Goal: Task Accomplishment & Management: Use online tool/utility

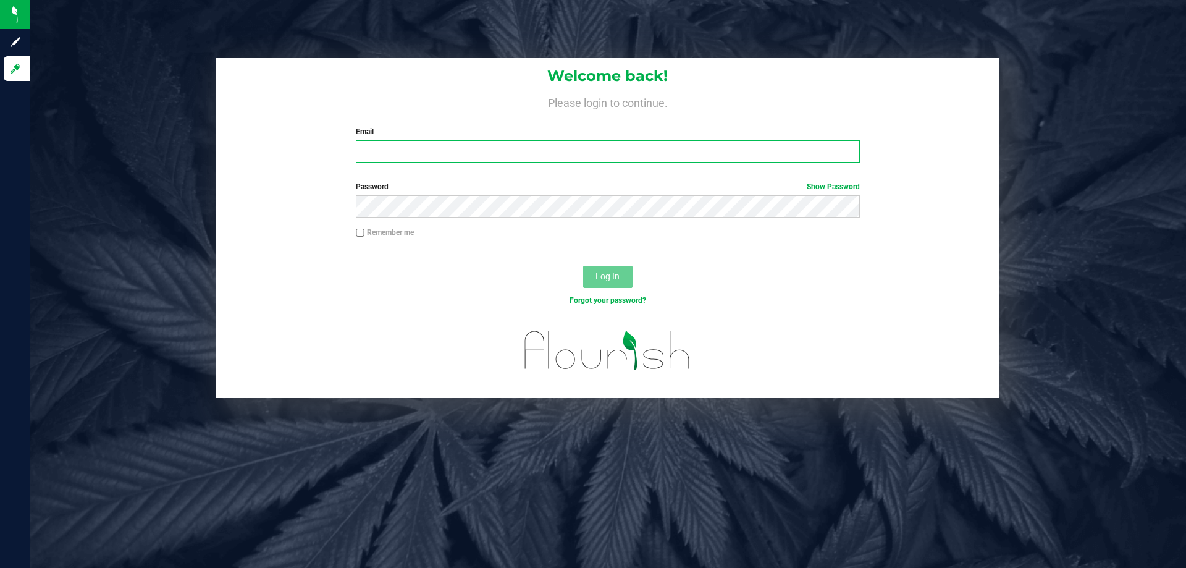
click at [415, 144] on input "Email" at bounding box center [607, 151] width 503 height 22
type input "[EMAIL_ADDRESS][DOMAIN_NAME]"
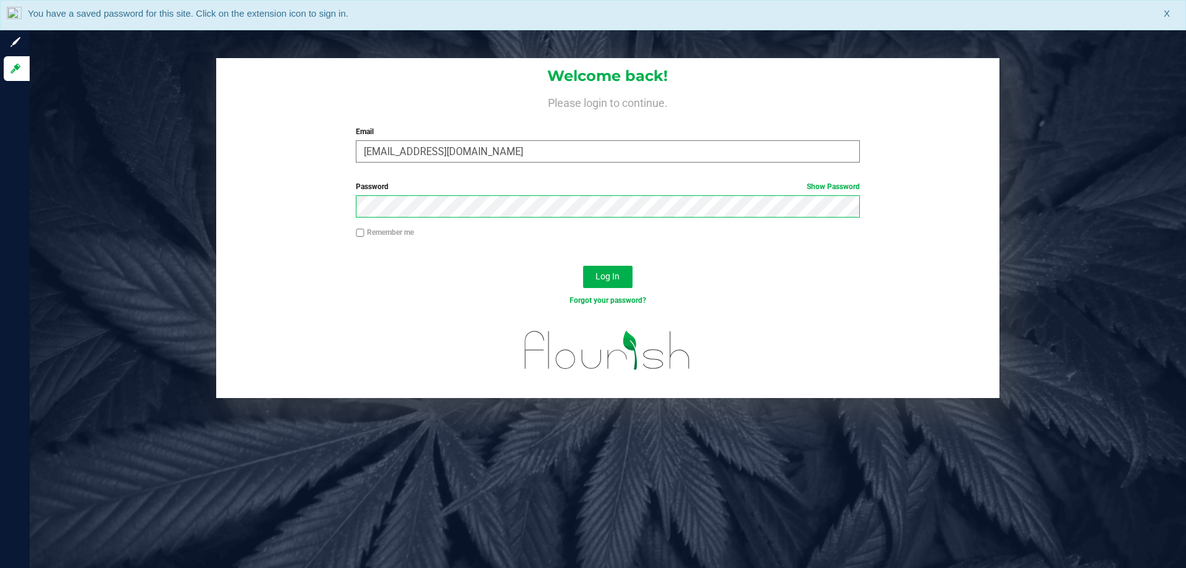
click at [583, 266] on button "Log In" at bounding box center [607, 277] width 49 height 22
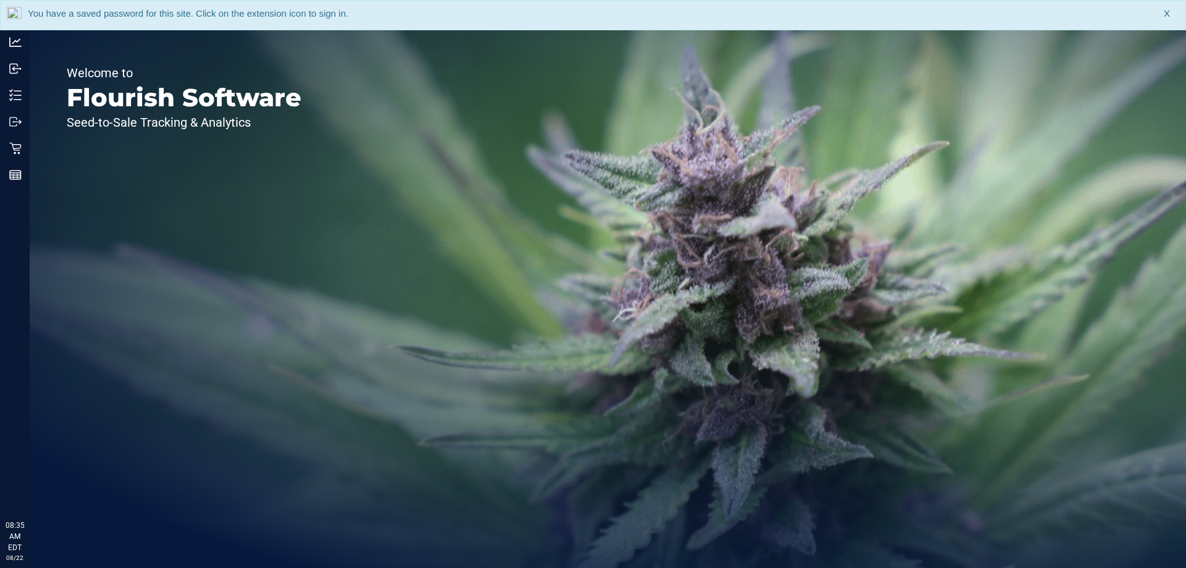
click at [1164, 14] on div "You have a saved password for this site. Click on the extension icon to sign in…" at bounding box center [593, 15] width 1186 height 30
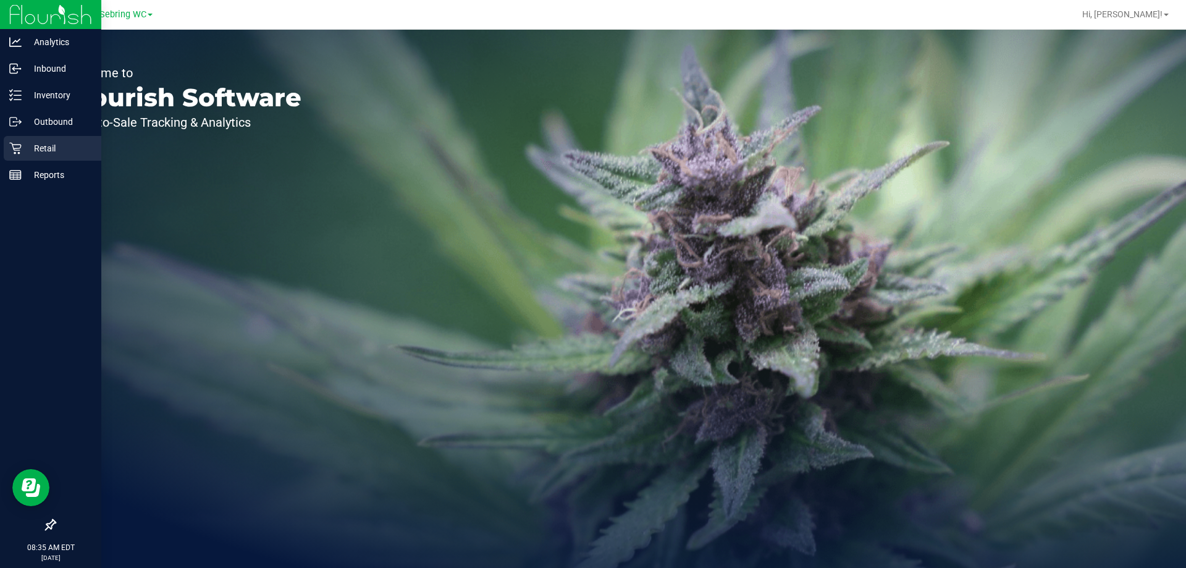
click at [18, 159] on div "Retail" at bounding box center [53, 148] width 98 height 25
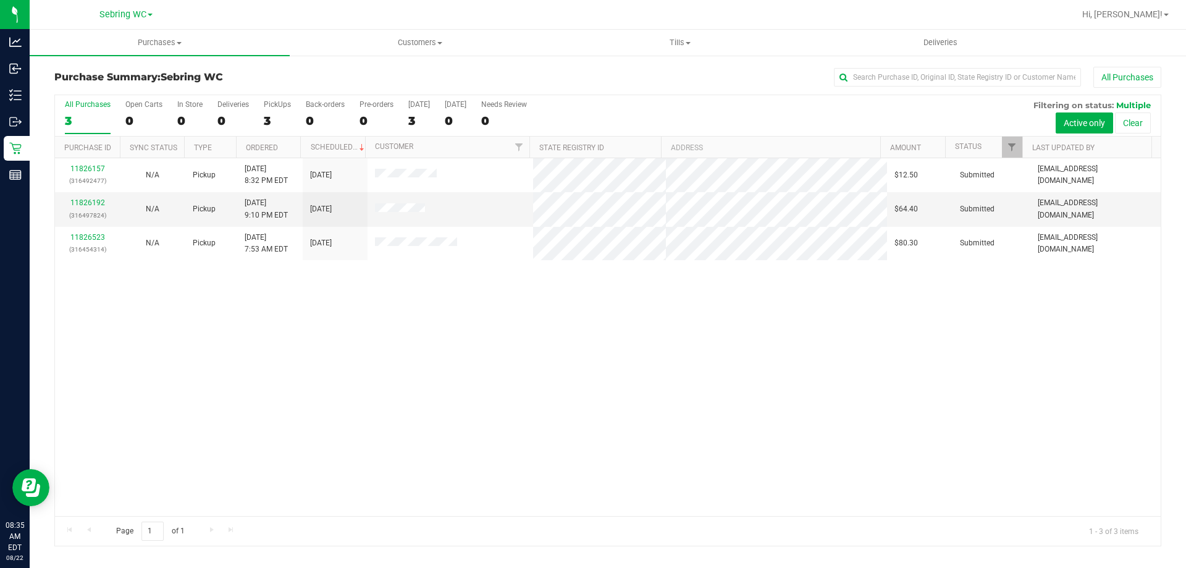
click at [426, 346] on div "11826157 (316492477) N/A Pickup [DATE] 8:32 PM EDT 8/22/2025 $12.50 Submitted […" at bounding box center [608, 337] width 1106 height 358
click at [534, 380] on div "11826157 (316492477) N/A Pickup [DATE] 8:32 PM EDT 8/22/2025 $12.50 Submitted […" at bounding box center [608, 337] width 1106 height 358
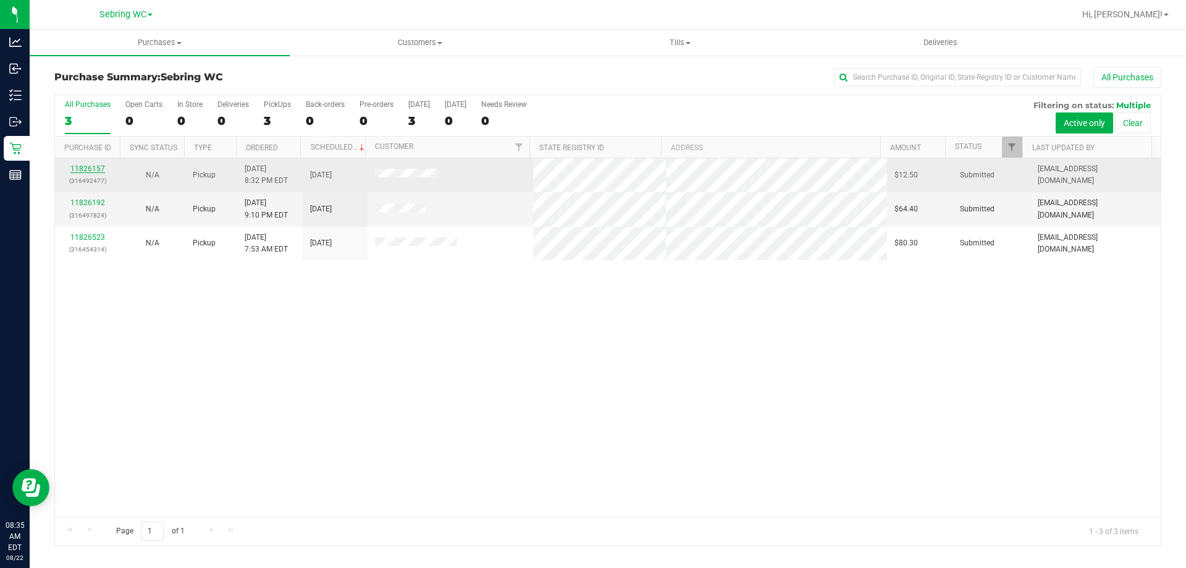
click at [80, 166] on link "11826157" at bounding box center [87, 168] width 35 height 9
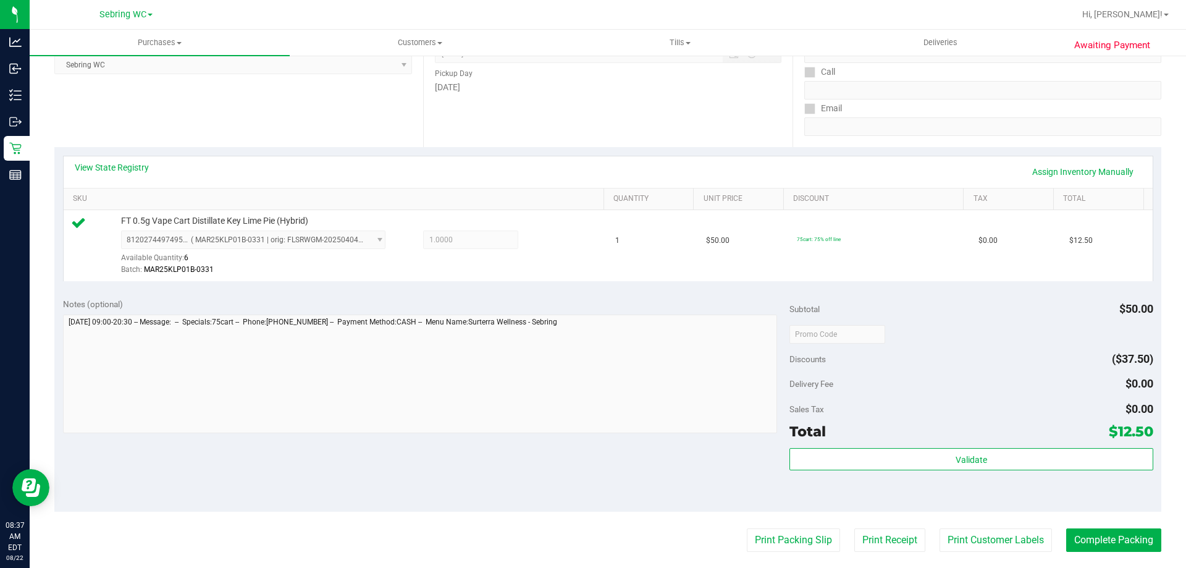
scroll to position [185, 0]
click at [850, 439] on div "Total $12.50" at bounding box center [971, 432] width 363 height 22
click at [850, 444] on div "Subtotal $50.00 Discounts ($37.50) Delivery Fee $0.00 Sales Tax $0.00 Total $12…" at bounding box center [971, 401] width 363 height 206
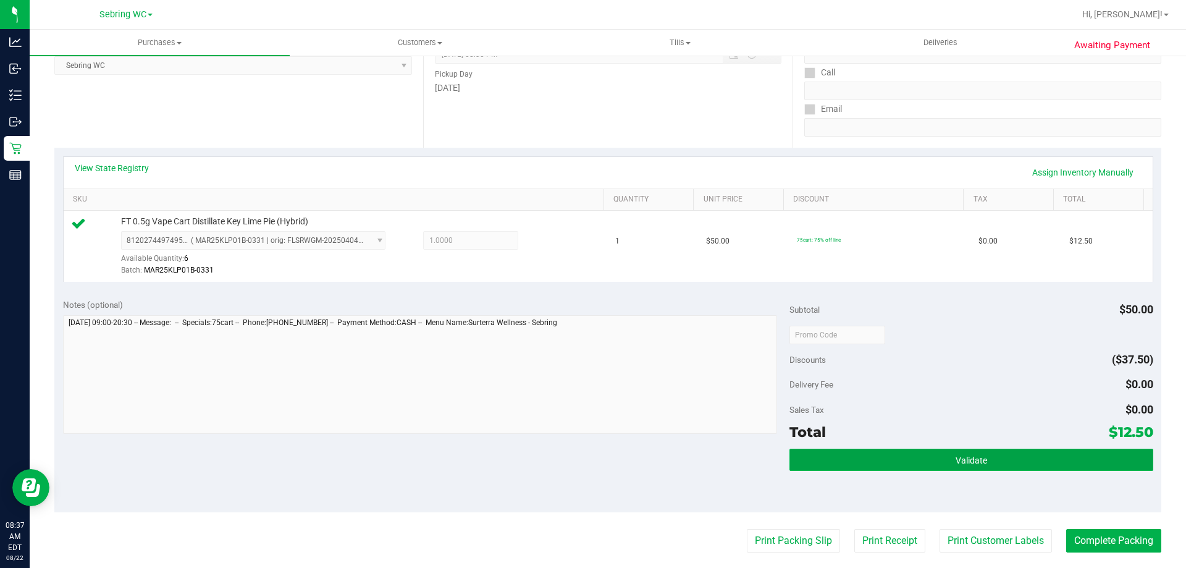
click at [846, 463] on button "Validate" at bounding box center [971, 459] width 363 height 22
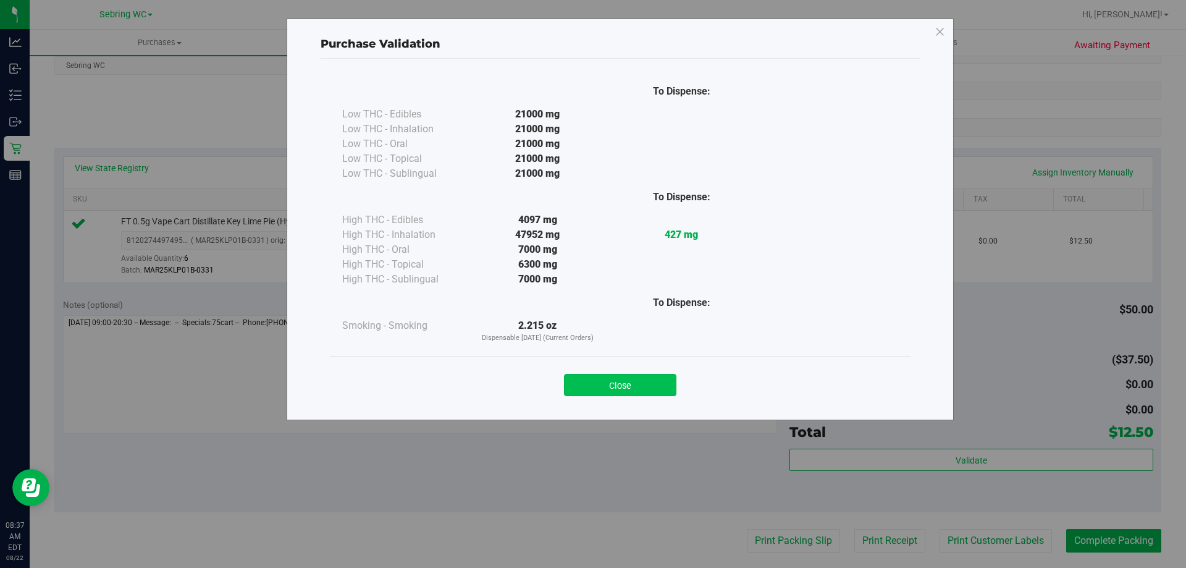
click at [599, 381] on button "Close" at bounding box center [620, 385] width 112 height 22
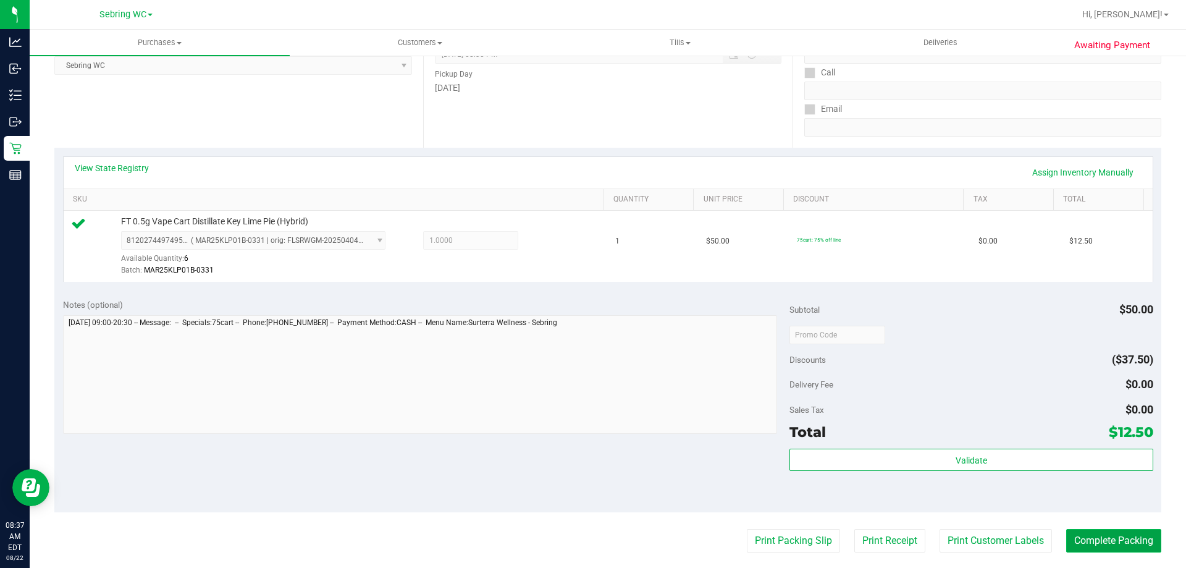
click at [1122, 536] on button "Complete Packing" at bounding box center [1113, 540] width 95 height 23
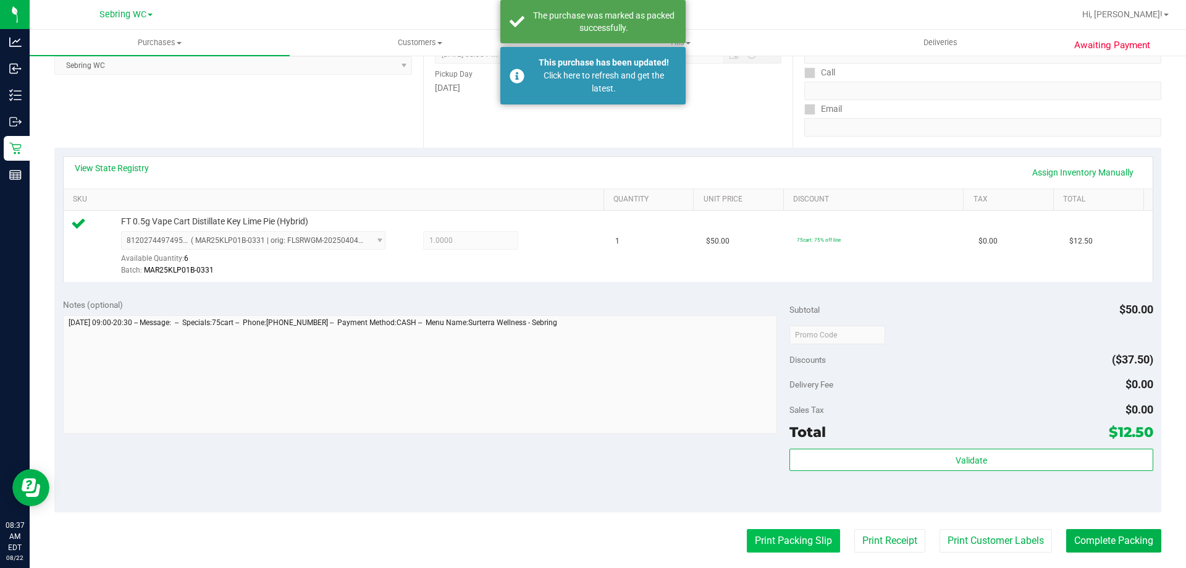
click at [802, 540] on button "Print Packing Slip" at bounding box center [793, 540] width 93 height 23
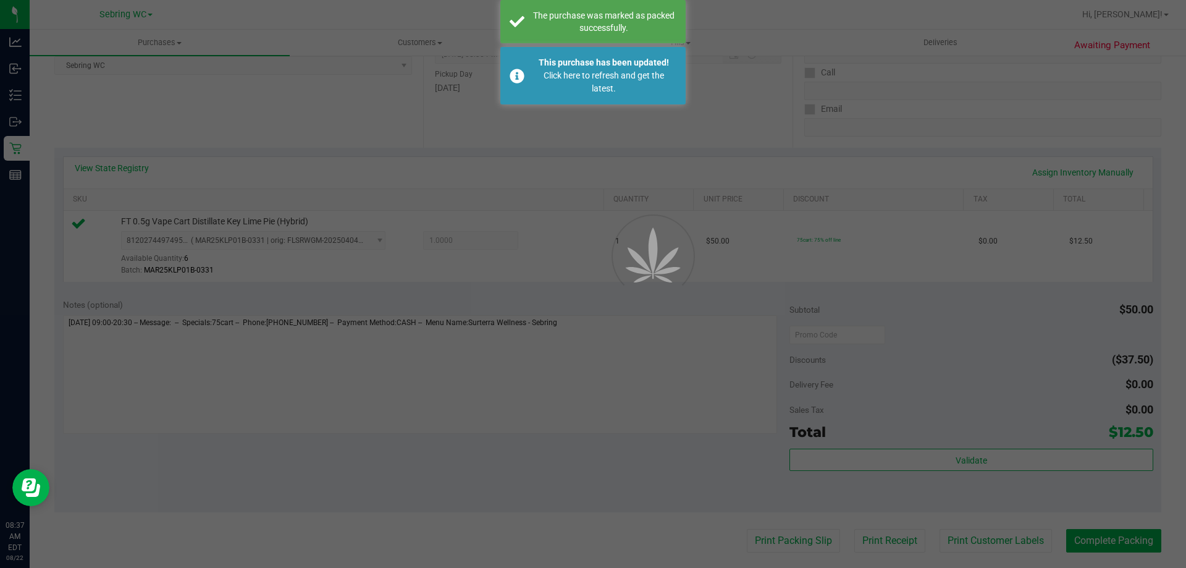
click at [628, 119] on div at bounding box center [593, 284] width 1186 height 568
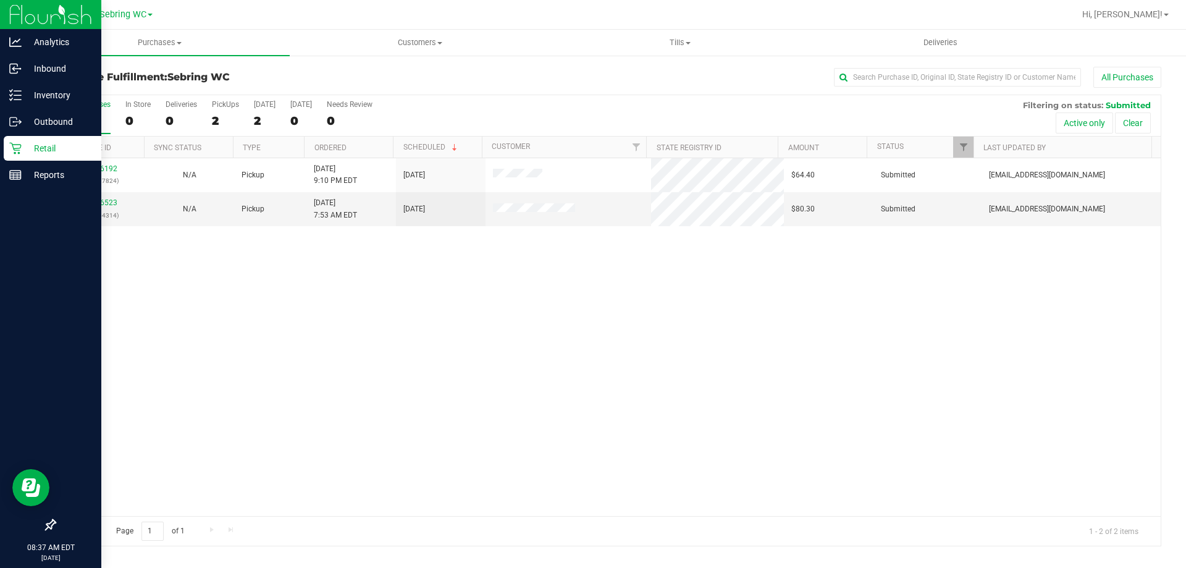
click at [17, 152] on icon at bounding box center [15, 148] width 12 height 12
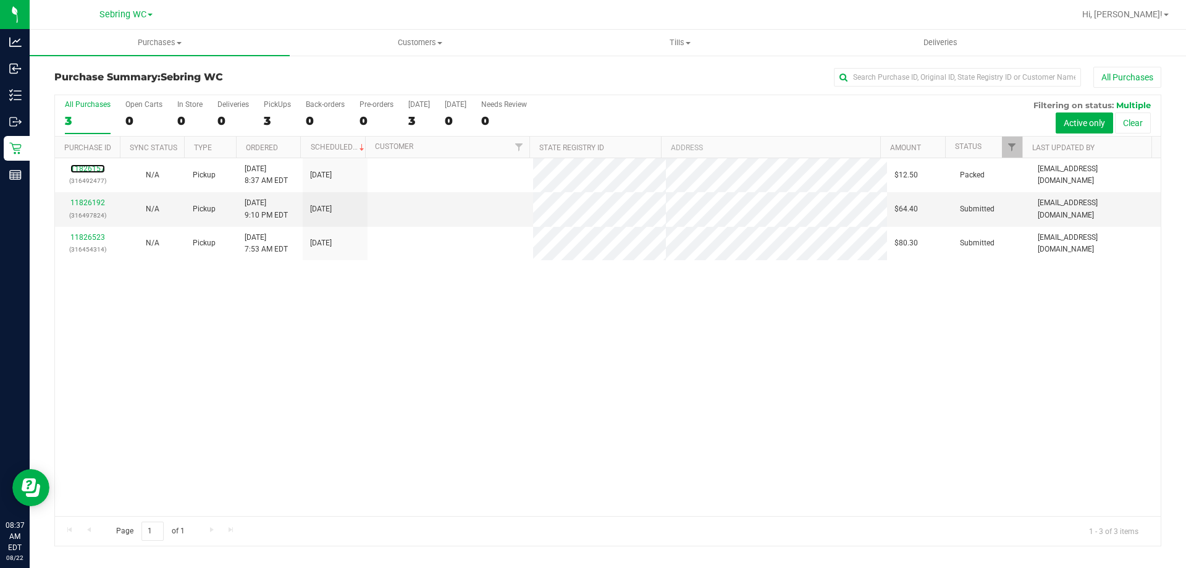
click at [88, 169] on link "11826157" at bounding box center [87, 168] width 35 height 9
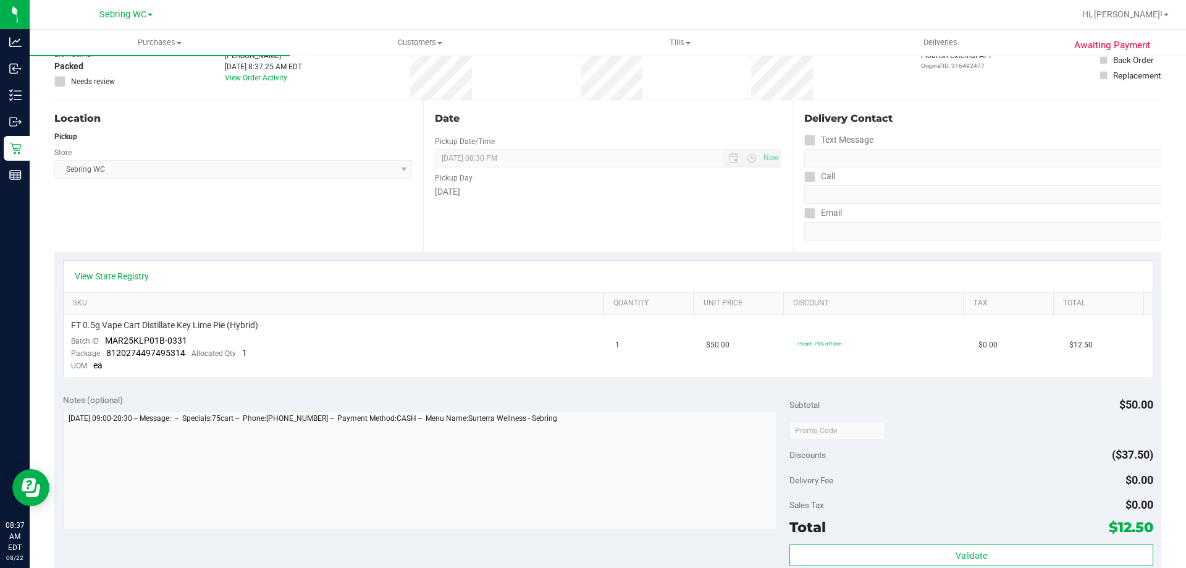
scroll to position [247, 0]
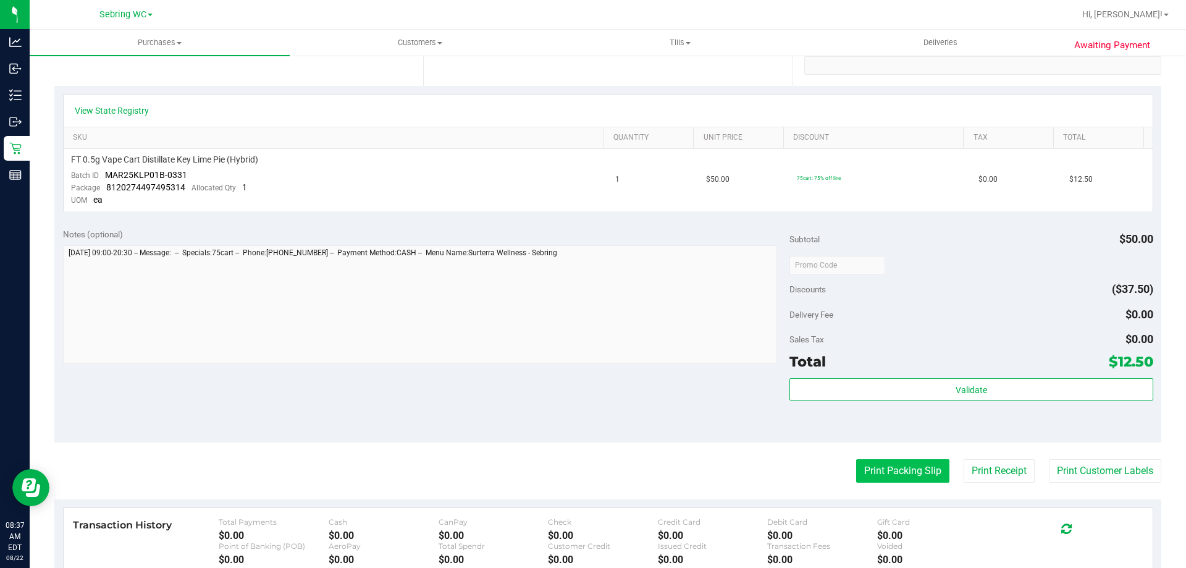
click at [890, 474] on button "Print Packing Slip" at bounding box center [902, 470] width 93 height 23
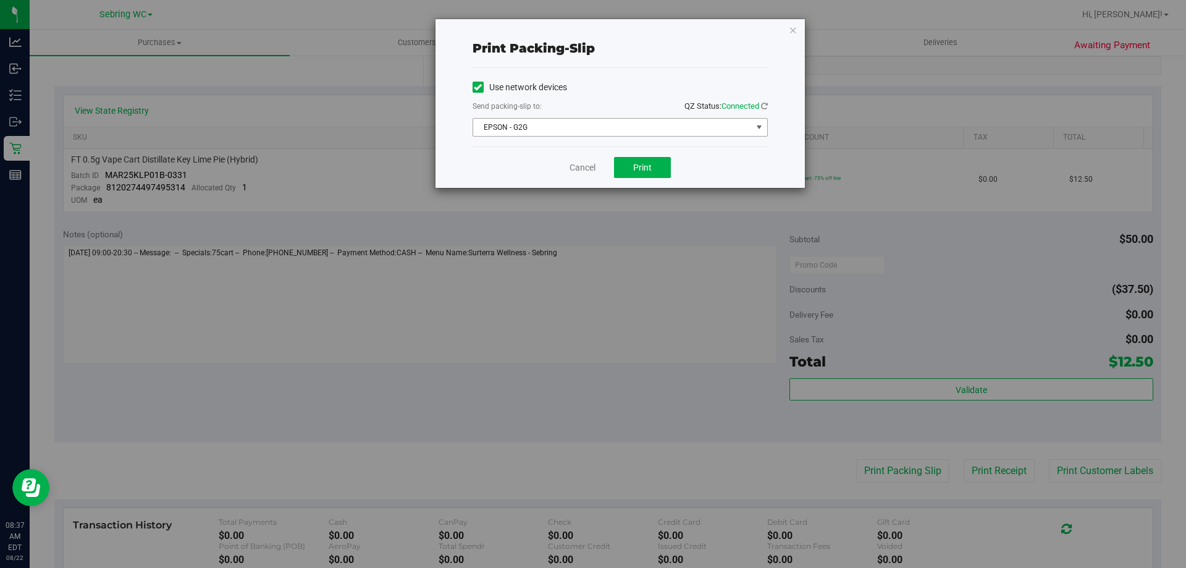
click at [603, 131] on span "EPSON - G2G" at bounding box center [612, 127] width 279 height 17
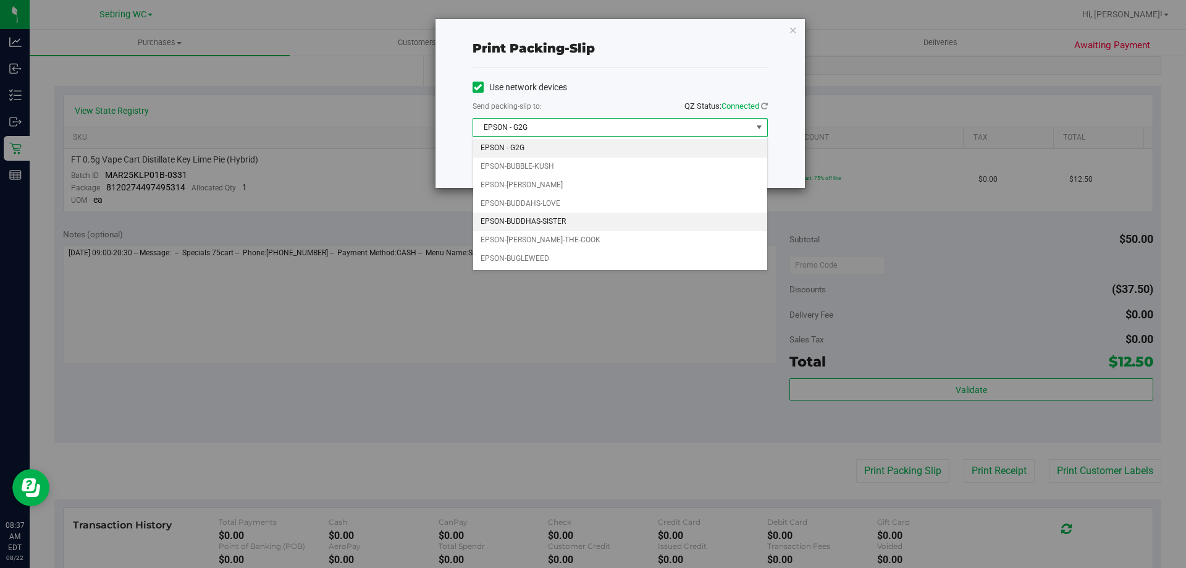
click at [529, 224] on li "EPSON-BUDDHAS-SISTER" at bounding box center [620, 222] width 294 height 19
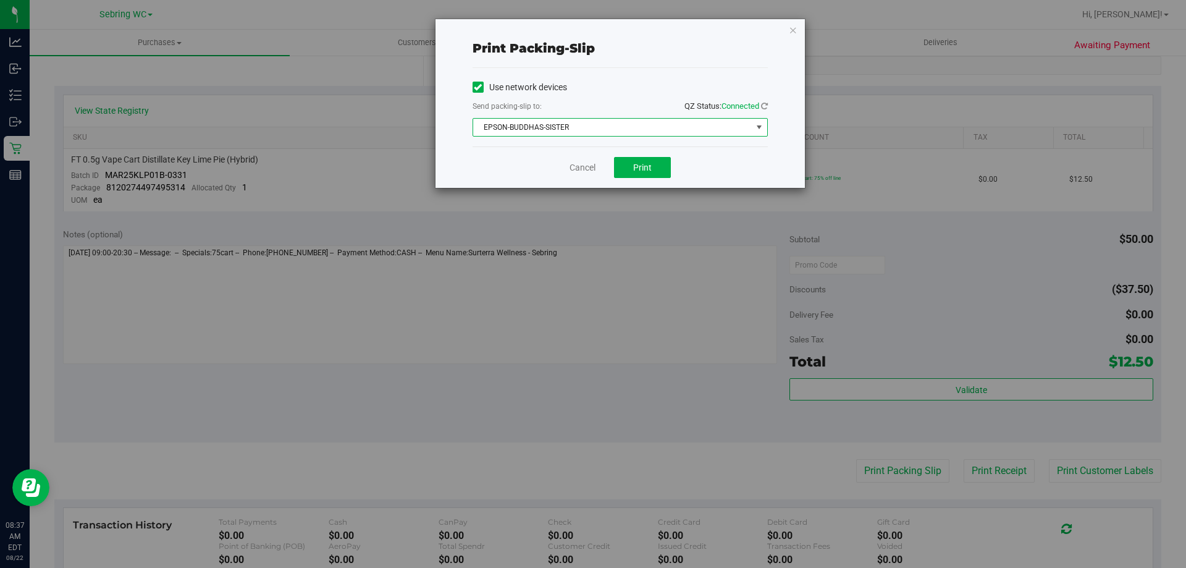
click at [550, 174] on div "Cancel Print" at bounding box center [620, 166] width 295 height 41
click at [626, 167] on button "Print" at bounding box center [642, 167] width 57 height 21
click at [576, 171] on link "Cancel" at bounding box center [583, 167] width 26 height 13
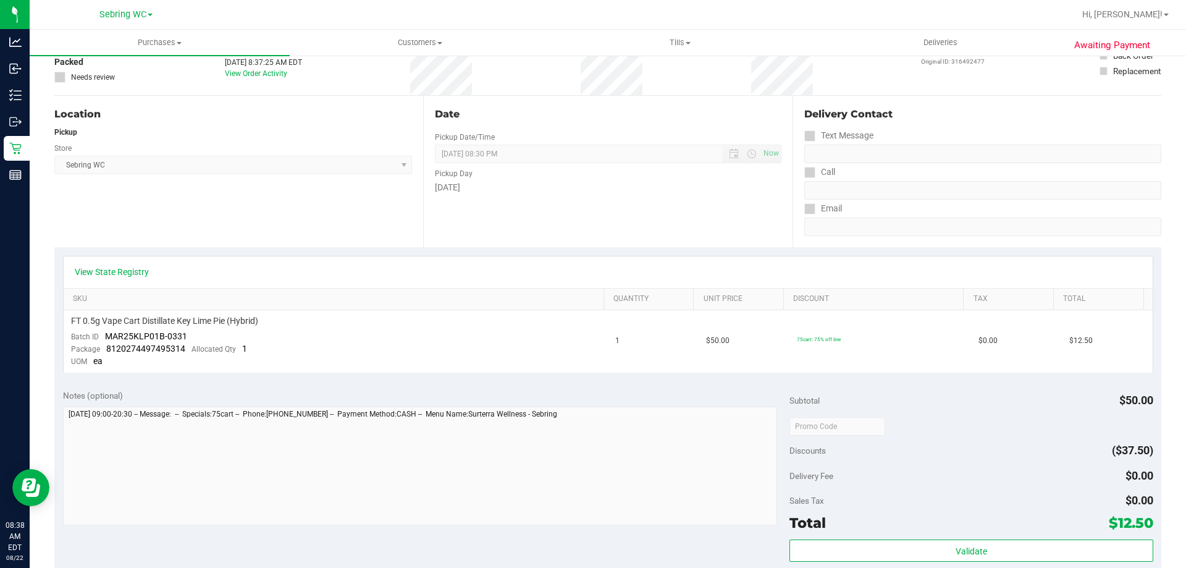
scroll to position [62, 0]
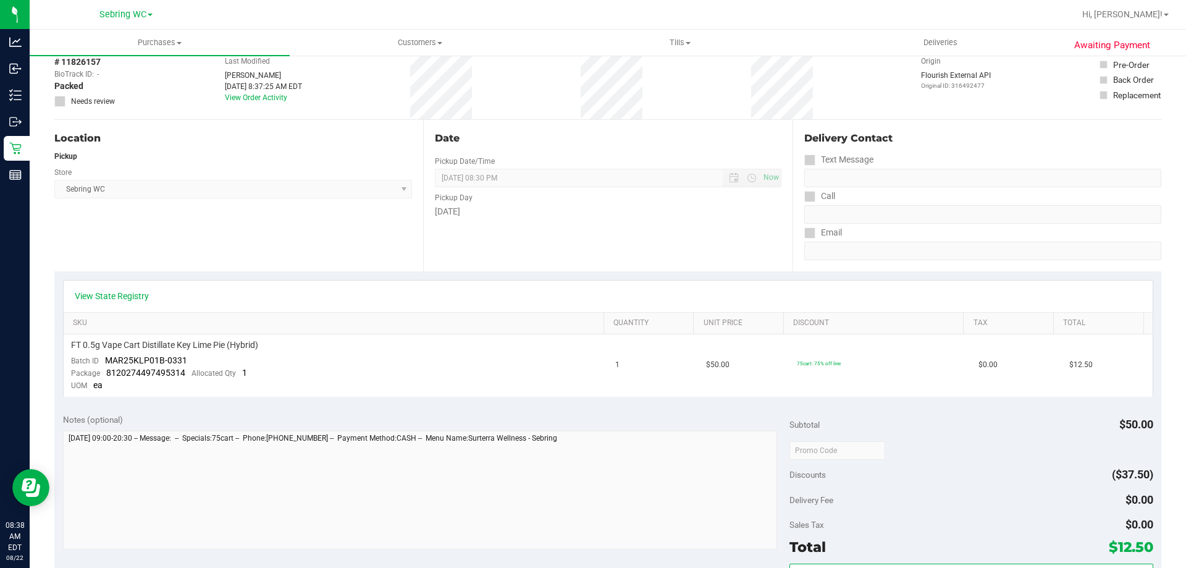
click at [45, 244] on div "Awaiting Payment Back Send Back to Created Cancel Purchase View Profile # 11826…" at bounding box center [608, 467] width 1156 height 948
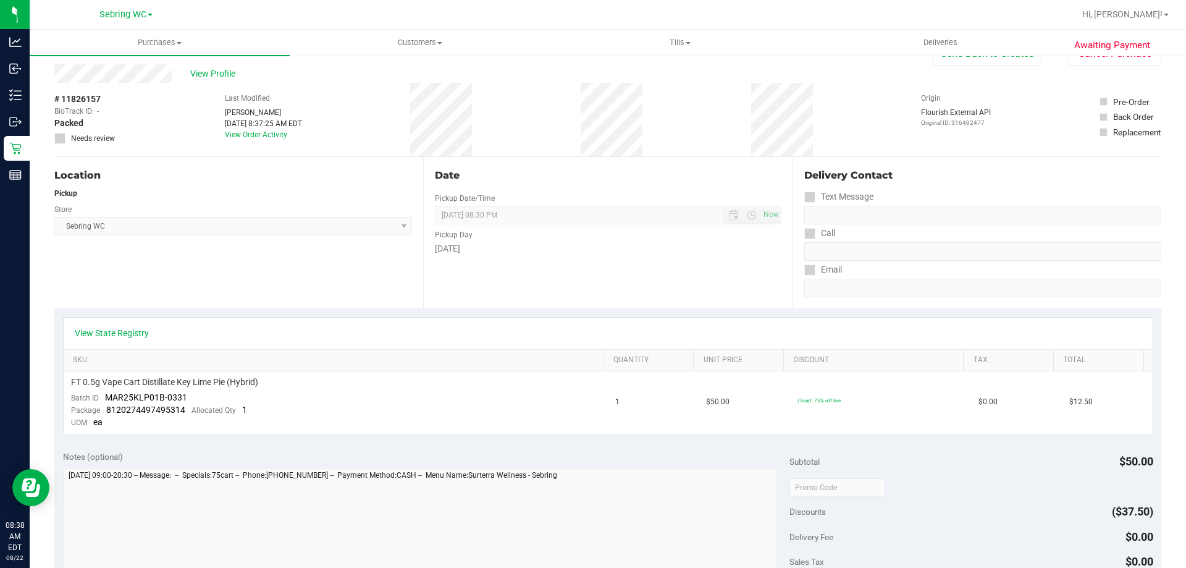
scroll to position [0, 0]
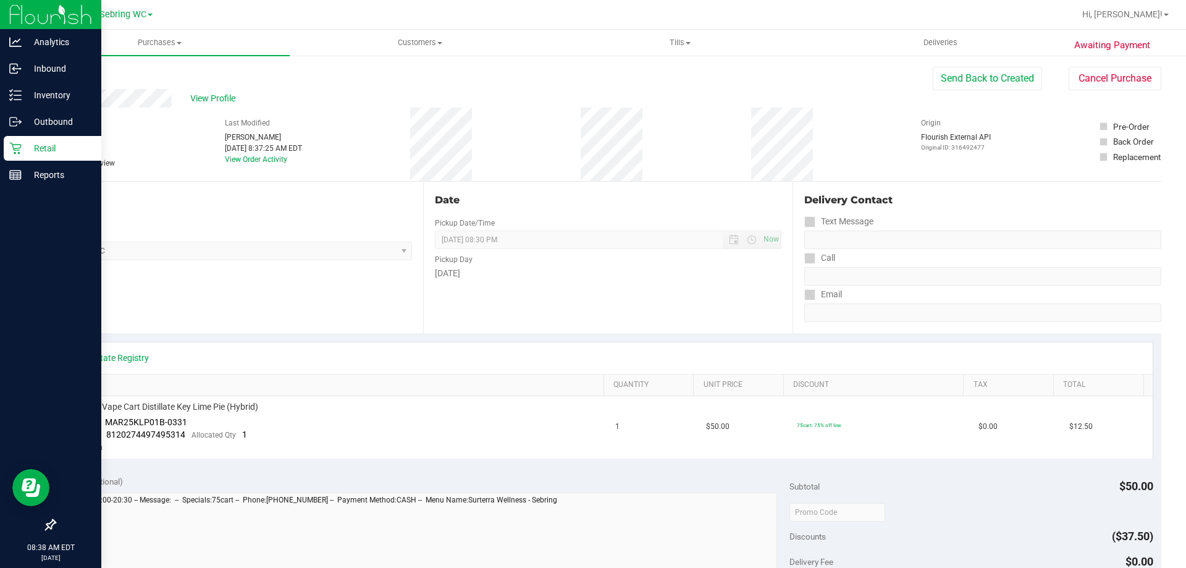
click at [43, 154] on p "Retail" at bounding box center [59, 148] width 74 height 15
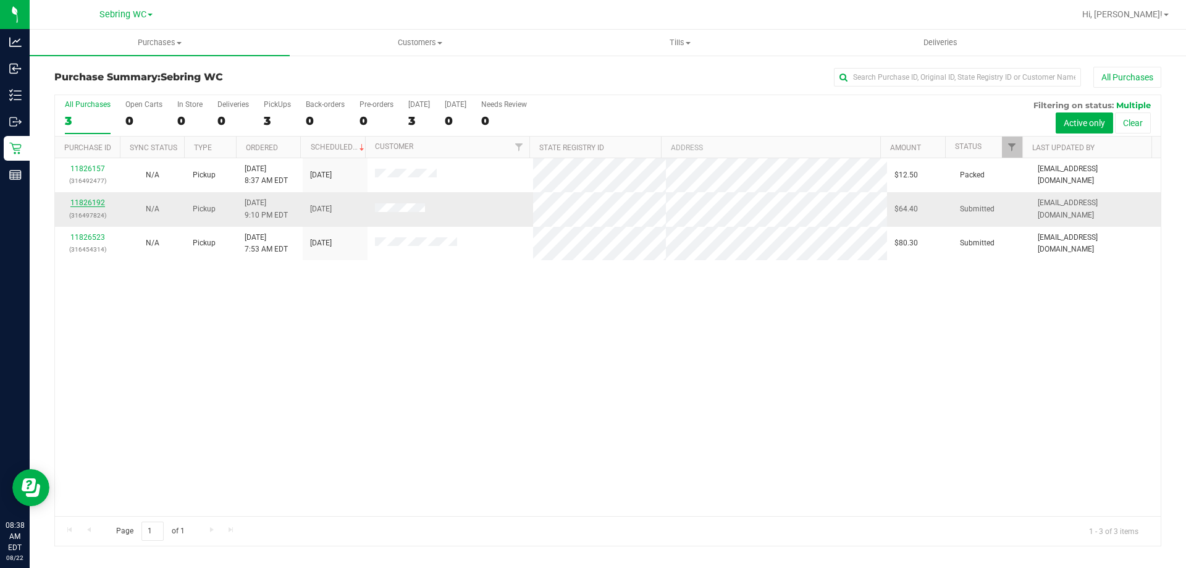
click at [75, 202] on link "11826192" at bounding box center [87, 202] width 35 height 9
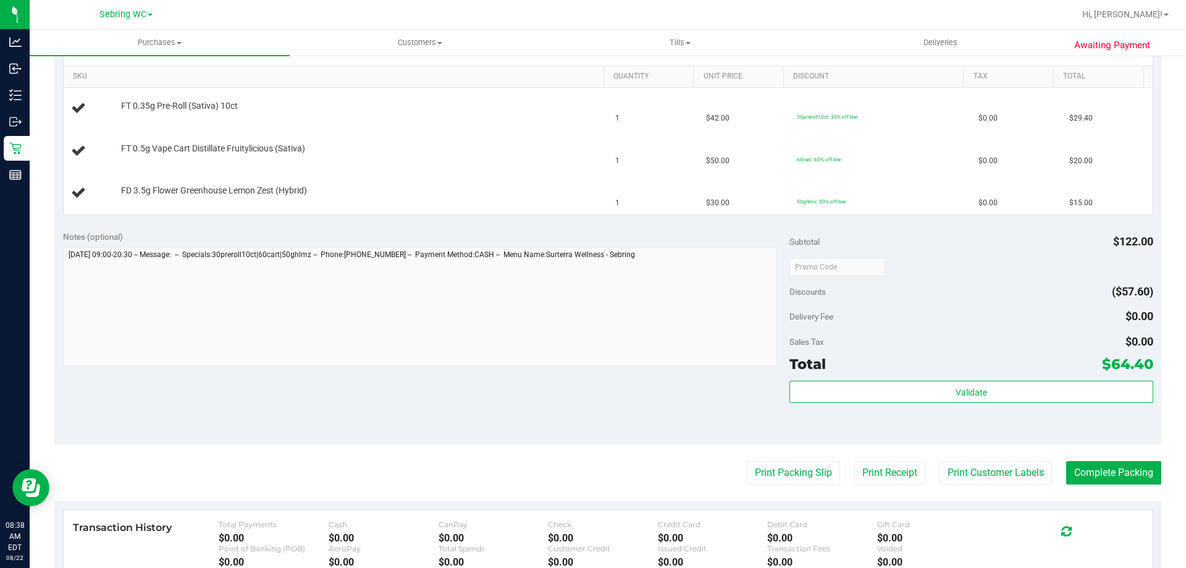
scroll to position [309, 0]
click at [779, 465] on button "Print Packing Slip" at bounding box center [793, 471] width 93 height 23
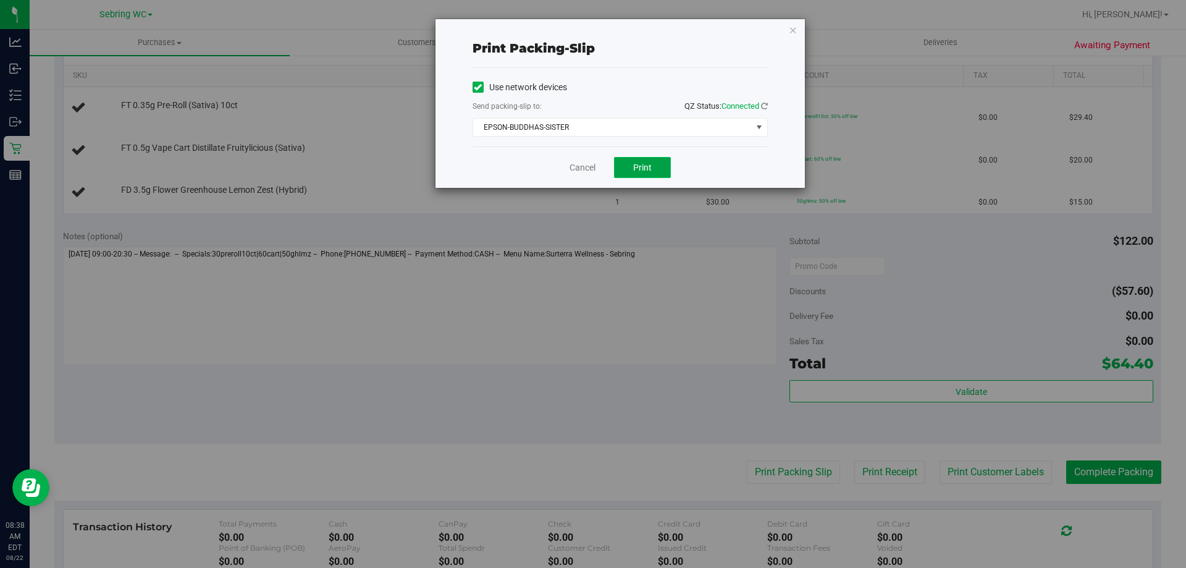
click at [625, 163] on button "Print" at bounding box center [642, 167] width 57 height 21
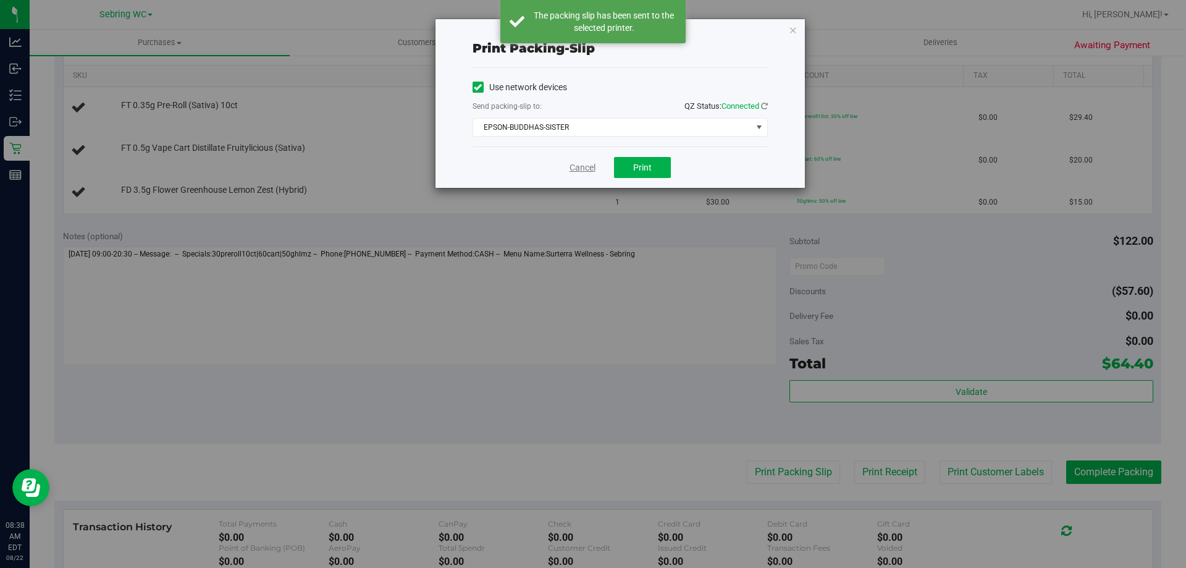
click at [573, 169] on link "Cancel" at bounding box center [583, 167] width 26 height 13
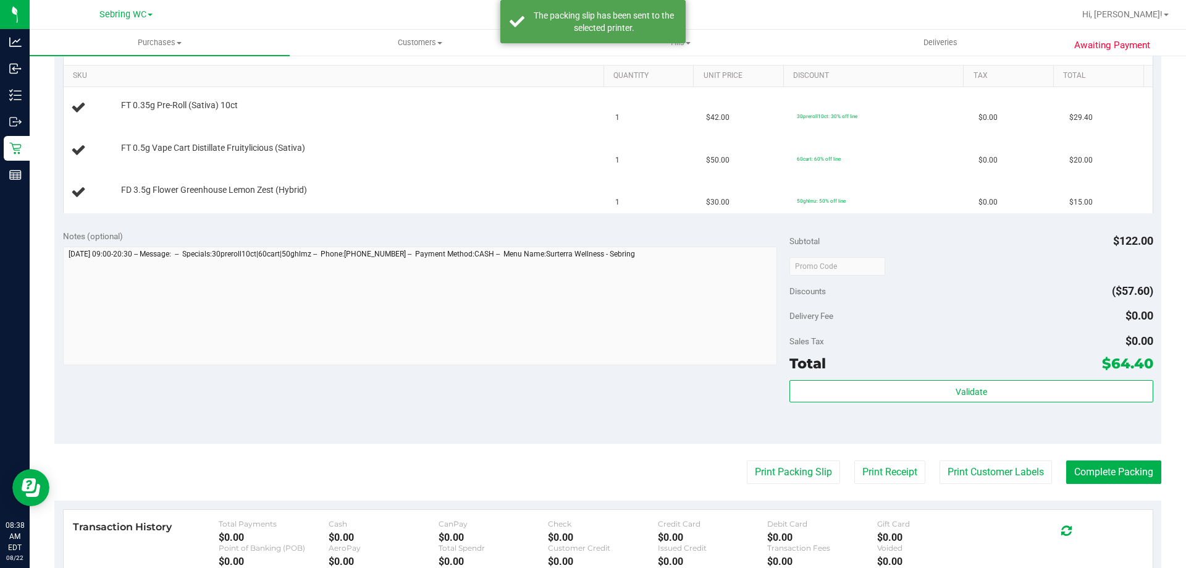
click at [546, 242] on div "Notes (optional)" at bounding box center [426, 236] width 727 height 12
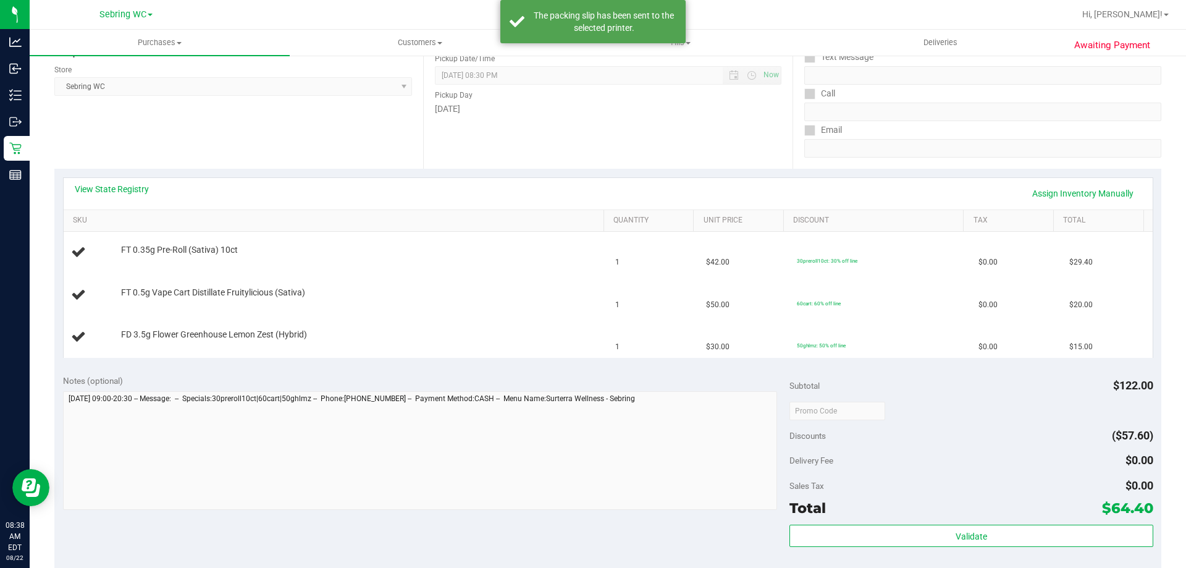
scroll to position [124, 0]
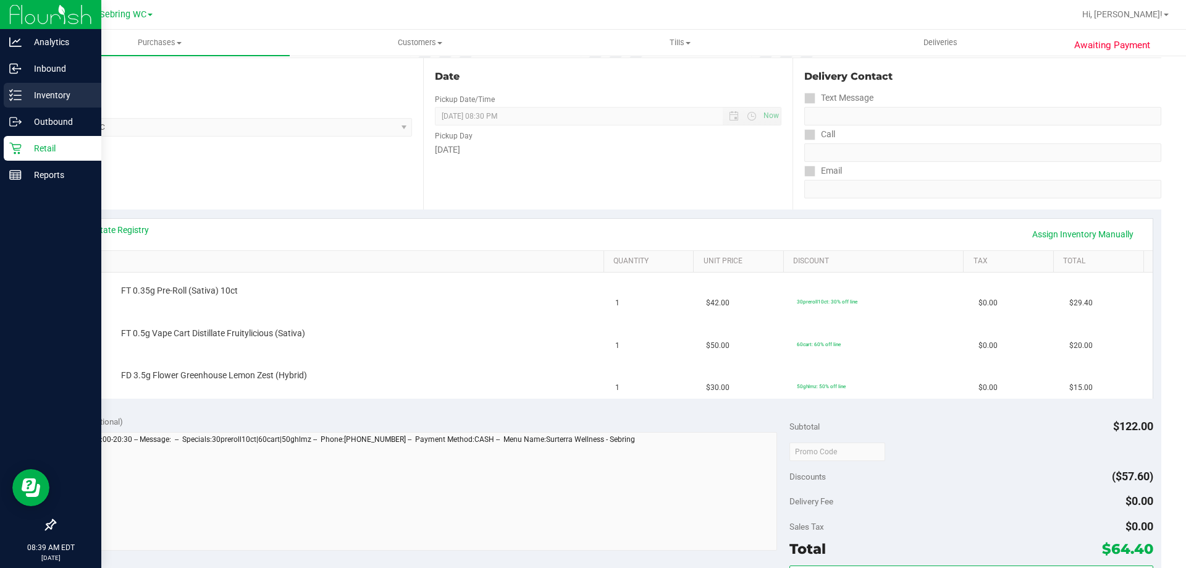
click at [34, 90] on p "Inventory" at bounding box center [59, 95] width 74 height 15
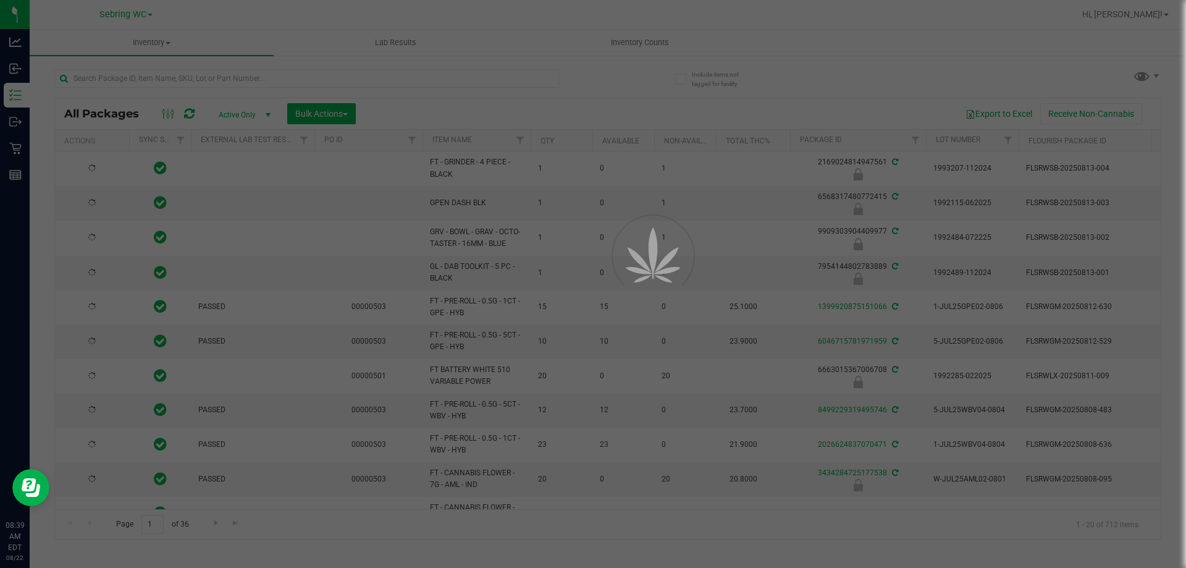
click at [167, 80] on div at bounding box center [593, 284] width 1186 height 568
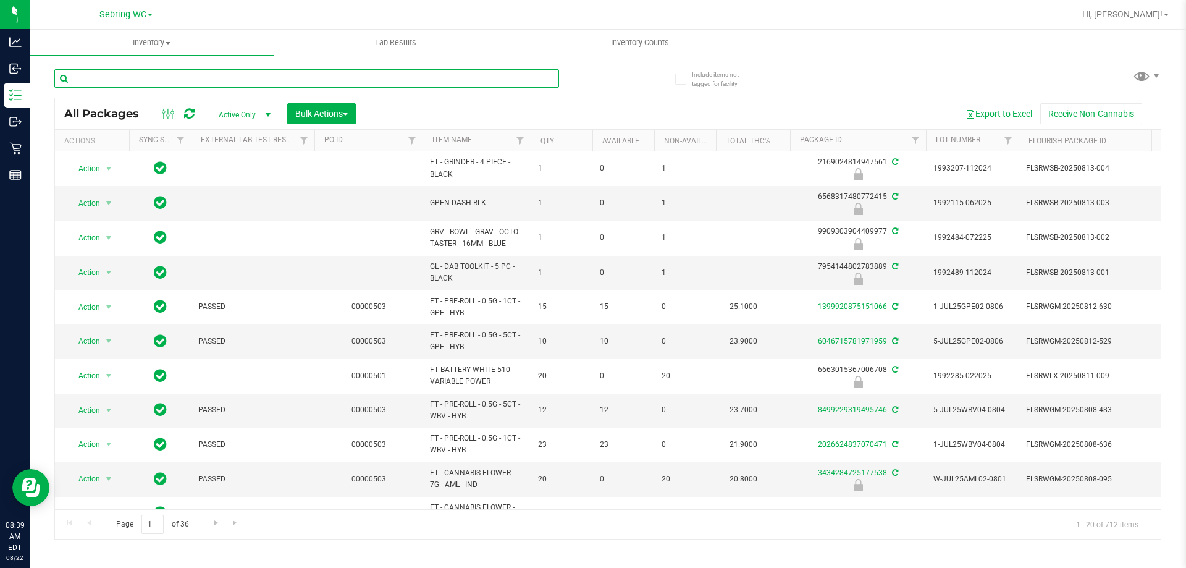
click at [167, 80] on input "text" at bounding box center [306, 78] width 505 height 19
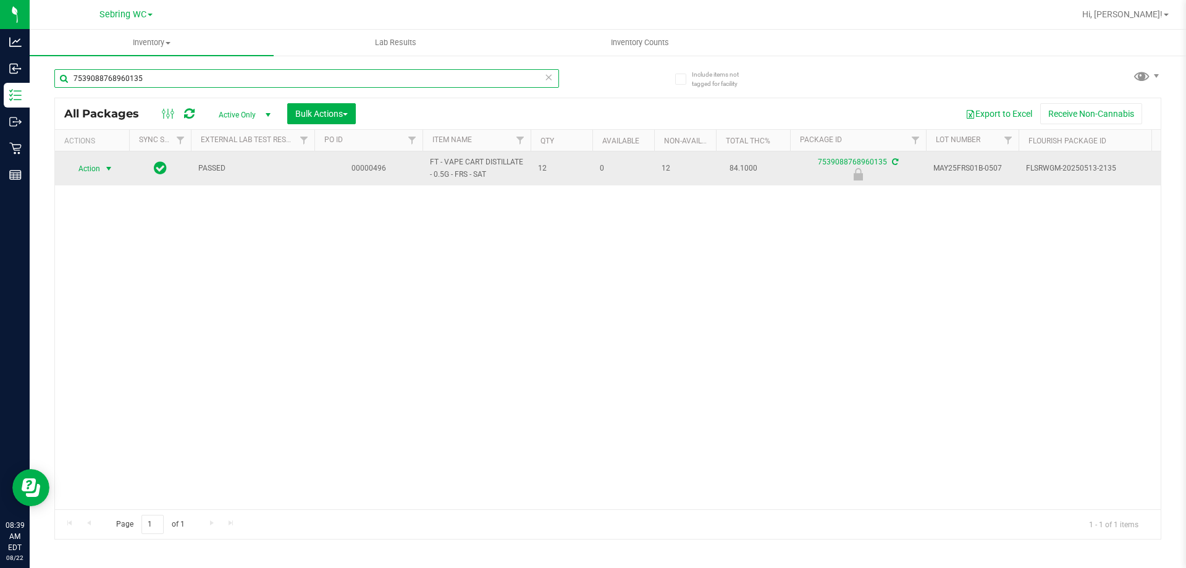
type input "7539088768960135"
click at [102, 167] on span "select" at bounding box center [108, 168] width 15 height 17
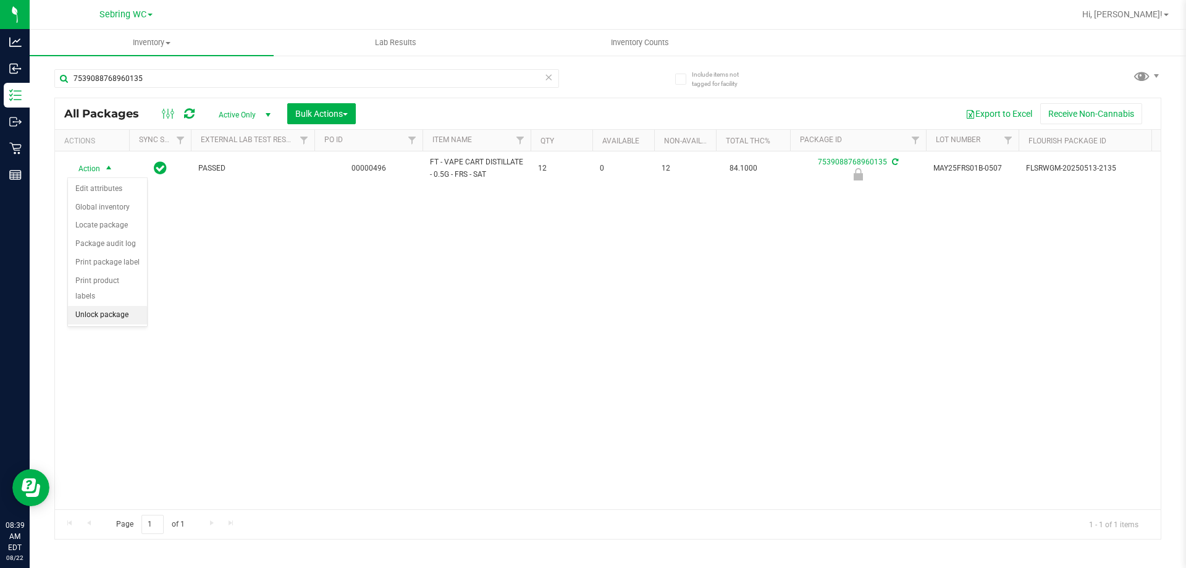
click at [99, 306] on li "Unlock package" at bounding box center [107, 315] width 79 height 19
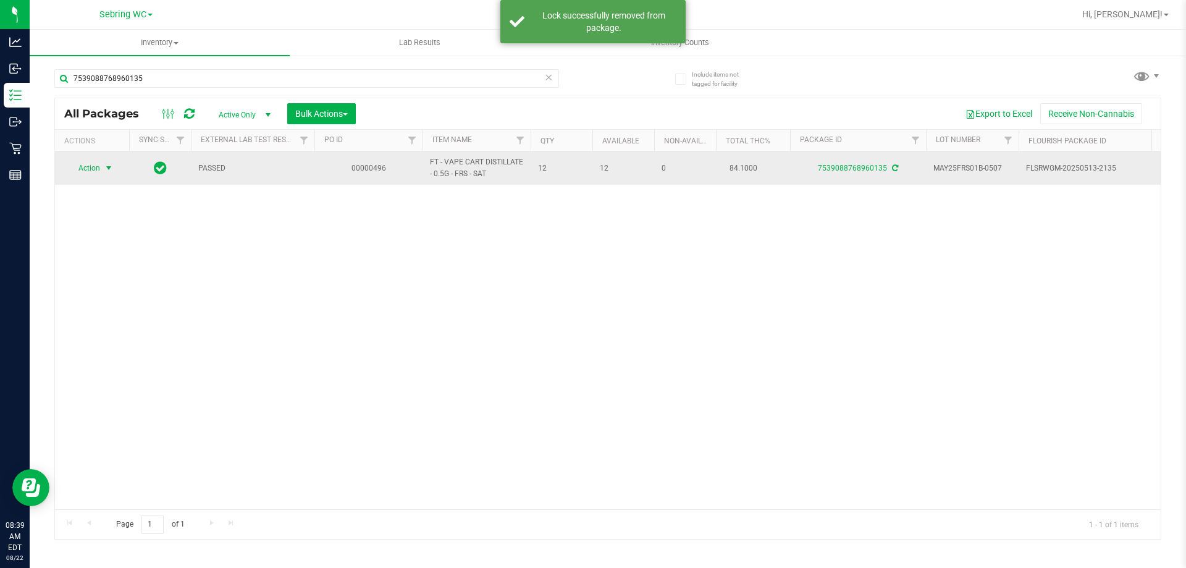
click at [93, 164] on span "Action" at bounding box center [83, 167] width 33 height 17
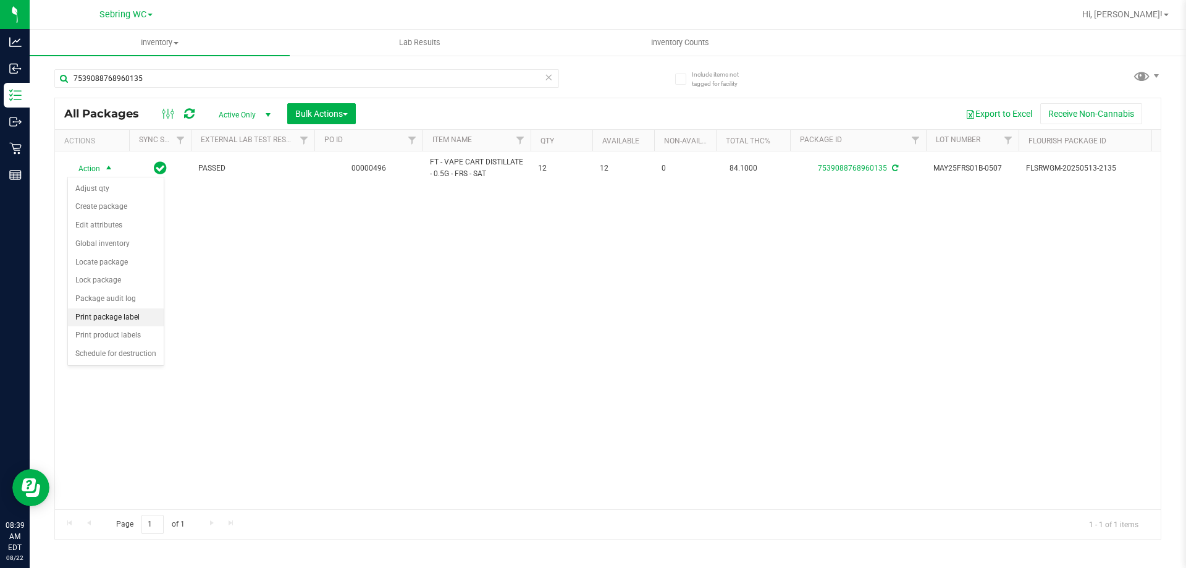
click at [94, 317] on li "Print package label" at bounding box center [116, 317] width 96 height 19
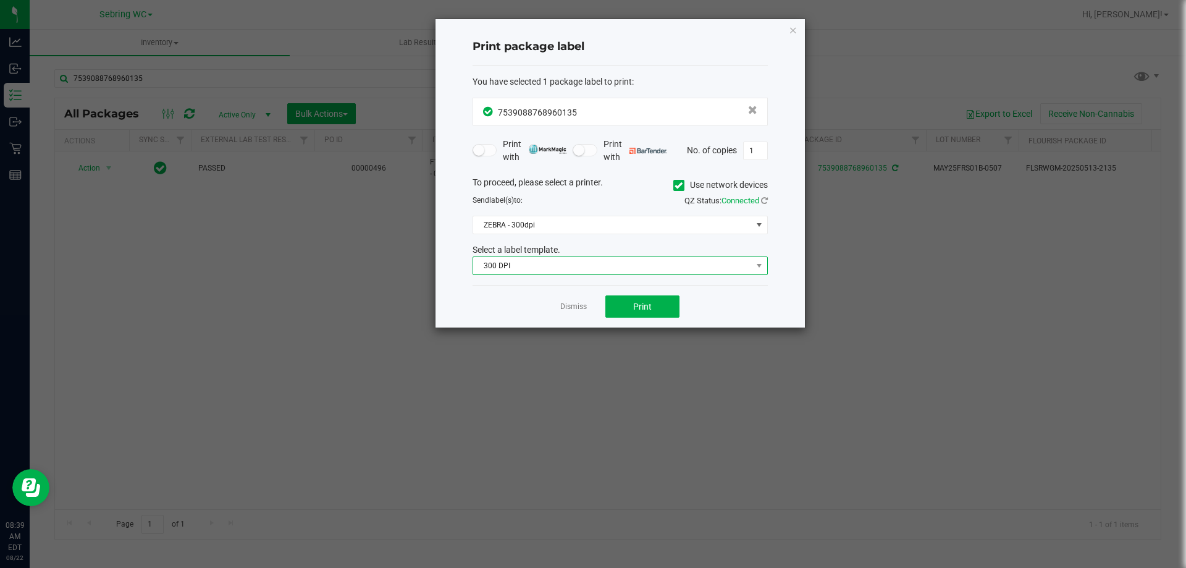
click at [526, 263] on span "300 DPI" at bounding box center [612, 265] width 279 height 17
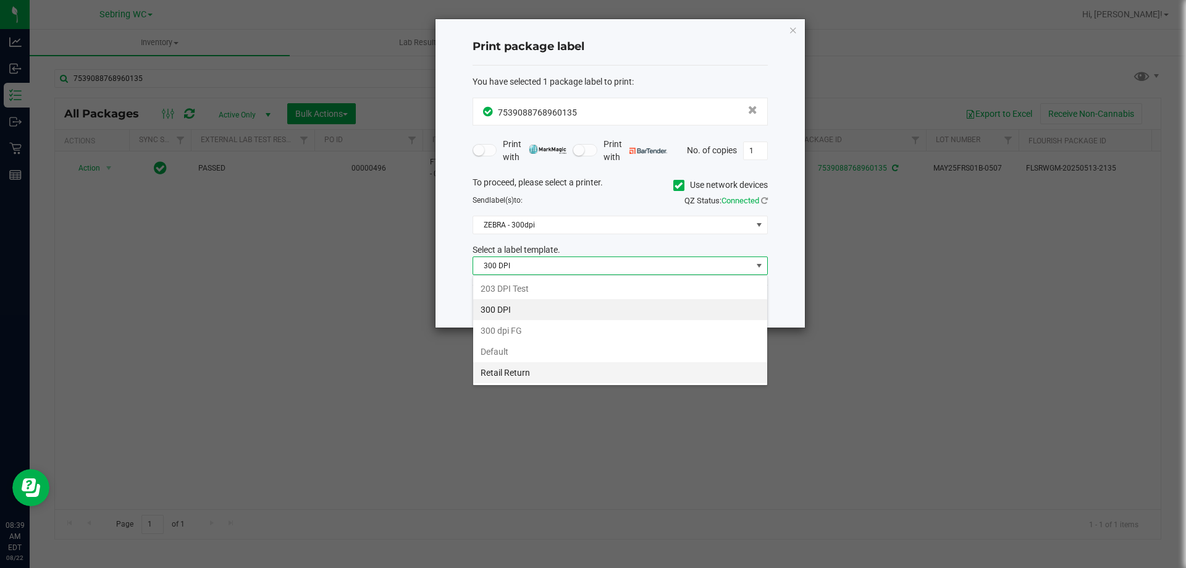
scroll to position [19, 295]
click at [500, 373] on li "Retail Return" at bounding box center [620, 372] width 294 height 21
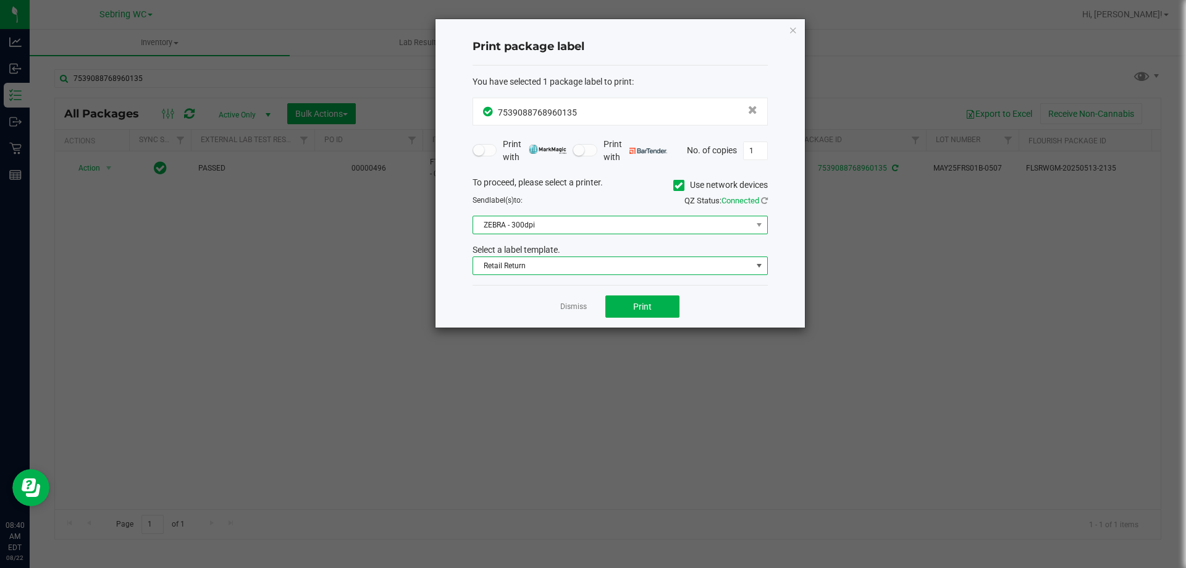
click at [537, 221] on span "ZEBRA - 300dpi" at bounding box center [612, 224] width 279 height 17
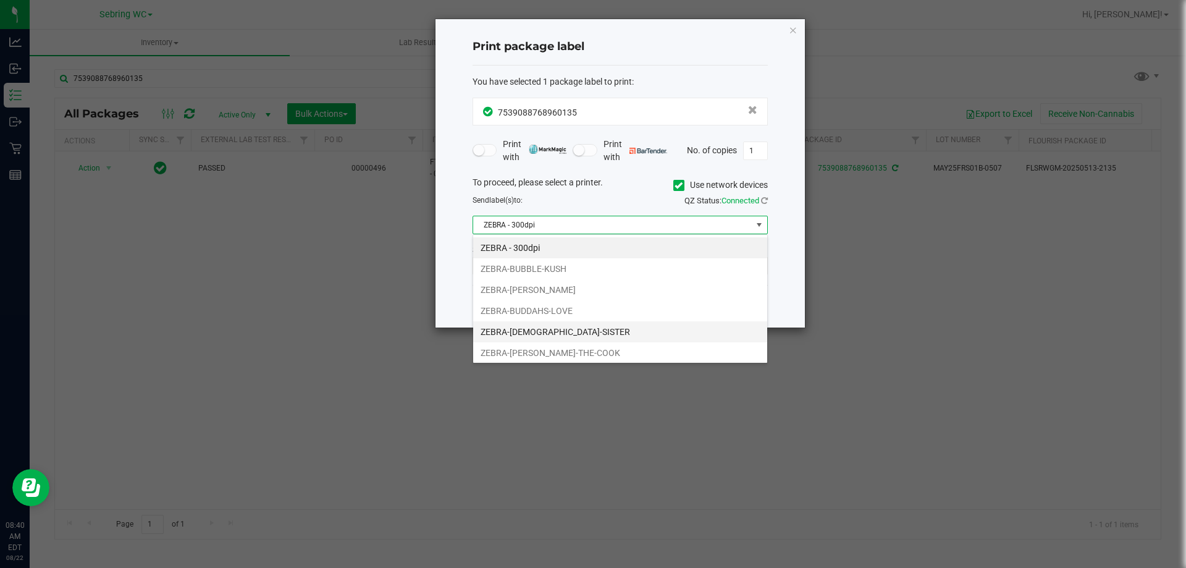
click at [511, 322] on li "ZEBRA-[DEMOGRAPHIC_DATA]-SISTER" at bounding box center [620, 331] width 294 height 21
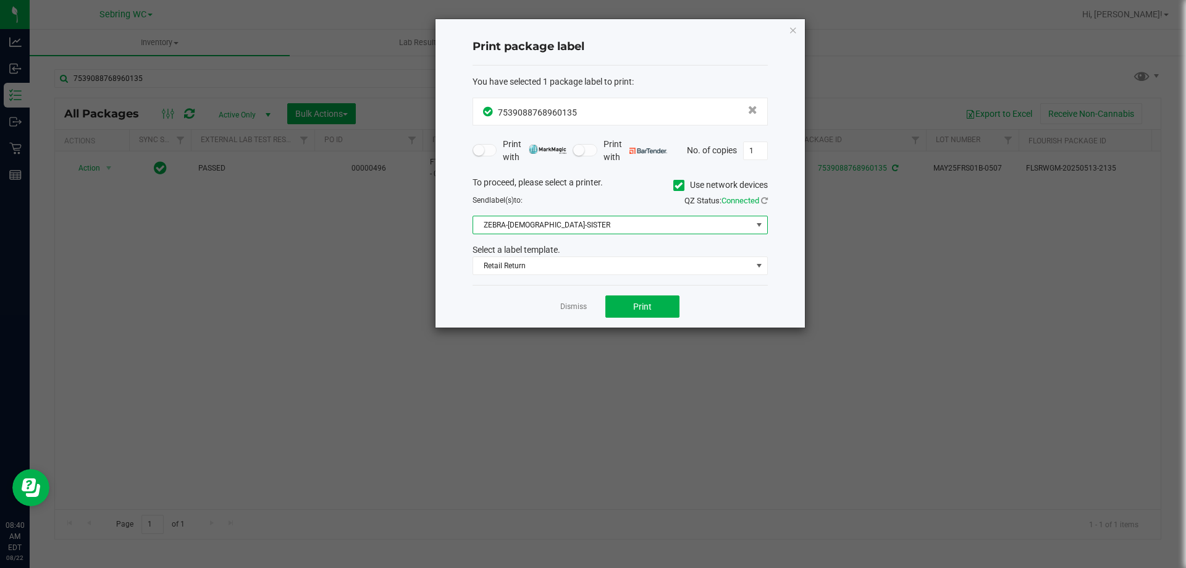
click at [467, 303] on div "Print package label You have selected 1 package label to print : 75390887689601…" at bounding box center [620, 173] width 369 height 308
click at [647, 306] on span "Print" at bounding box center [642, 306] width 19 height 10
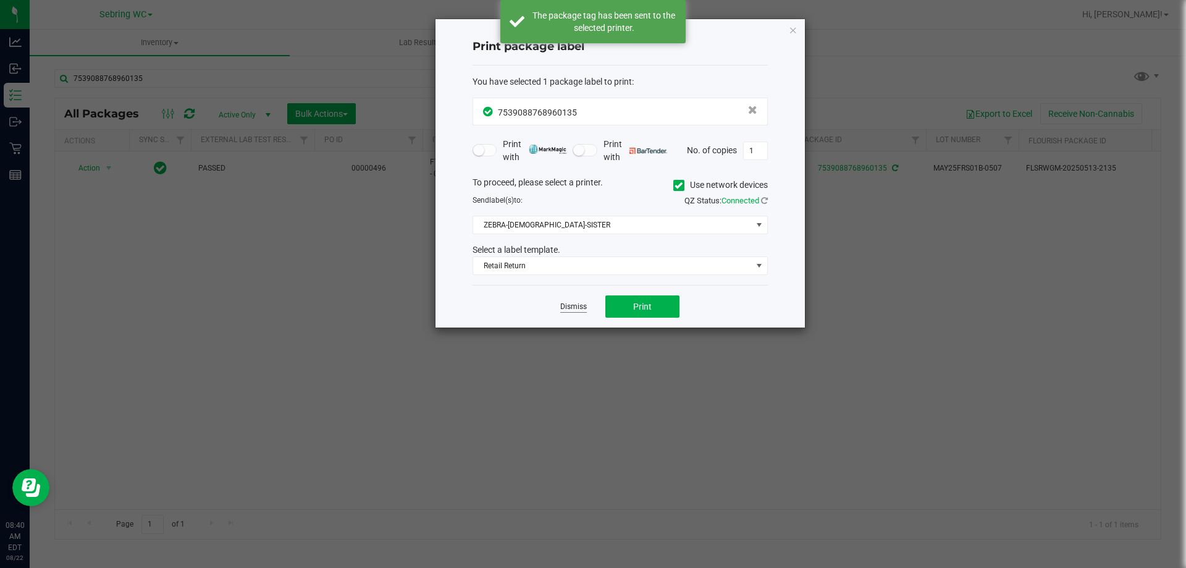
click at [572, 310] on link "Dismiss" at bounding box center [573, 306] width 27 height 11
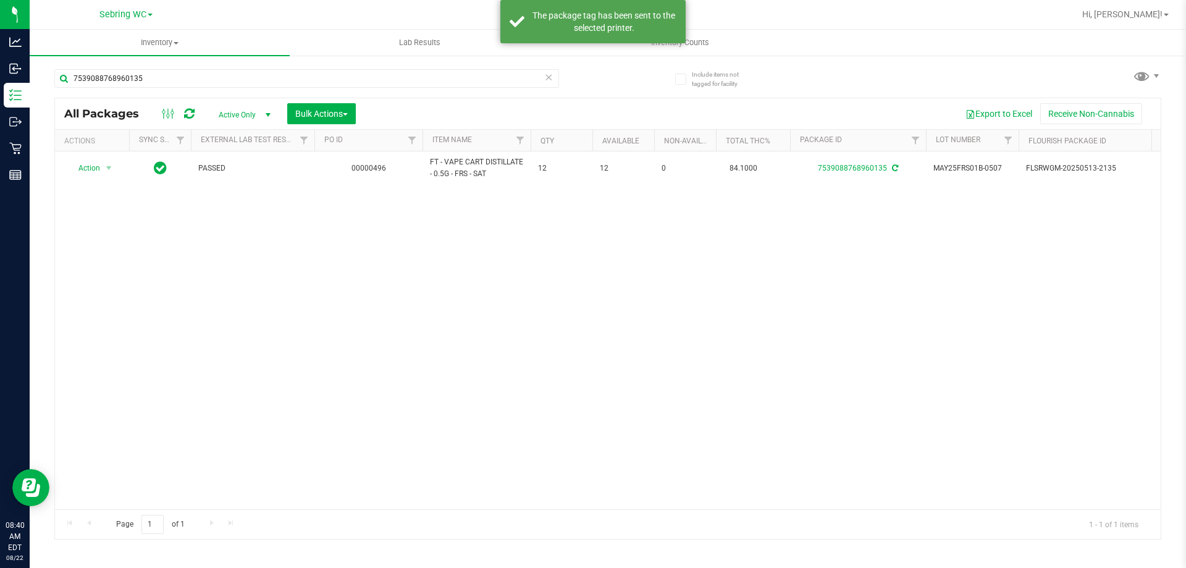
click at [573, 343] on div "Action Action Adjust qty Create package Edit attributes Global inventory Locate…" at bounding box center [608, 330] width 1106 height 358
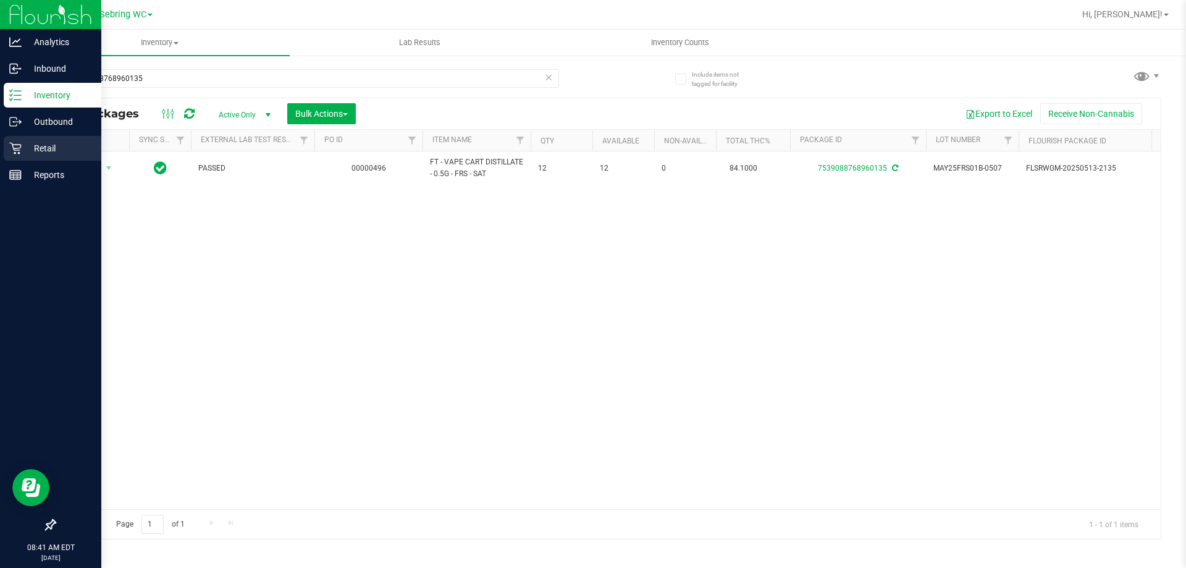
click at [20, 149] on icon at bounding box center [15, 148] width 12 height 12
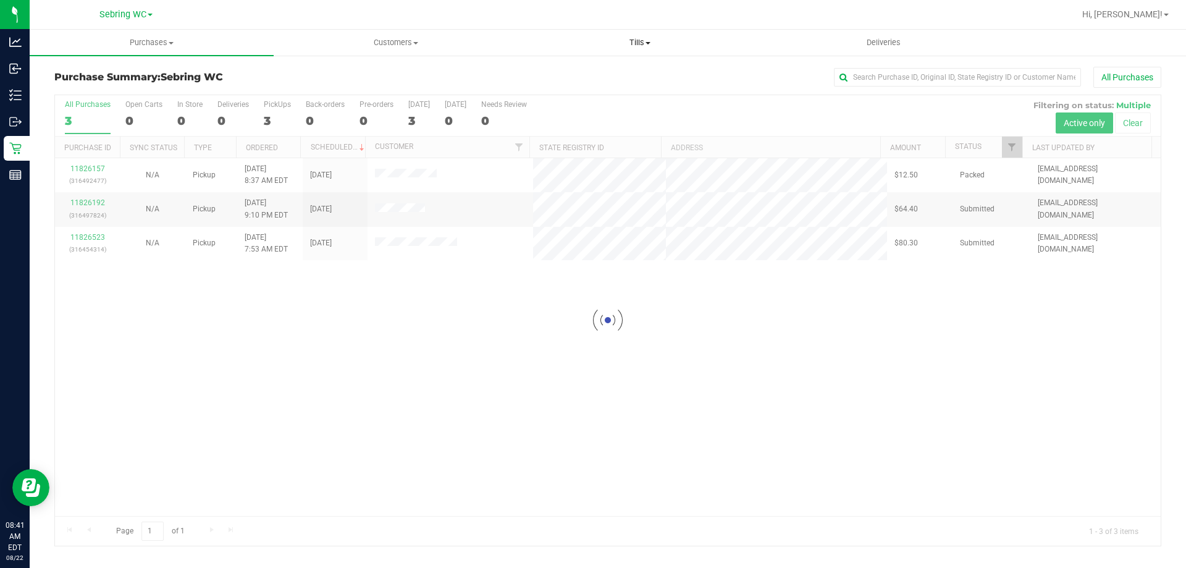
click at [638, 41] on span "Tills" at bounding box center [639, 42] width 243 height 11
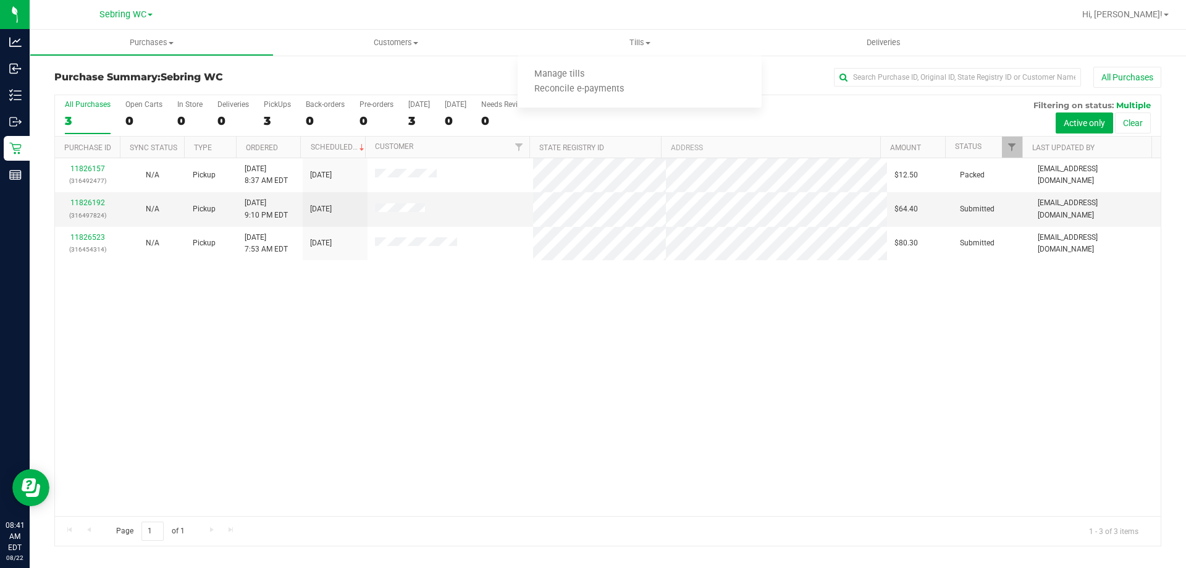
click at [494, 347] on div "11826157 (316492477) N/A Pickup [DATE] 8:37 AM EDT 8/22/2025 $12.50 Packed [EMA…" at bounding box center [608, 337] width 1106 height 358
click at [88, 205] on link "11826192" at bounding box center [87, 202] width 35 height 9
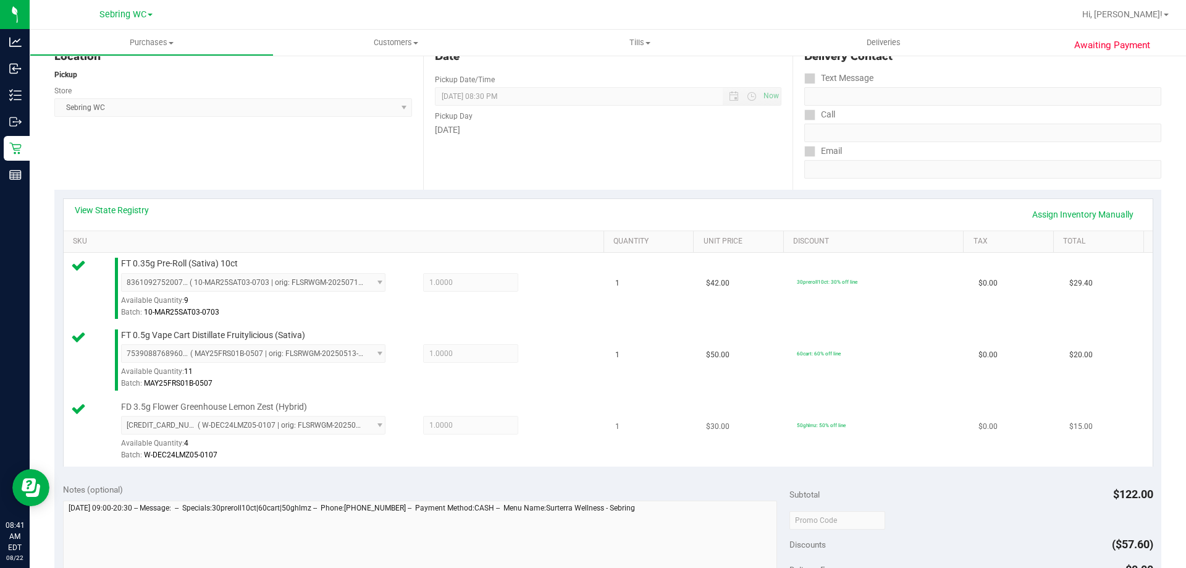
scroll to position [247, 0]
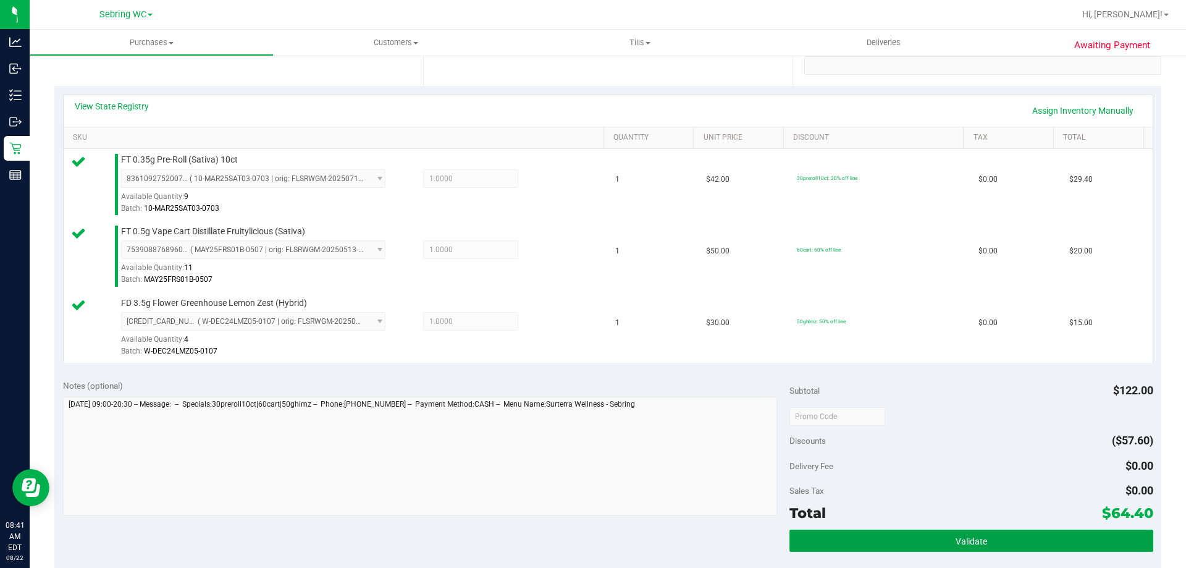
click at [849, 531] on button "Validate" at bounding box center [971, 540] width 363 height 22
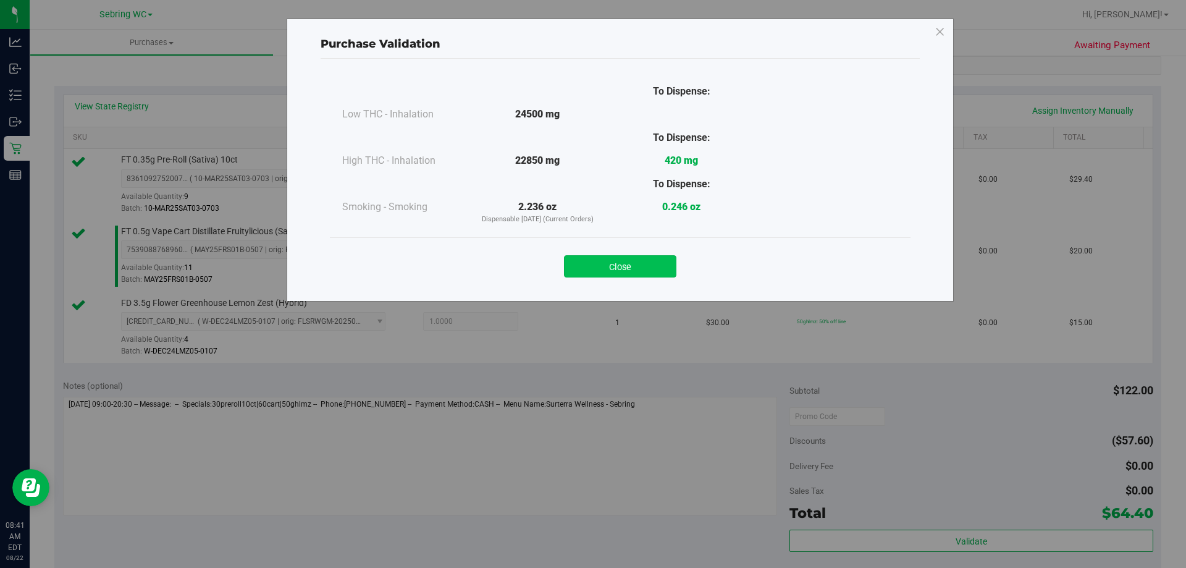
click at [612, 258] on button "Close" at bounding box center [620, 266] width 112 height 22
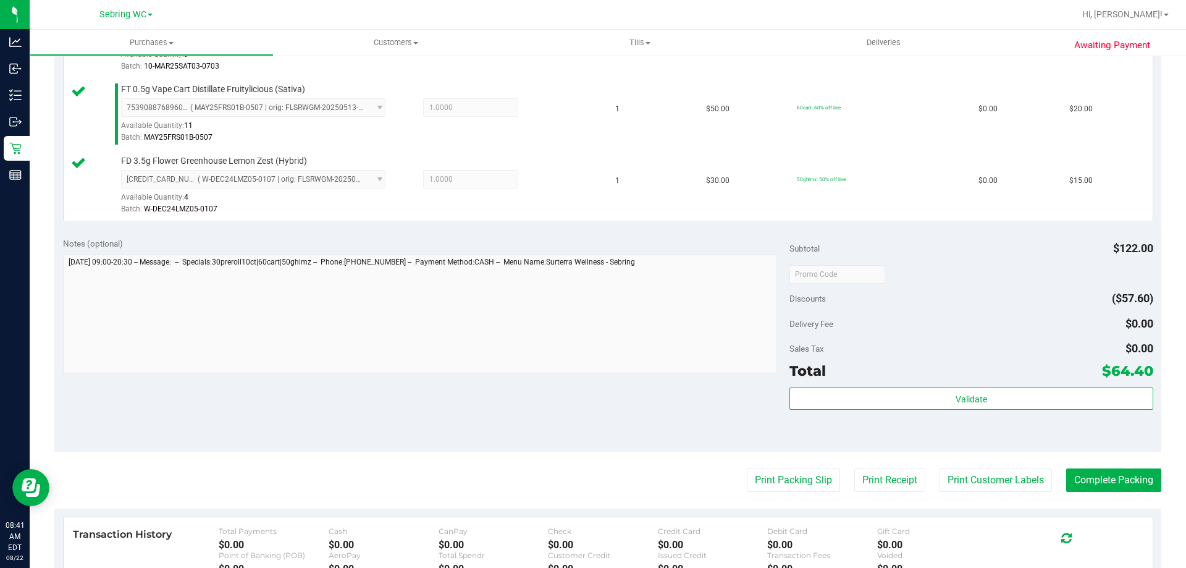
scroll to position [494, 0]
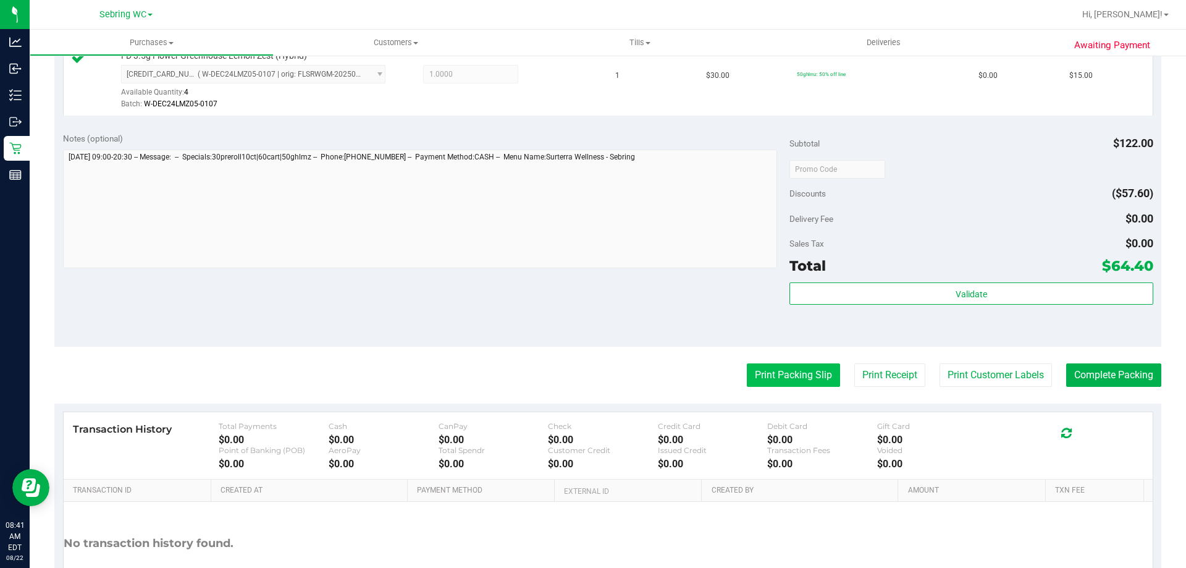
click at [756, 374] on button "Print Packing Slip" at bounding box center [793, 374] width 93 height 23
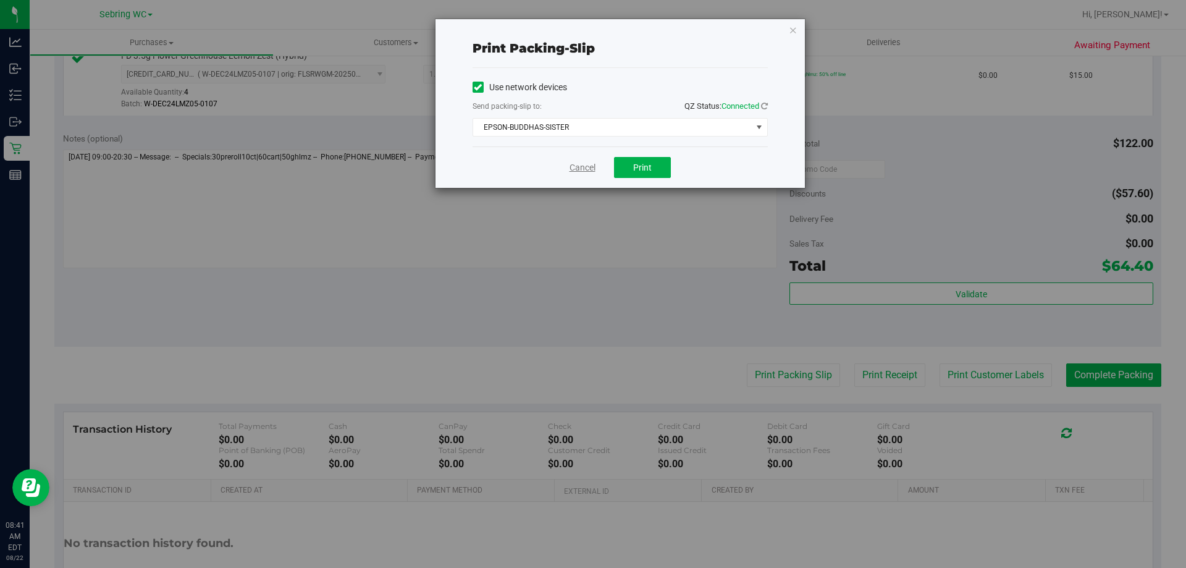
click at [583, 162] on link "Cancel" at bounding box center [583, 167] width 26 height 13
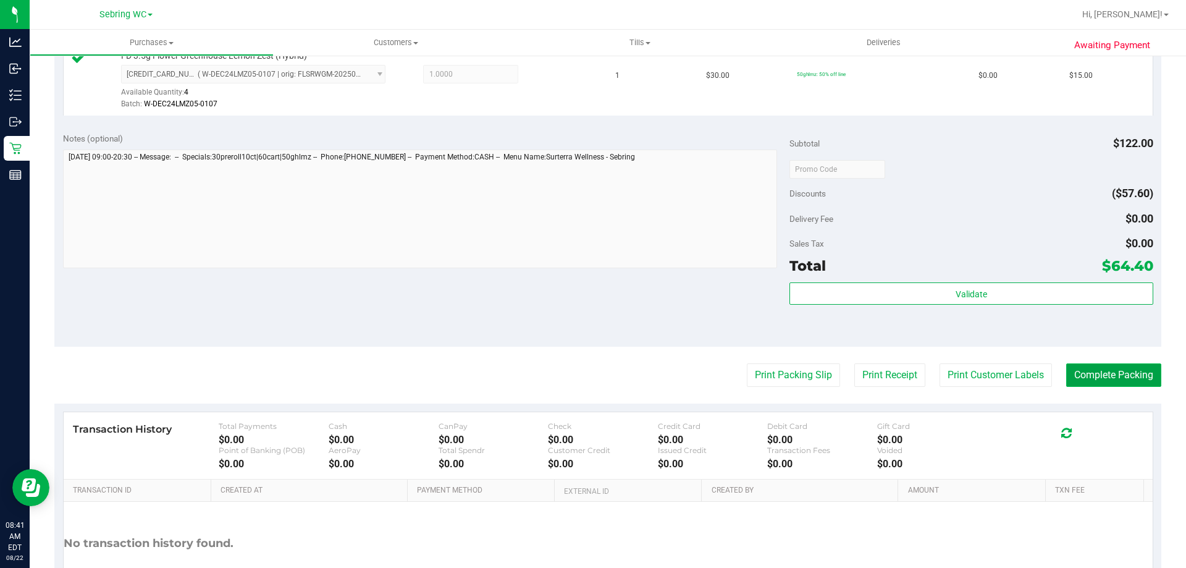
click at [1082, 375] on button "Complete Packing" at bounding box center [1113, 374] width 95 height 23
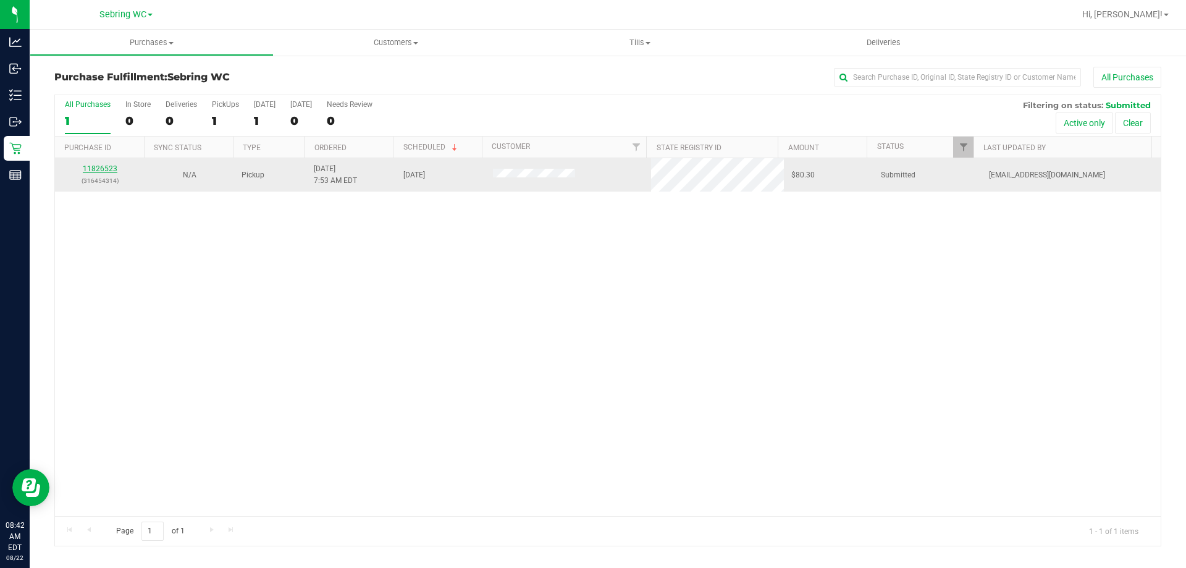
click at [99, 171] on link "11826523" at bounding box center [100, 168] width 35 height 9
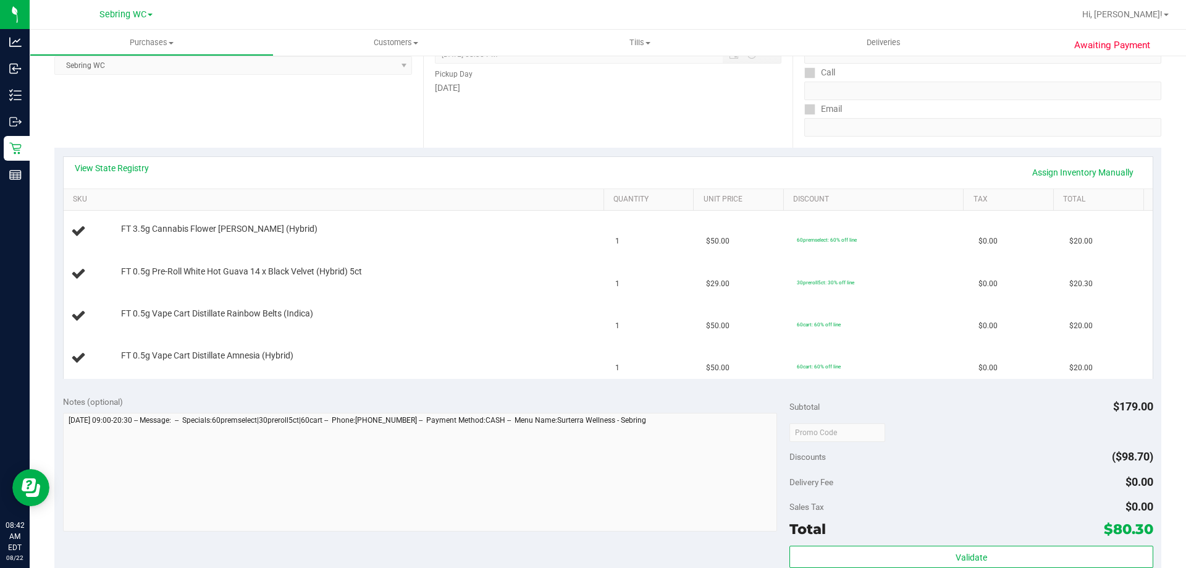
scroll to position [371, 0]
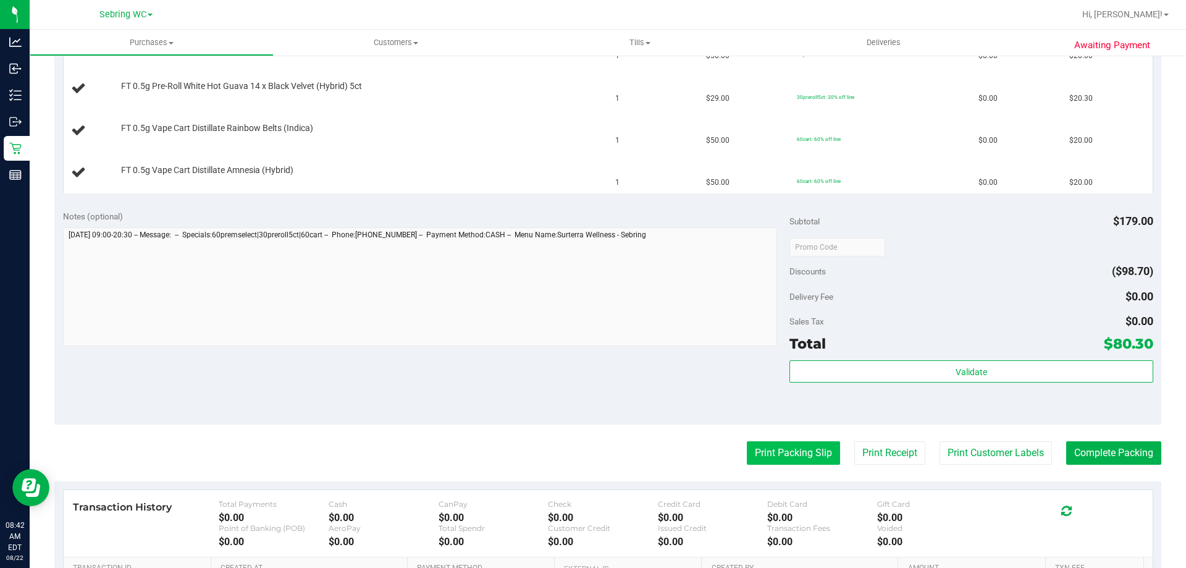
click at [778, 461] on button "Print Packing Slip" at bounding box center [793, 452] width 93 height 23
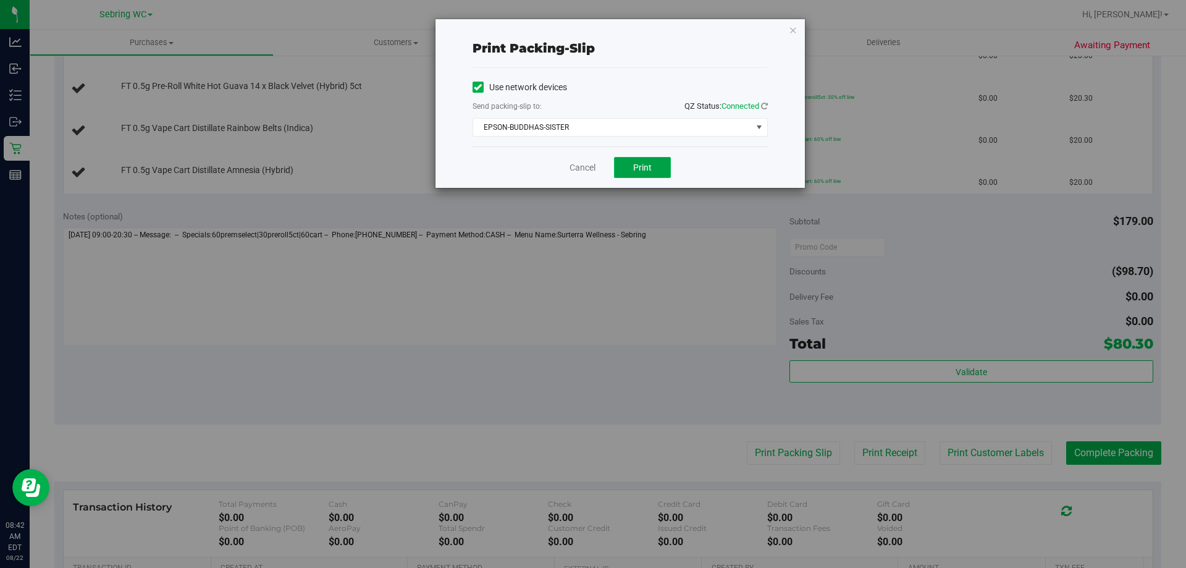
click at [634, 165] on span "Print" at bounding box center [642, 167] width 19 height 10
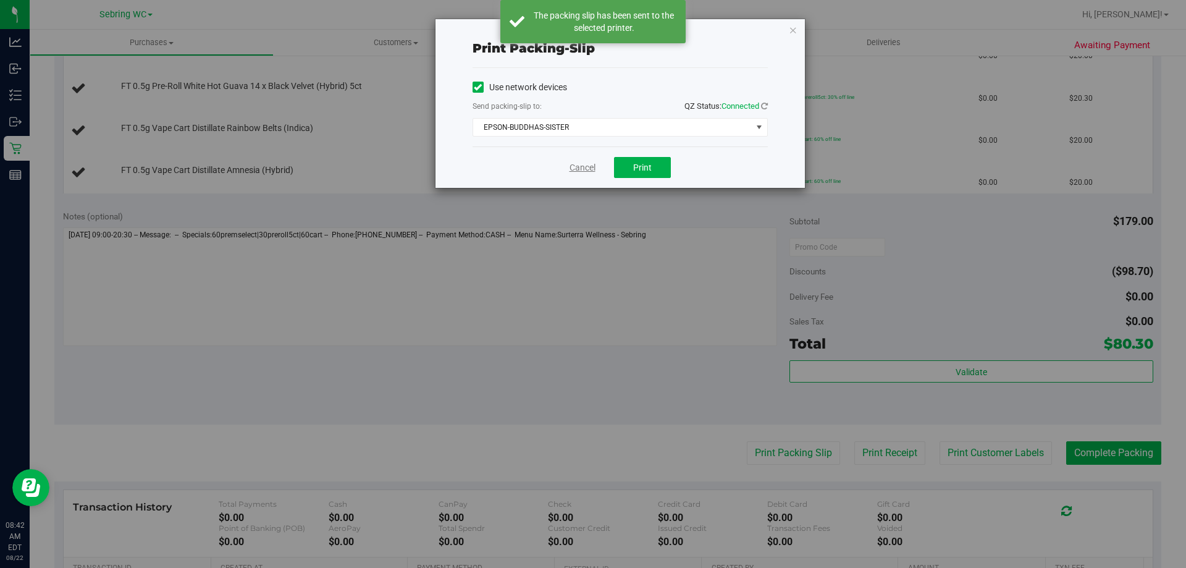
click at [574, 167] on link "Cancel" at bounding box center [583, 167] width 26 height 13
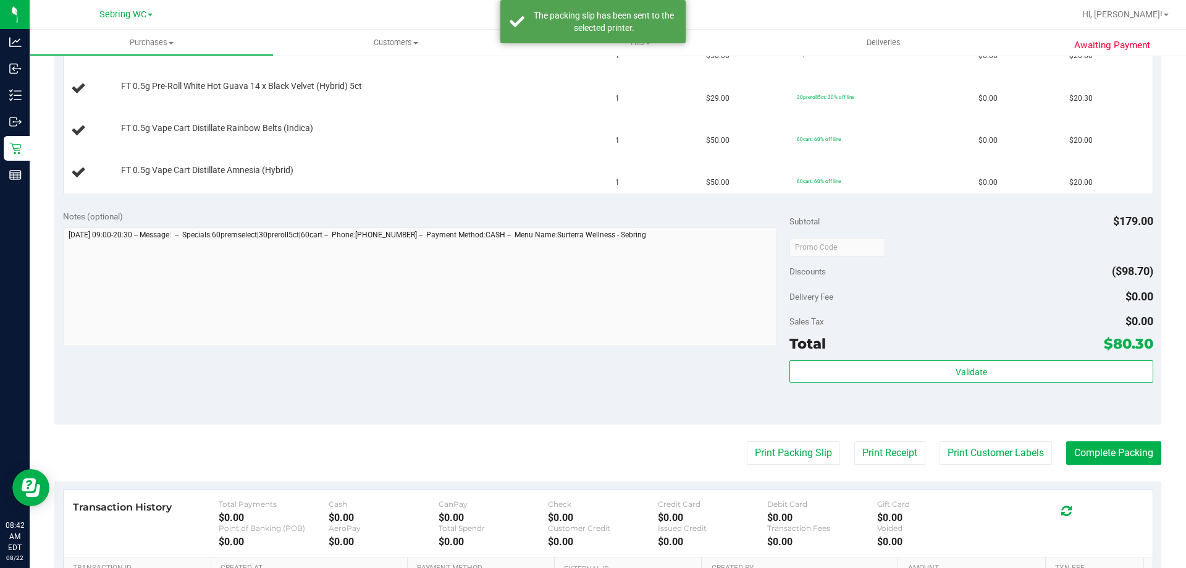
click at [574, 198] on div "View State Registry Assign Inventory Manually SKU Quantity Unit Price Discount …" at bounding box center [607, 82] width 1107 height 240
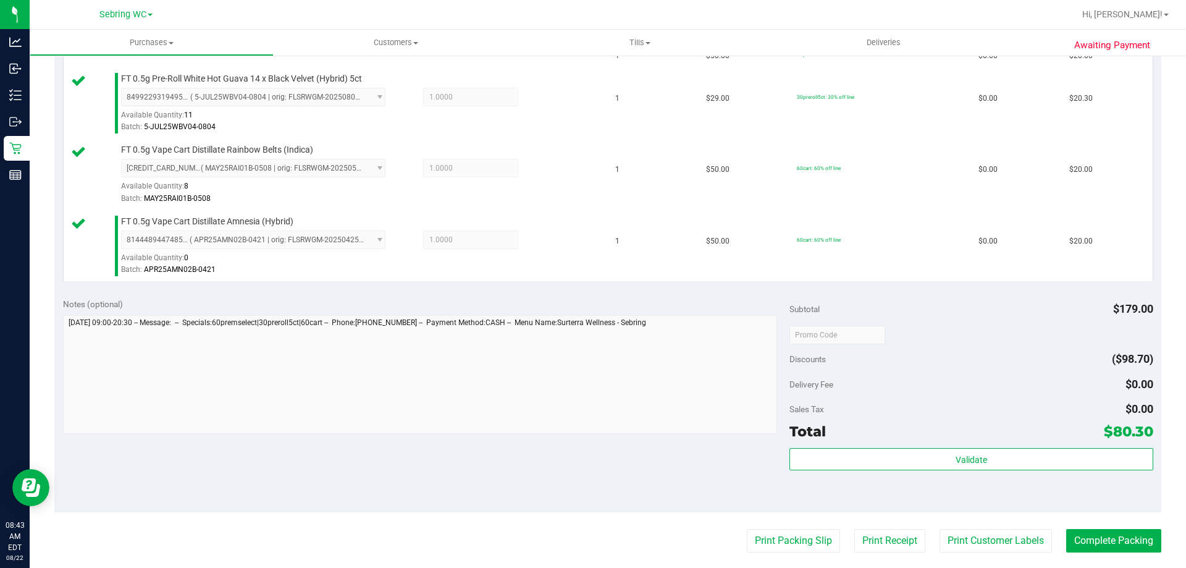
click at [836, 472] on div "Validate" at bounding box center [971, 476] width 363 height 56
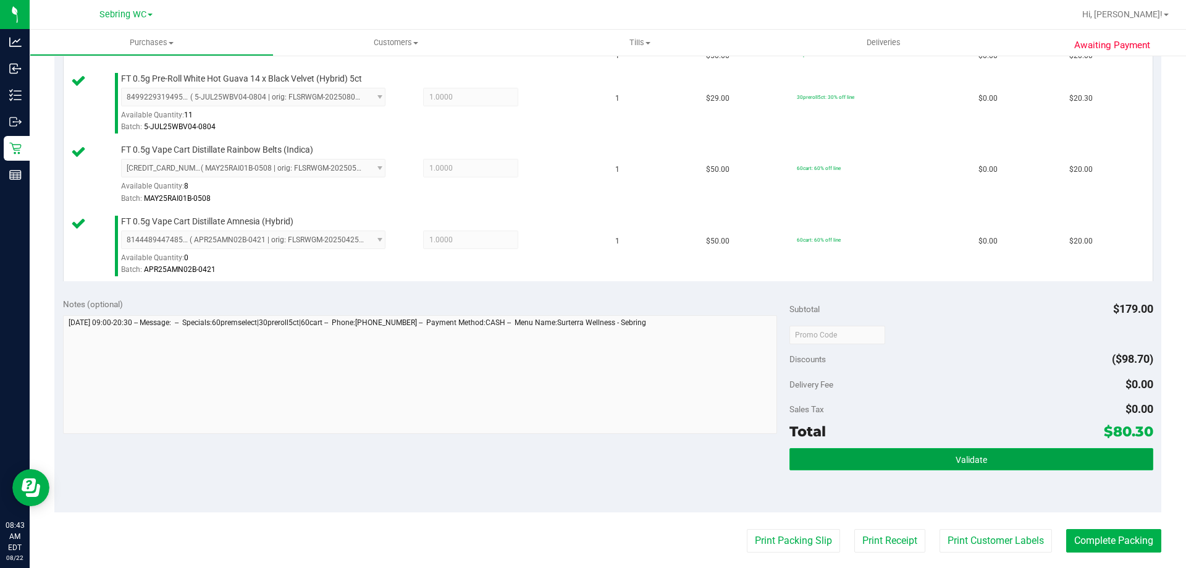
click at [832, 465] on button "Validate" at bounding box center [971, 459] width 363 height 22
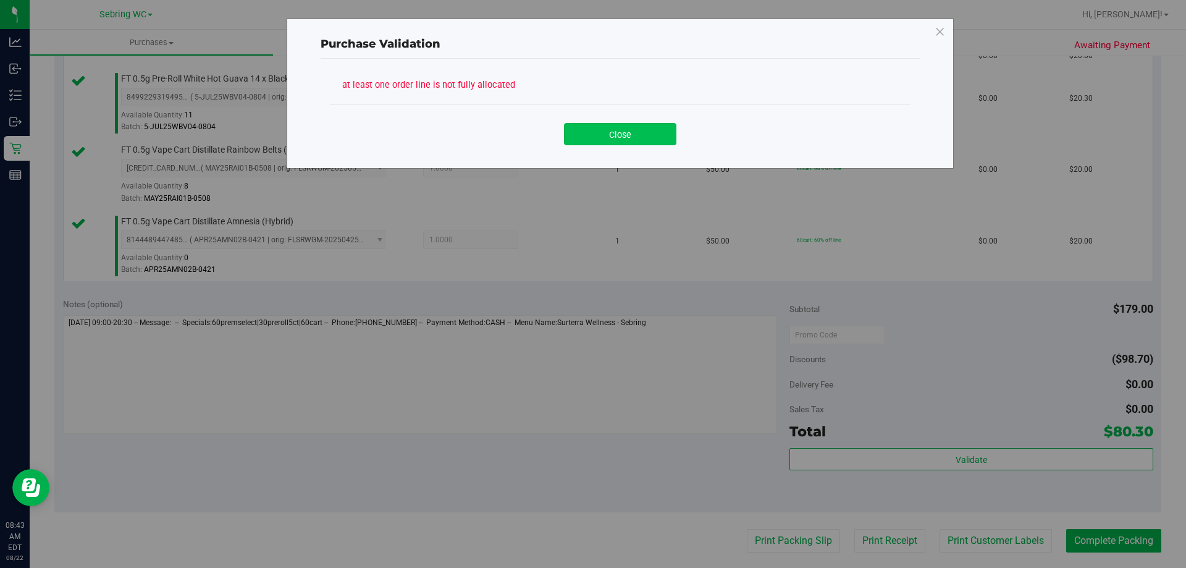
click at [603, 143] on button "Close" at bounding box center [620, 134] width 112 height 22
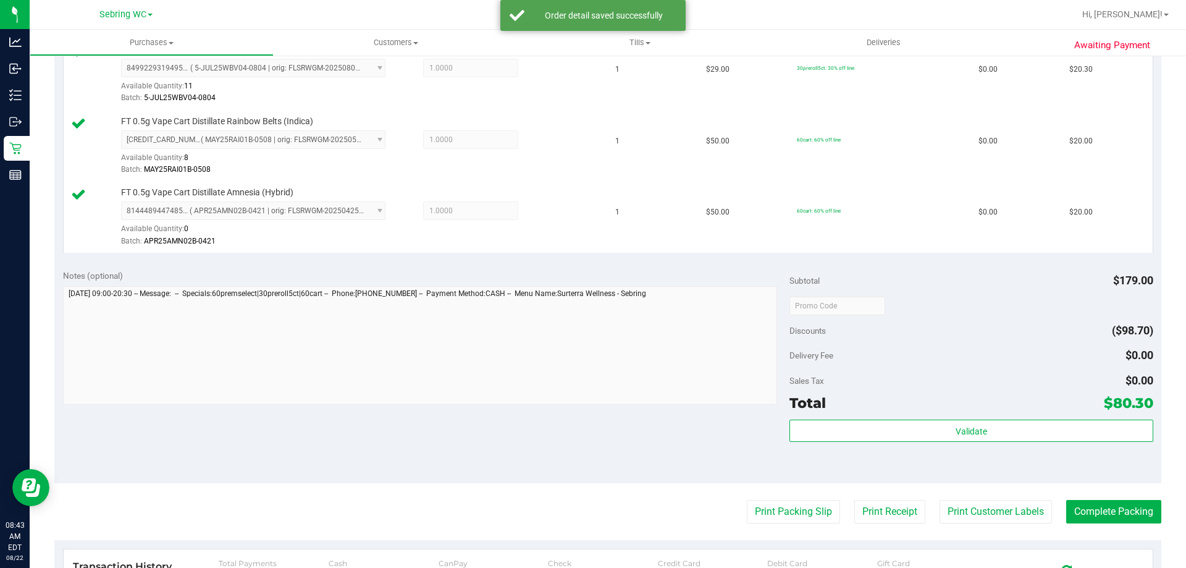
scroll to position [432, 0]
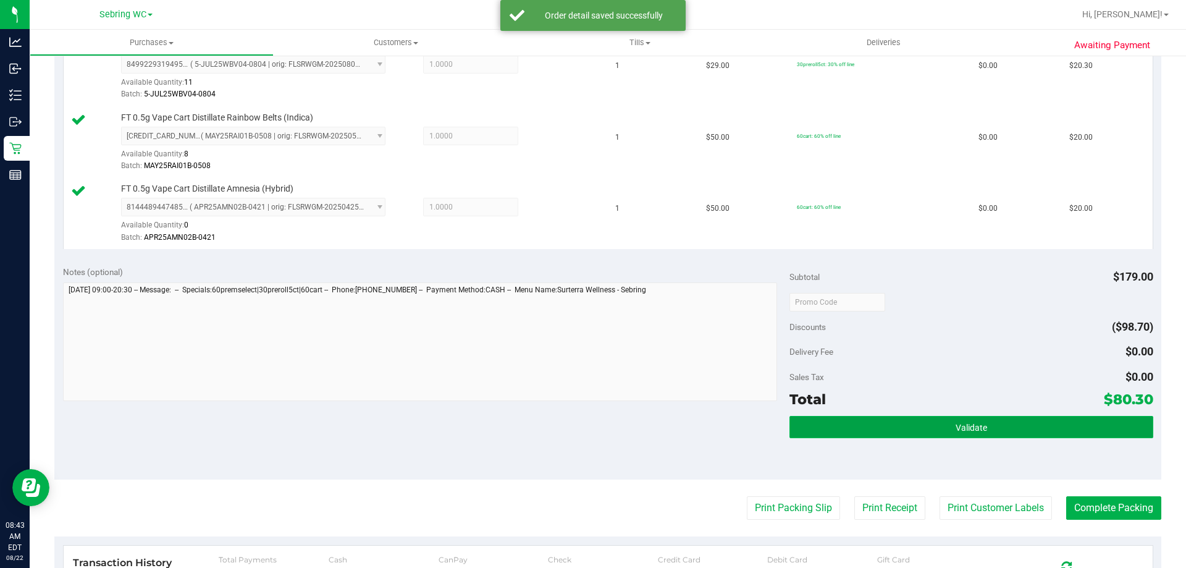
click at [825, 427] on button "Validate" at bounding box center [971, 427] width 363 height 22
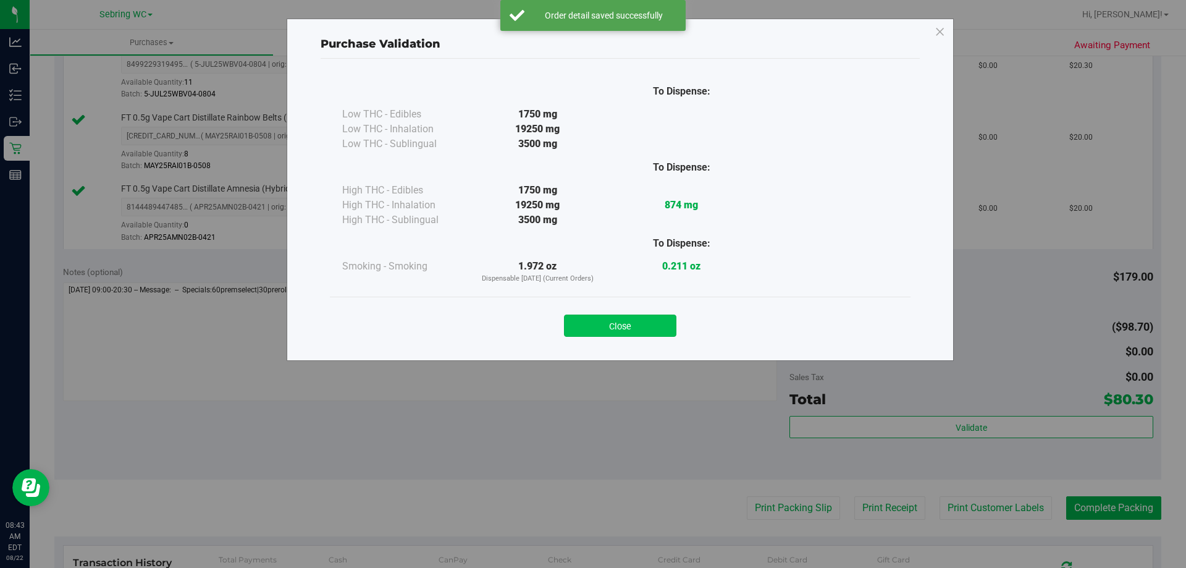
click at [612, 323] on button "Close" at bounding box center [620, 325] width 112 height 22
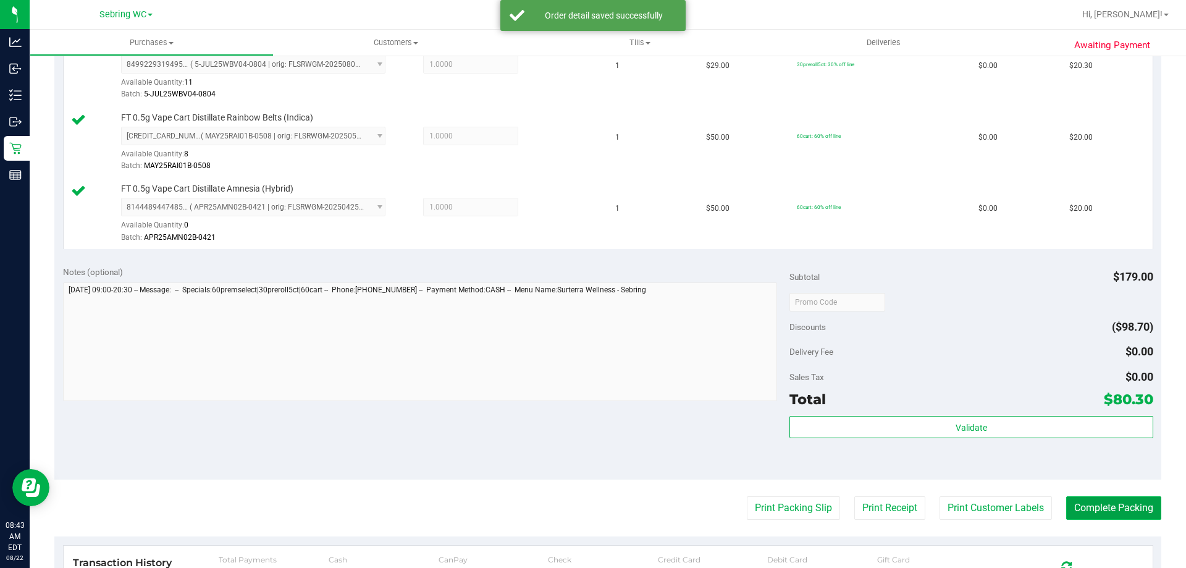
click at [1088, 511] on button "Complete Packing" at bounding box center [1113, 507] width 95 height 23
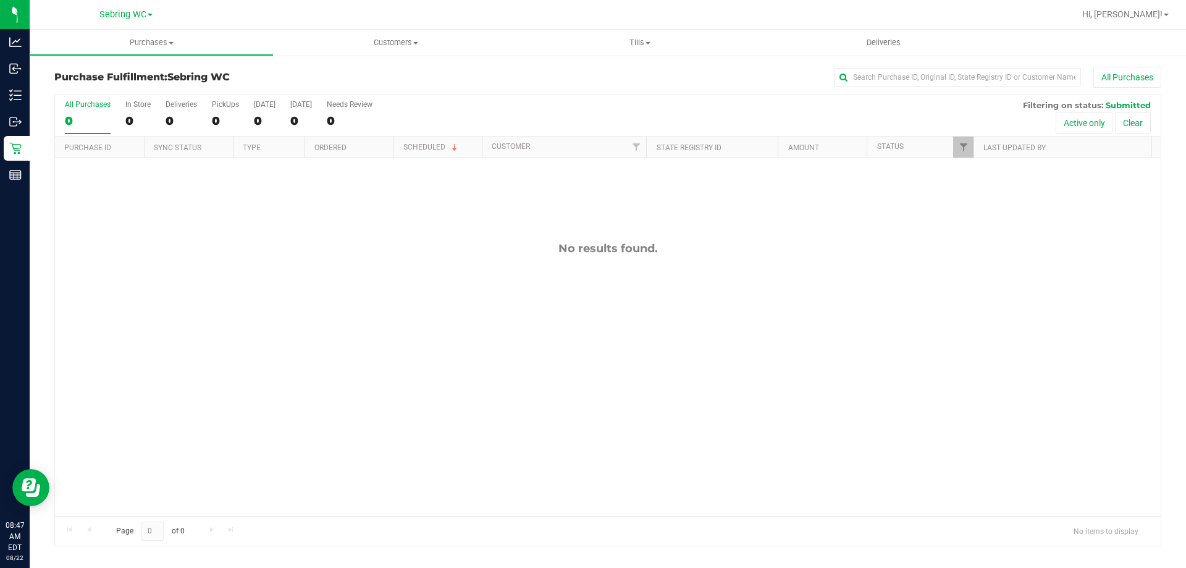
click at [183, 209] on div "No results found." at bounding box center [608, 378] width 1106 height 441
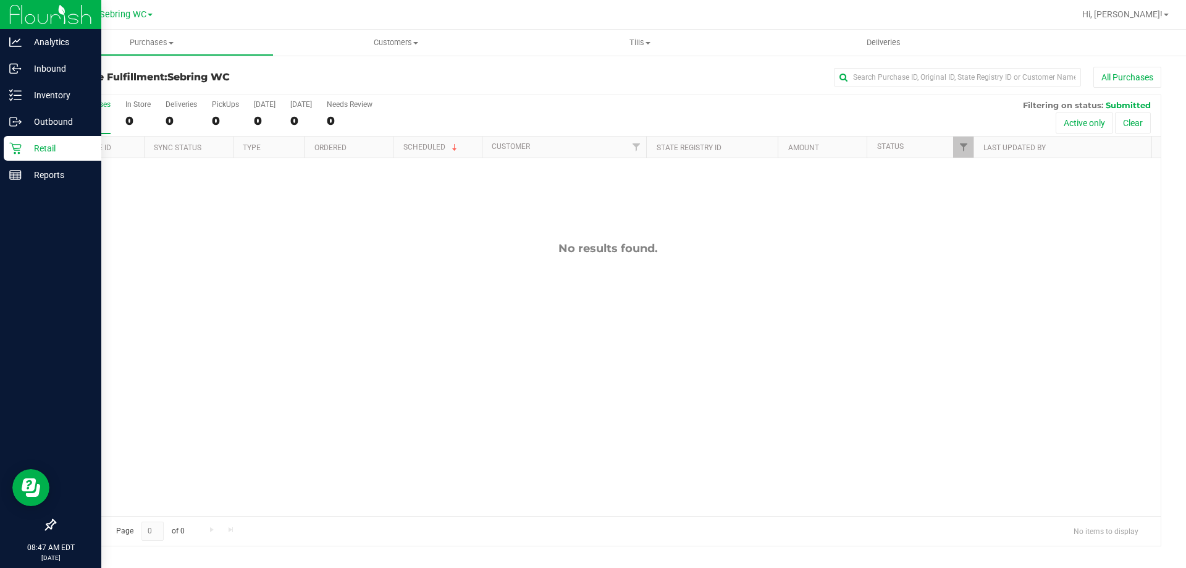
click at [27, 146] on p "Retail" at bounding box center [59, 148] width 74 height 15
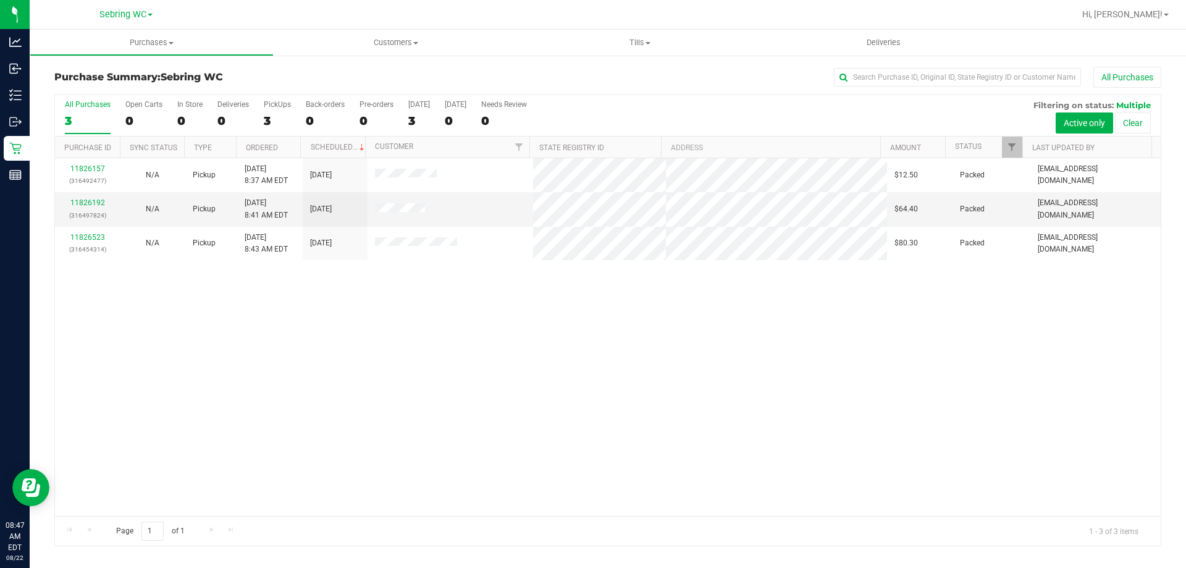
click at [405, 295] on div "11826157 (316492477) N/A Pickup [DATE] 8:37 AM EDT 8/22/2025 $12.50 Packed [EMA…" at bounding box center [608, 337] width 1106 height 358
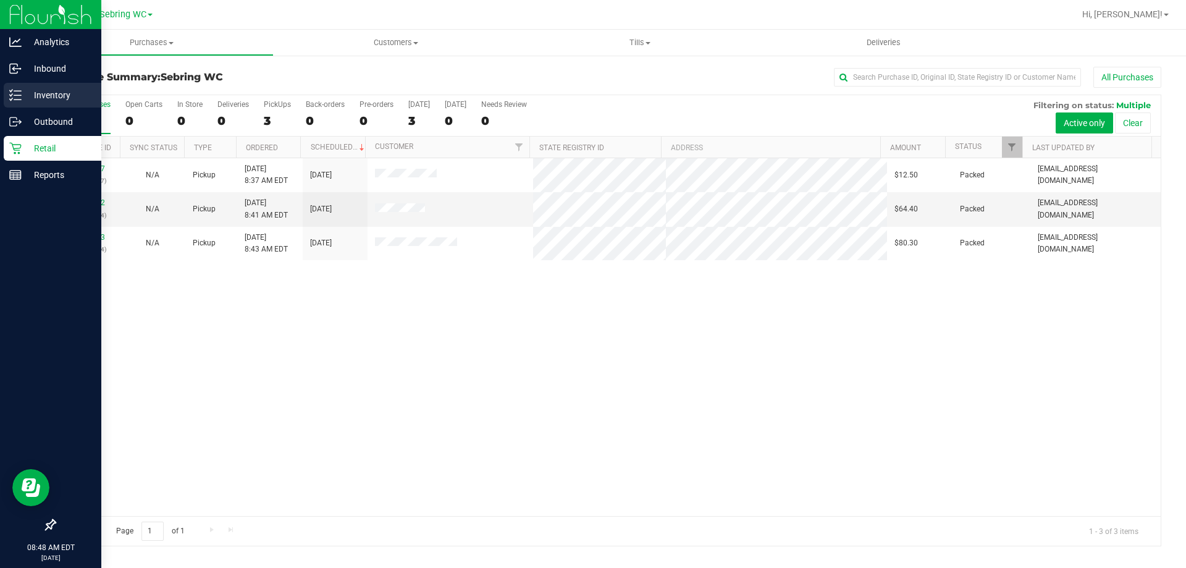
click at [6, 98] on div "Inventory" at bounding box center [53, 95] width 98 height 25
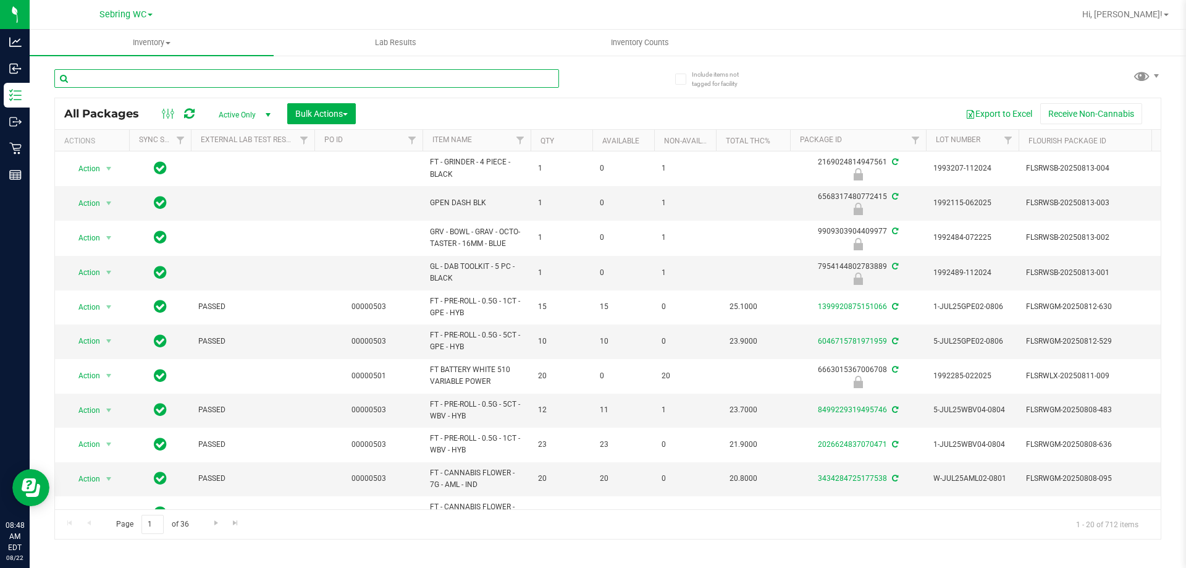
click at [113, 80] on input "text" at bounding box center [306, 78] width 505 height 19
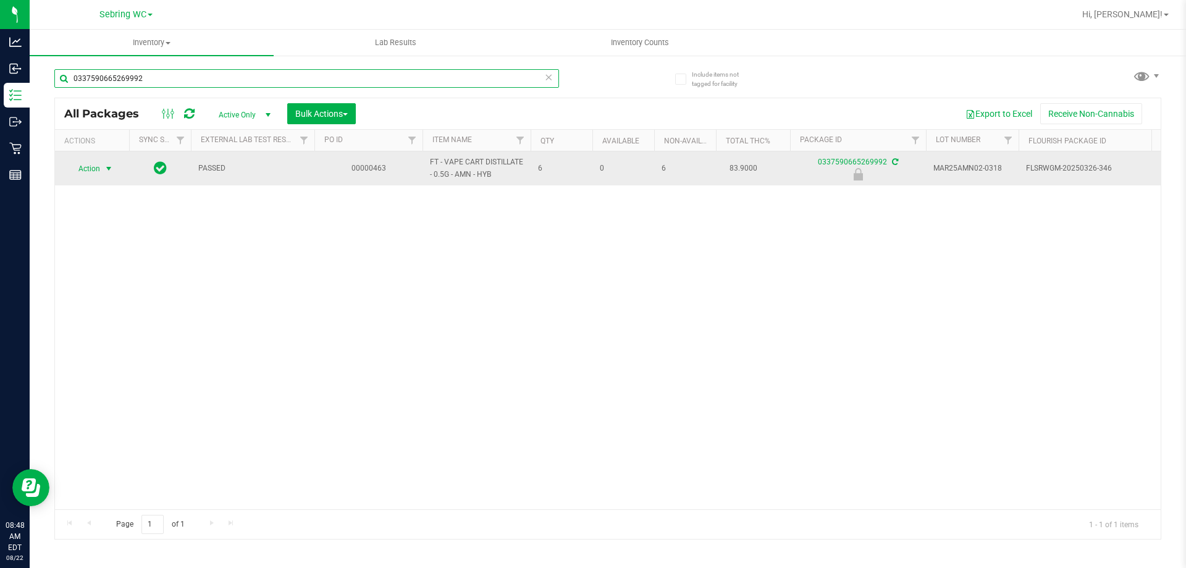
type input "0337590665269992"
click at [104, 171] on span "select" at bounding box center [109, 169] width 10 height 10
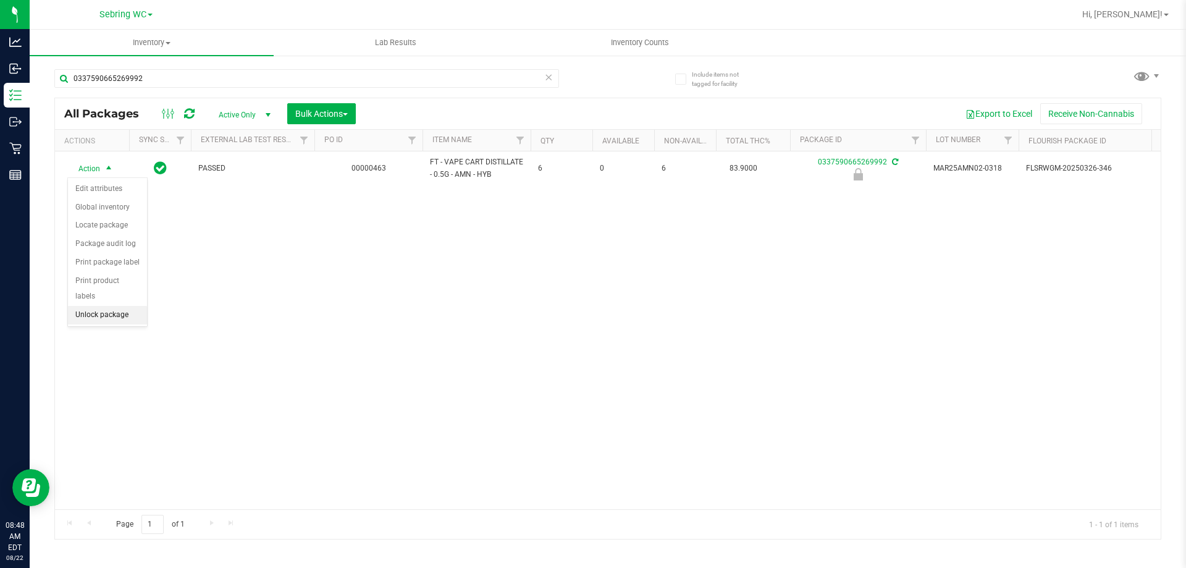
click at [98, 306] on li "Unlock package" at bounding box center [107, 315] width 79 height 19
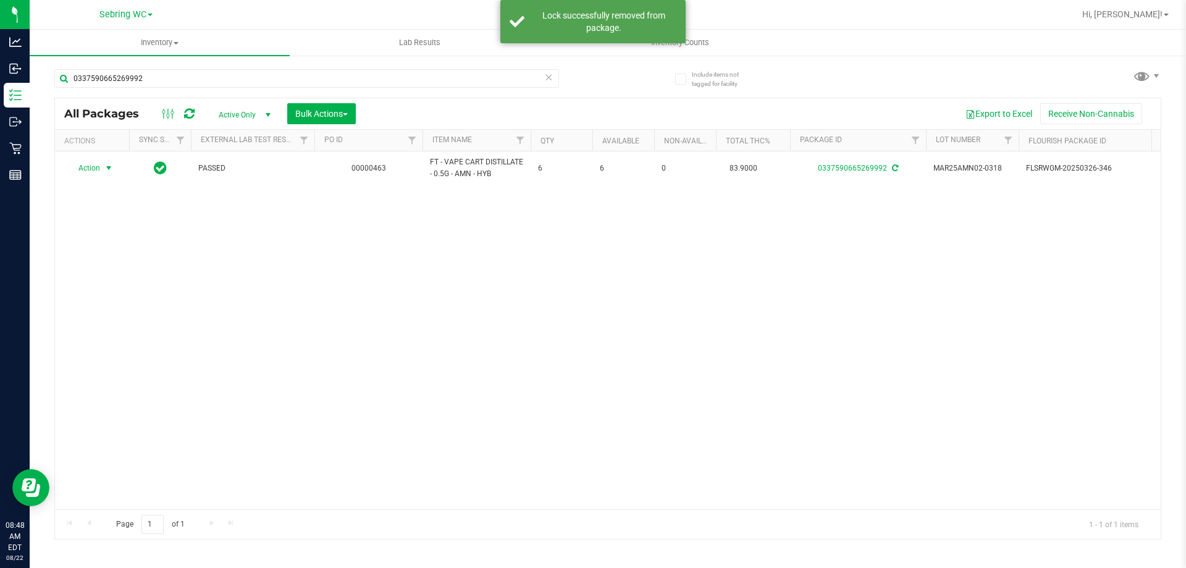
click at [89, 171] on span "Action" at bounding box center [83, 167] width 33 height 17
click at [83, 322] on li "Print package label" at bounding box center [116, 317] width 96 height 19
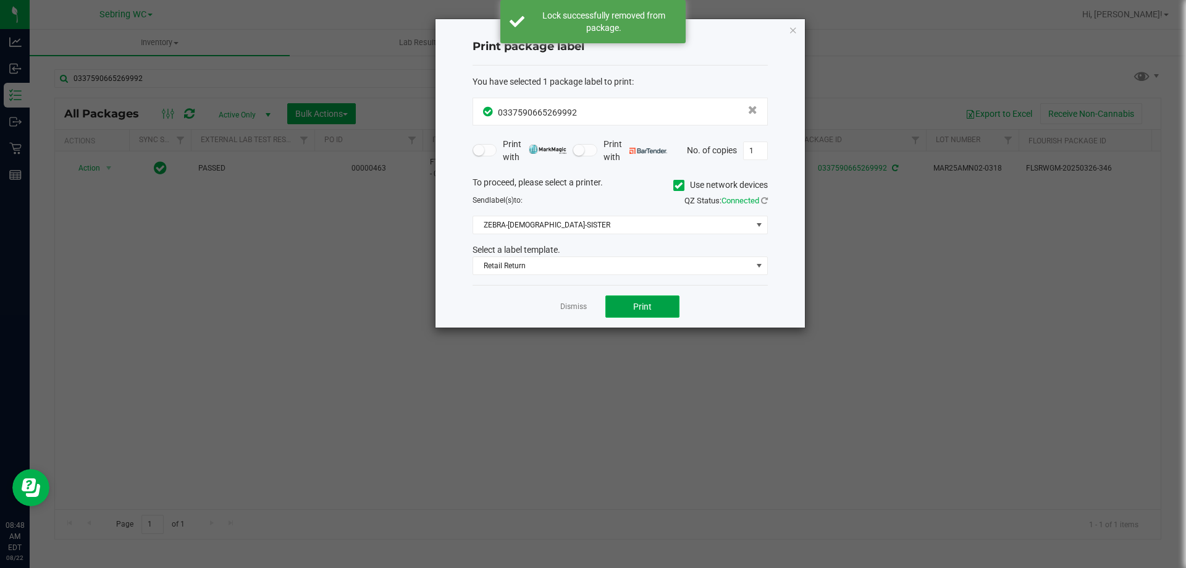
click at [617, 304] on button "Print" at bounding box center [642, 306] width 74 height 22
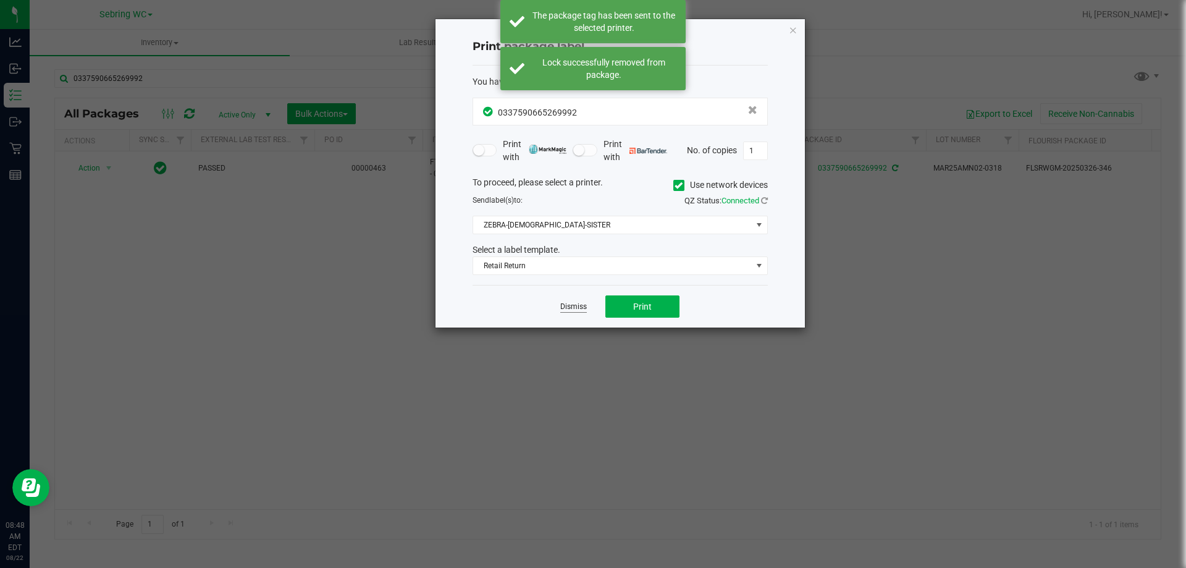
click at [568, 303] on link "Dismiss" at bounding box center [573, 306] width 27 height 11
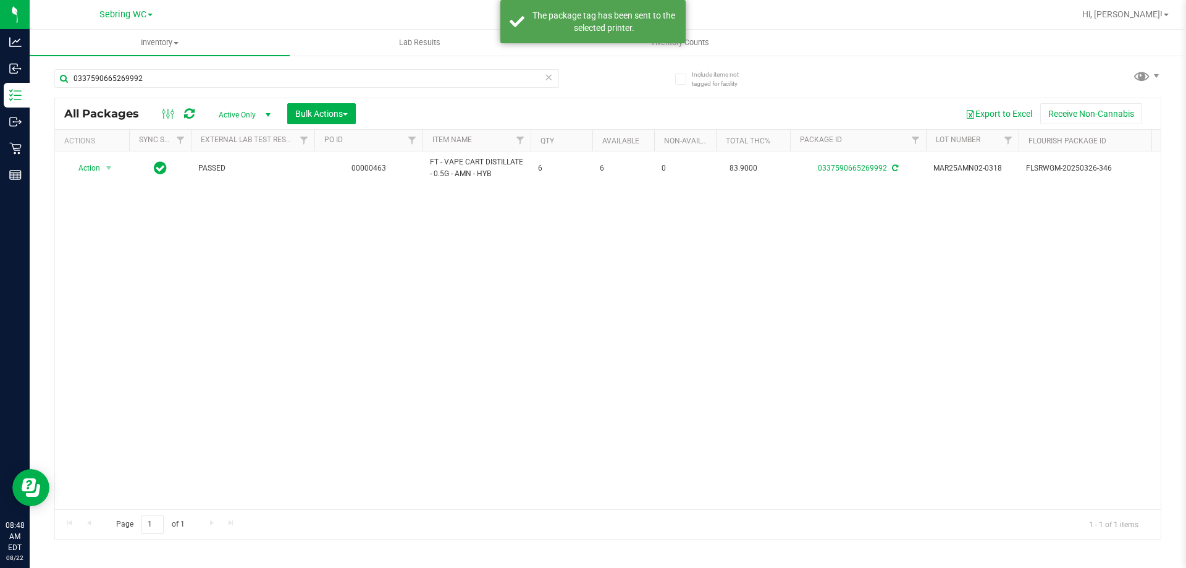
click at [554, 368] on div "Action Action Adjust qty Create package Edit attributes Global inventory Locate…" at bounding box center [608, 330] width 1106 height 358
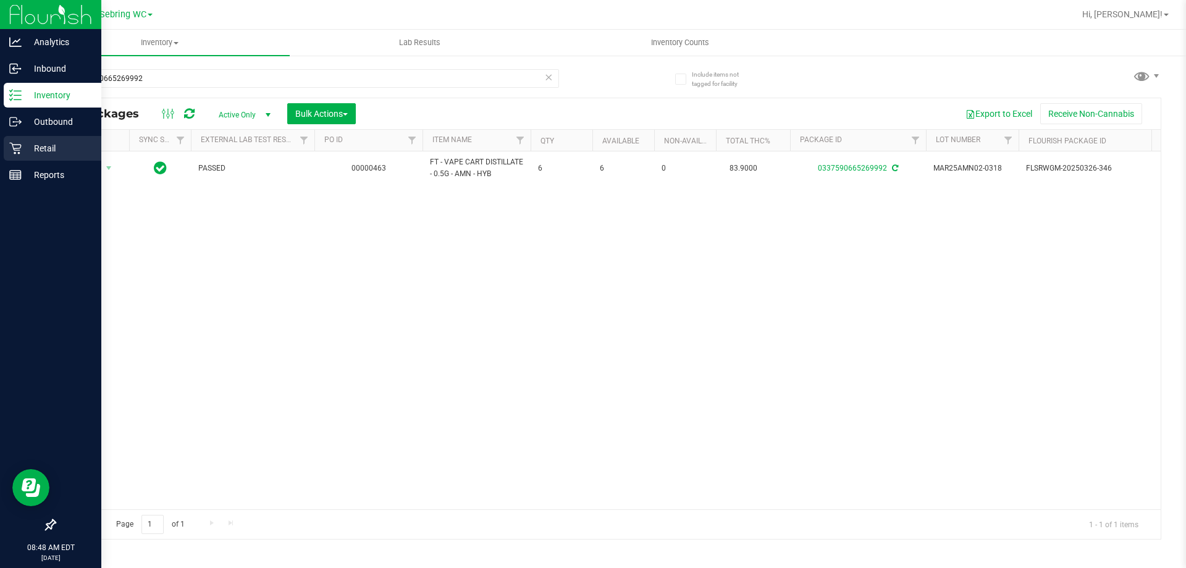
click at [44, 145] on p "Retail" at bounding box center [59, 148] width 74 height 15
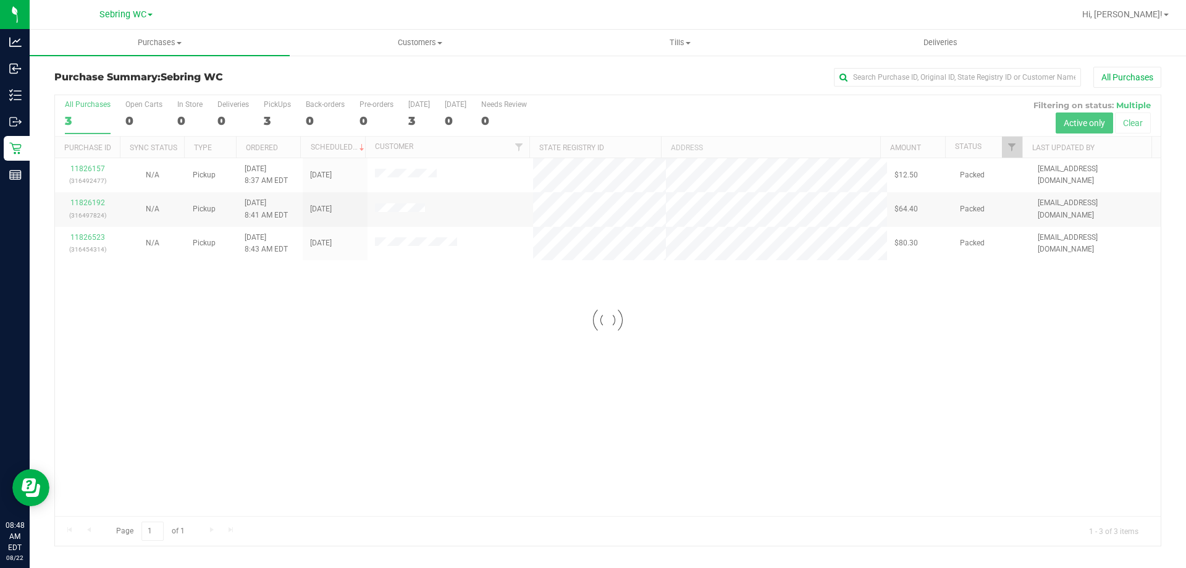
click at [495, 292] on div at bounding box center [608, 320] width 1106 height 450
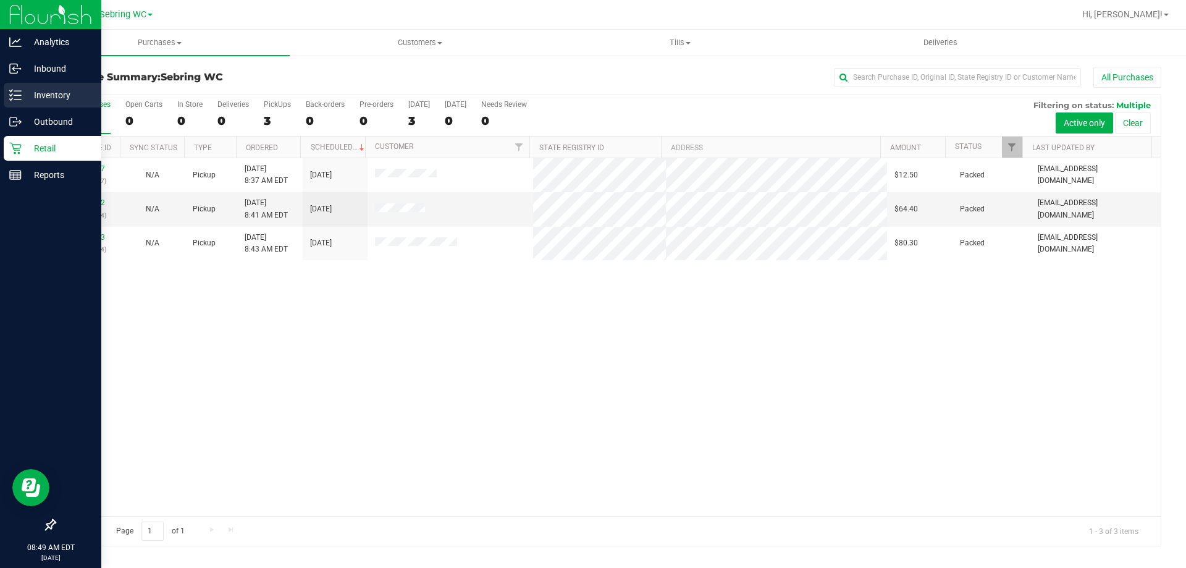
click at [35, 95] on p "Inventory" at bounding box center [59, 95] width 74 height 15
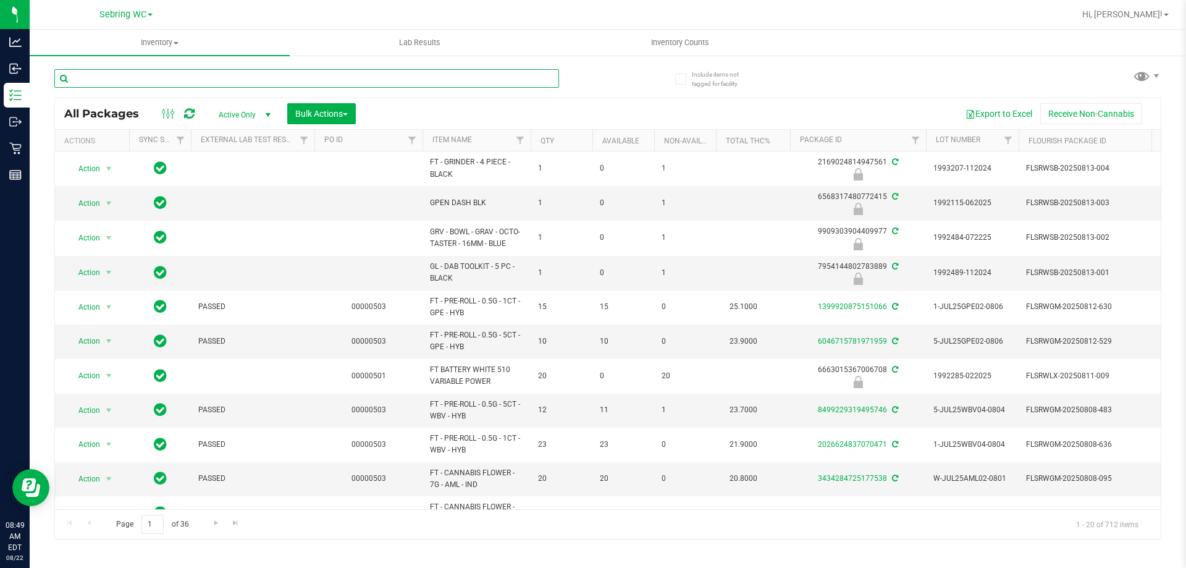
click at [134, 75] on input "text" at bounding box center [306, 78] width 505 height 19
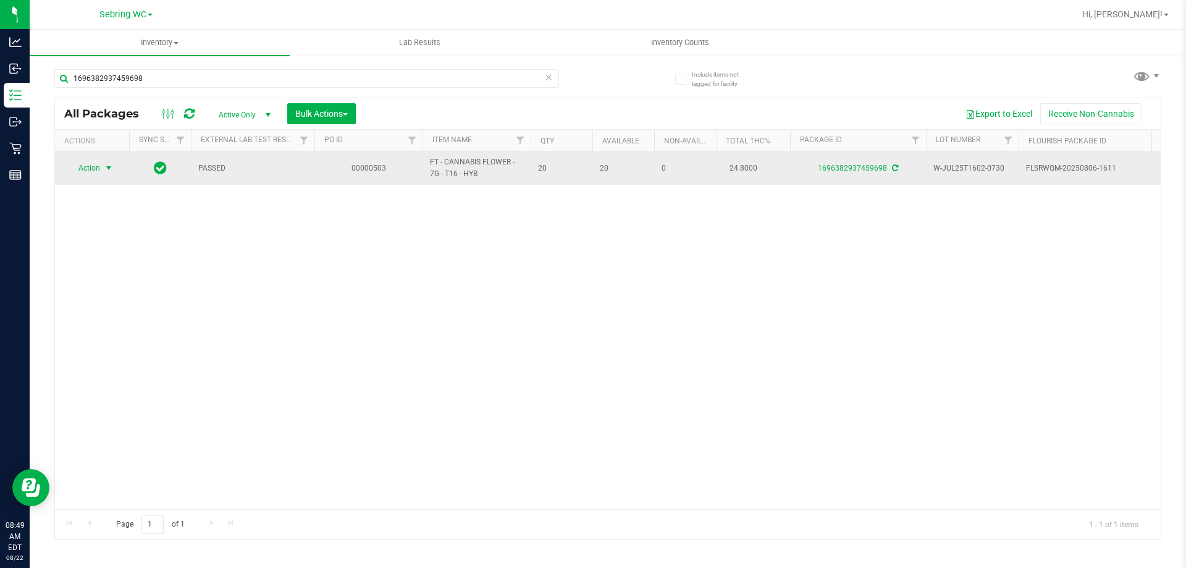
click at [108, 169] on span "select" at bounding box center [109, 168] width 10 height 10
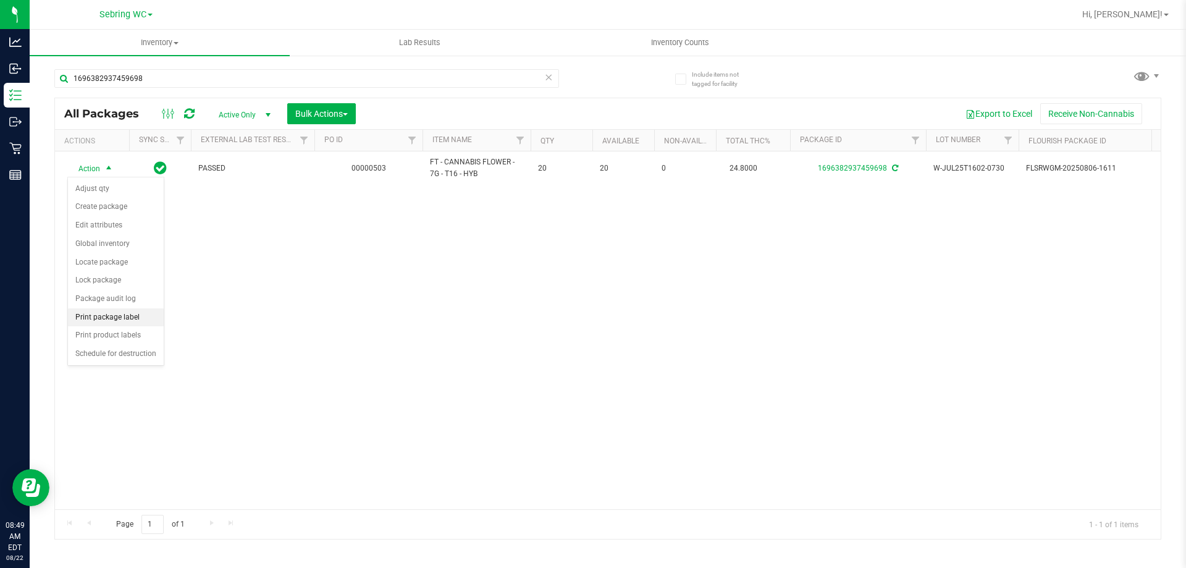
click at [90, 322] on li "Print package label" at bounding box center [116, 317] width 96 height 19
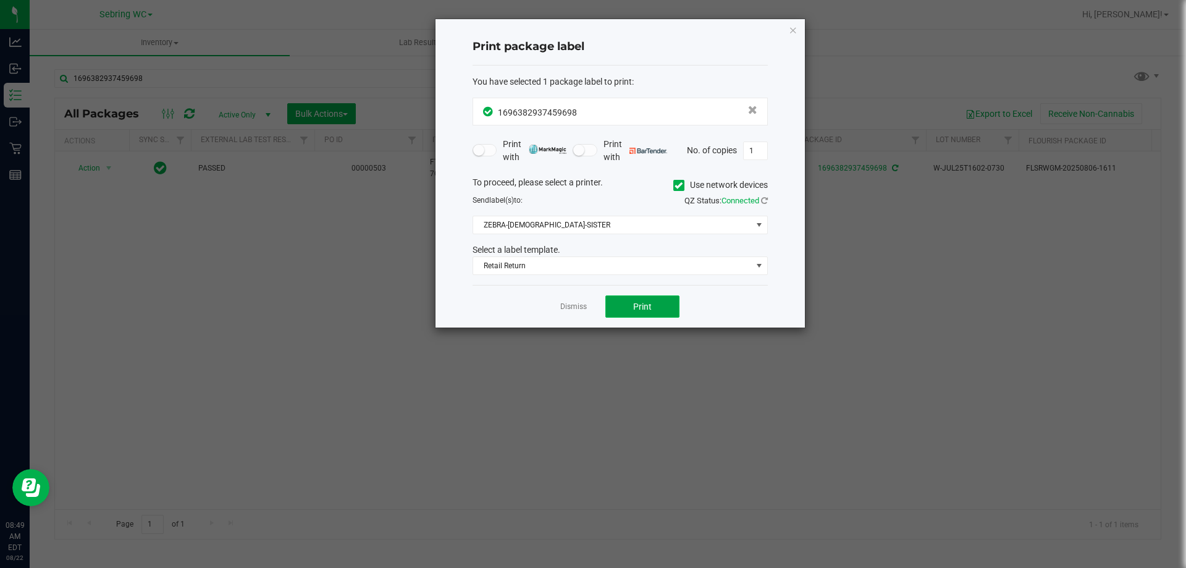
click at [617, 301] on button "Print" at bounding box center [642, 306] width 74 height 22
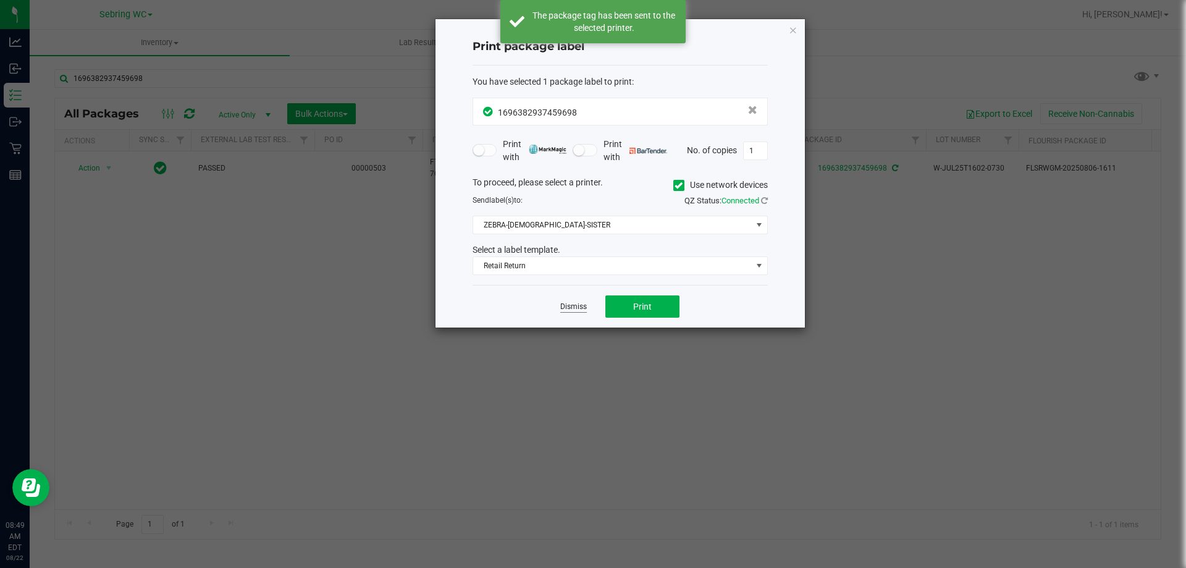
click at [567, 308] on link "Dismiss" at bounding box center [573, 306] width 27 height 11
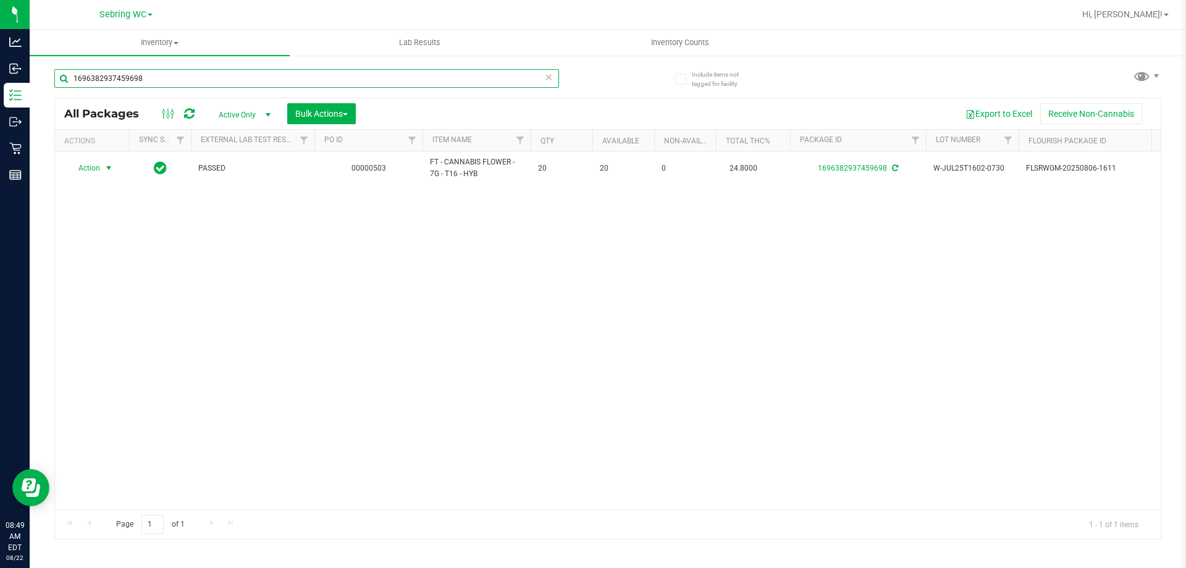
click at [255, 77] on input "1696382937459698" at bounding box center [306, 78] width 505 height 19
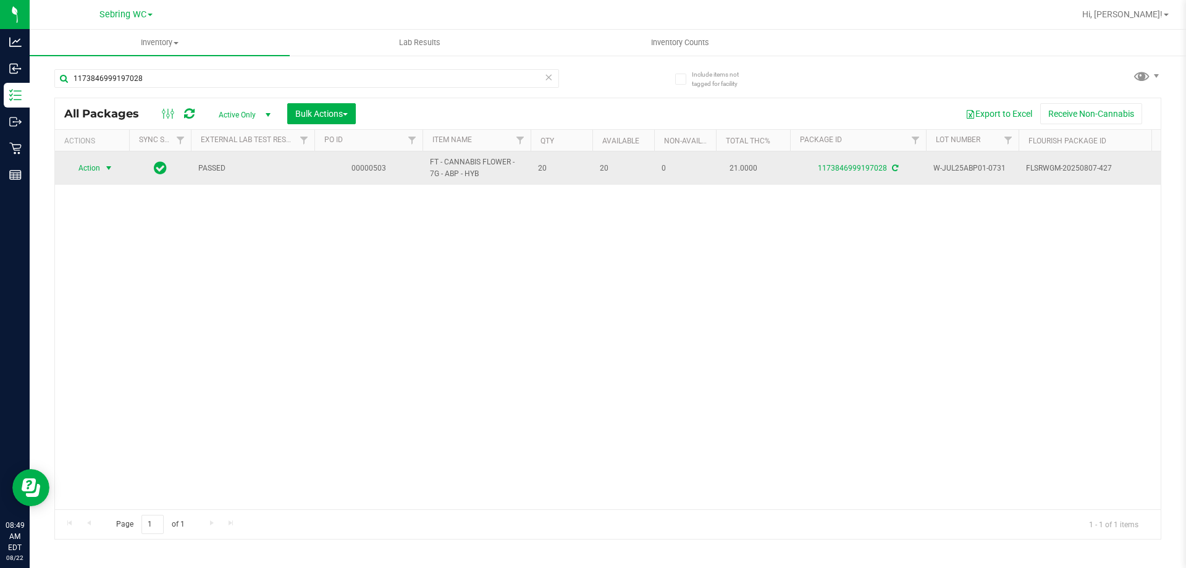
click at [100, 169] on span "Action" at bounding box center [83, 167] width 33 height 17
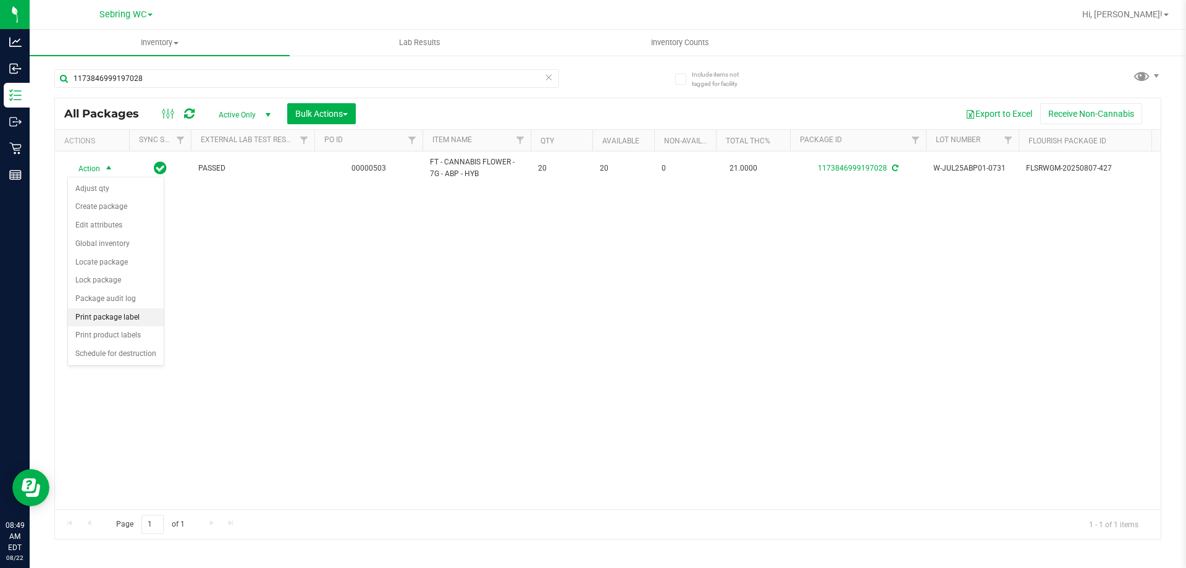
click at [82, 316] on li "Print package label" at bounding box center [116, 317] width 96 height 19
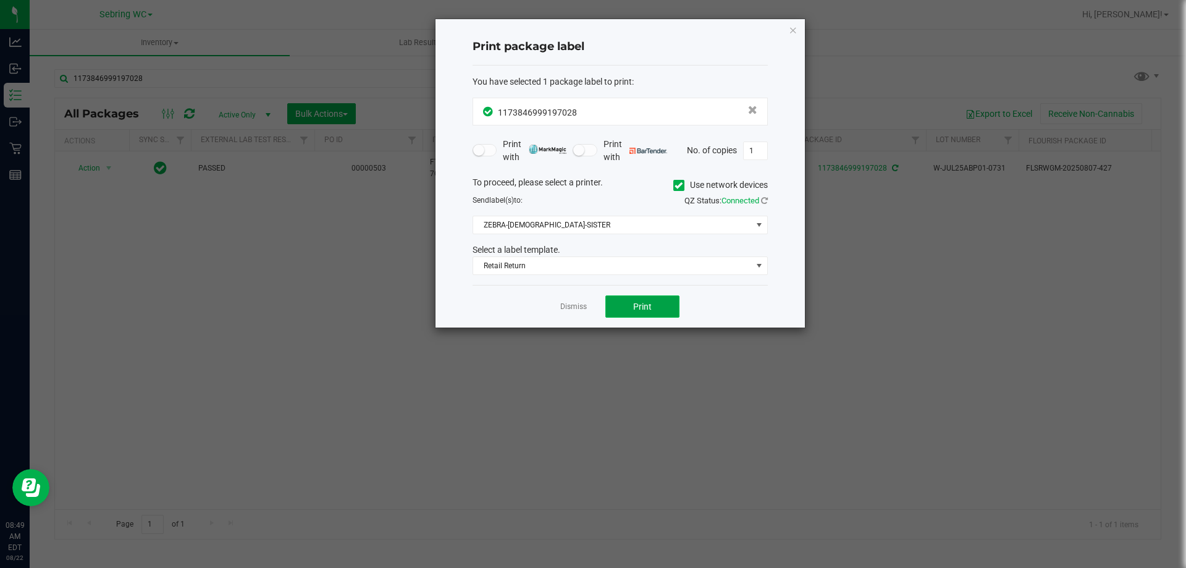
click at [620, 303] on button "Print" at bounding box center [642, 306] width 74 height 22
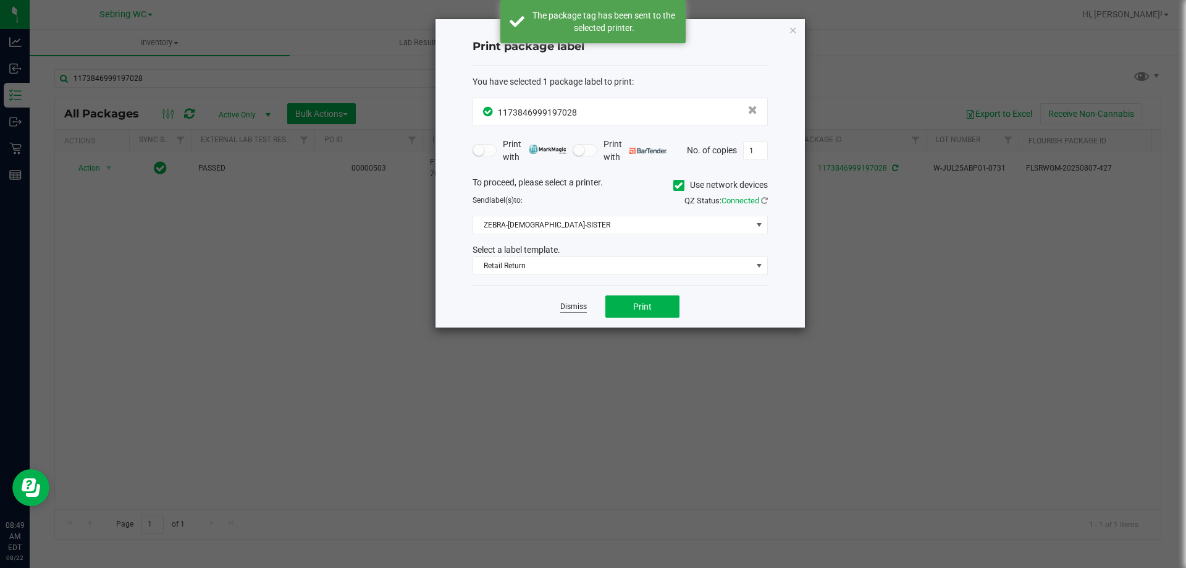
click at [571, 309] on link "Dismiss" at bounding box center [573, 306] width 27 height 11
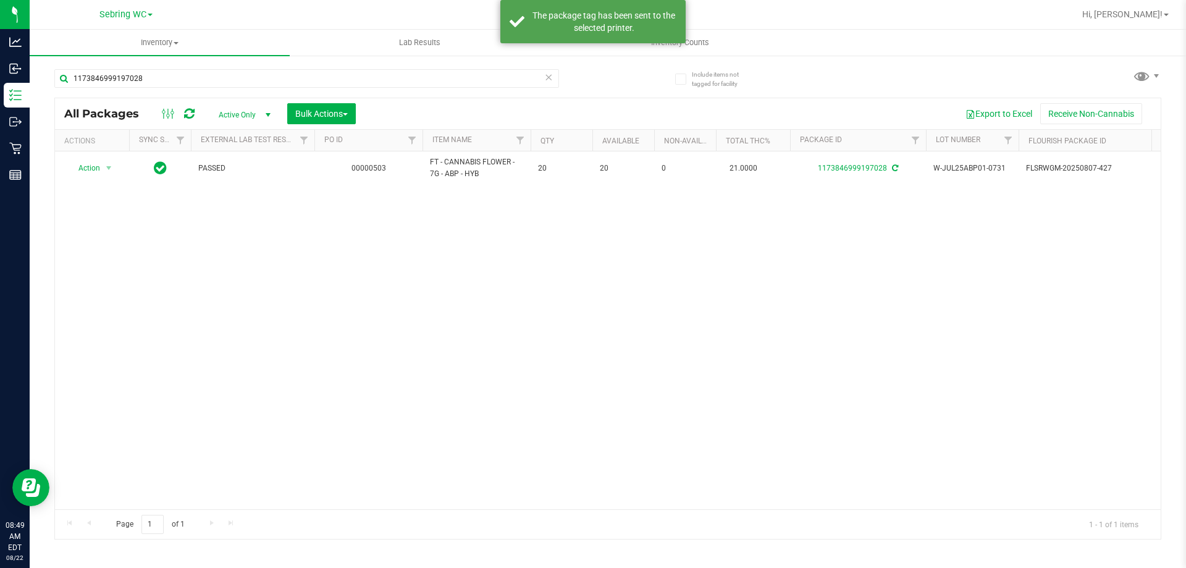
click at [577, 351] on div "Action Action Adjust qty Create package Edit attributes Global inventory Locate…" at bounding box center [608, 330] width 1106 height 358
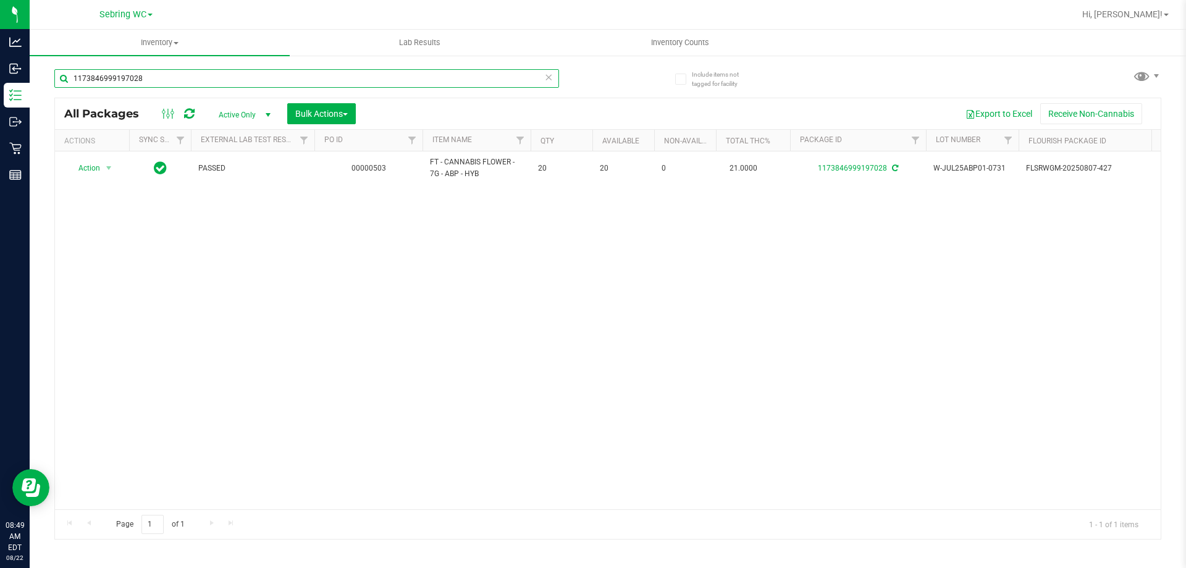
click at [176, 77] on input "1173846999197028" at bounding box center [306, 78] width 505 height 19
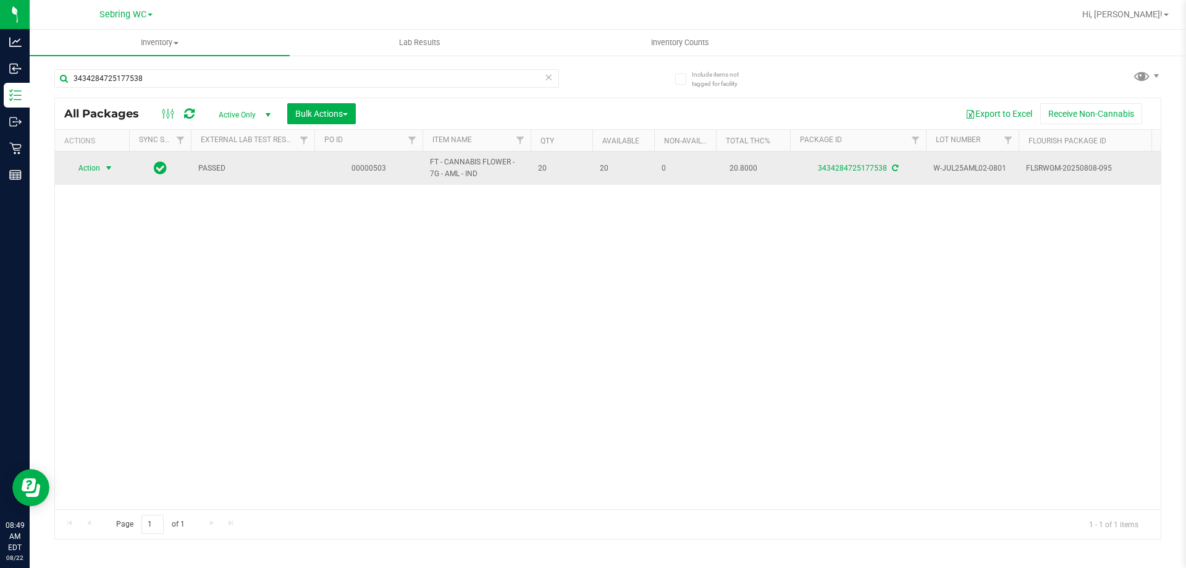
click at [97, 171] on span "Action" at bounding box center [83, 167] width 33 height 17
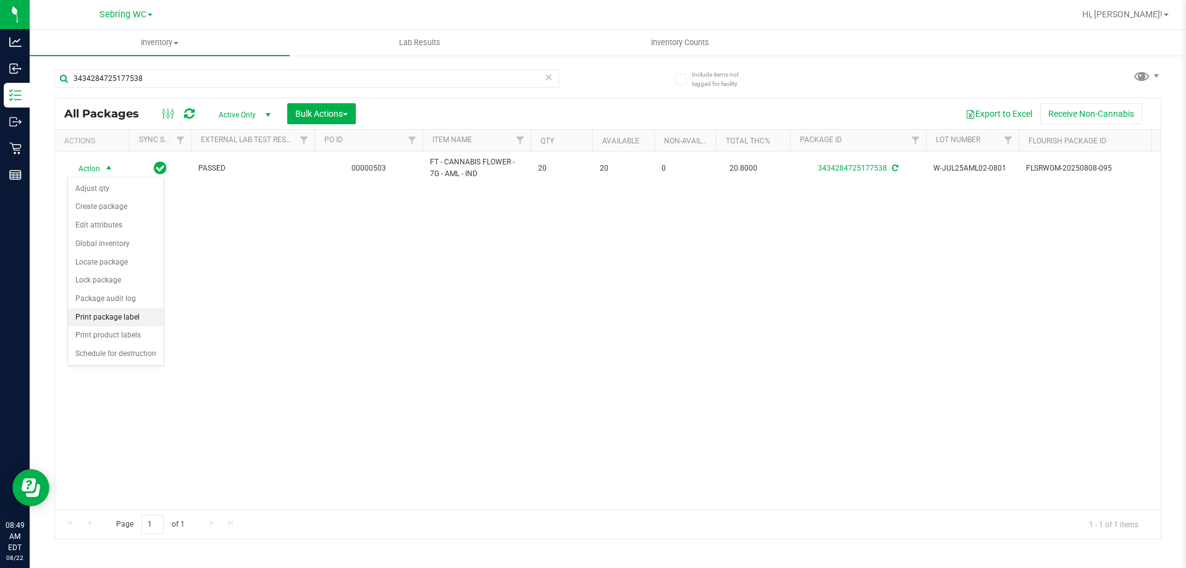
click at [91, 319] on li "Print package label" at bounding box center [116, 317] width 96 height 19
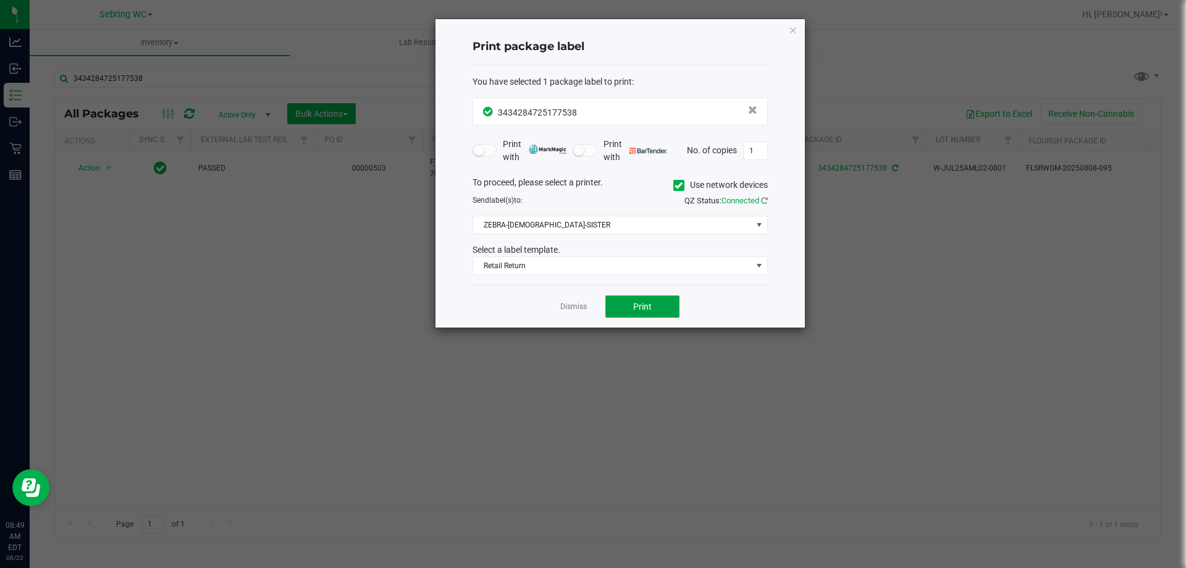
click at [665, 314] on button "Print" at bounding box center [642, 306] width 74 height 22
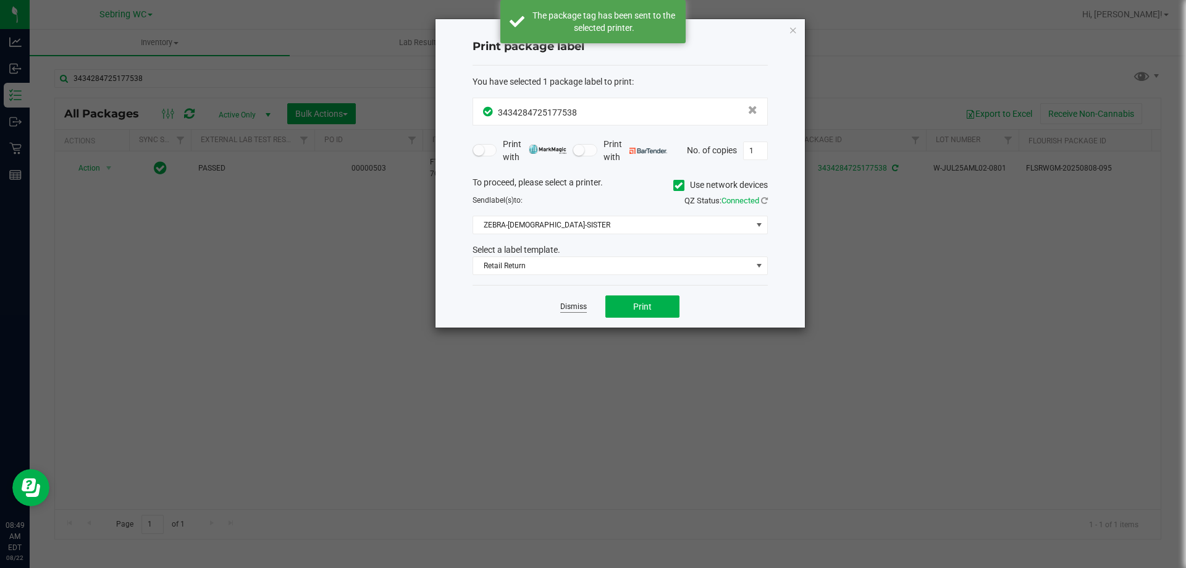
click at [582, 308] on link "Dismiss" at bounding box center [573, 306] width 27 height 11
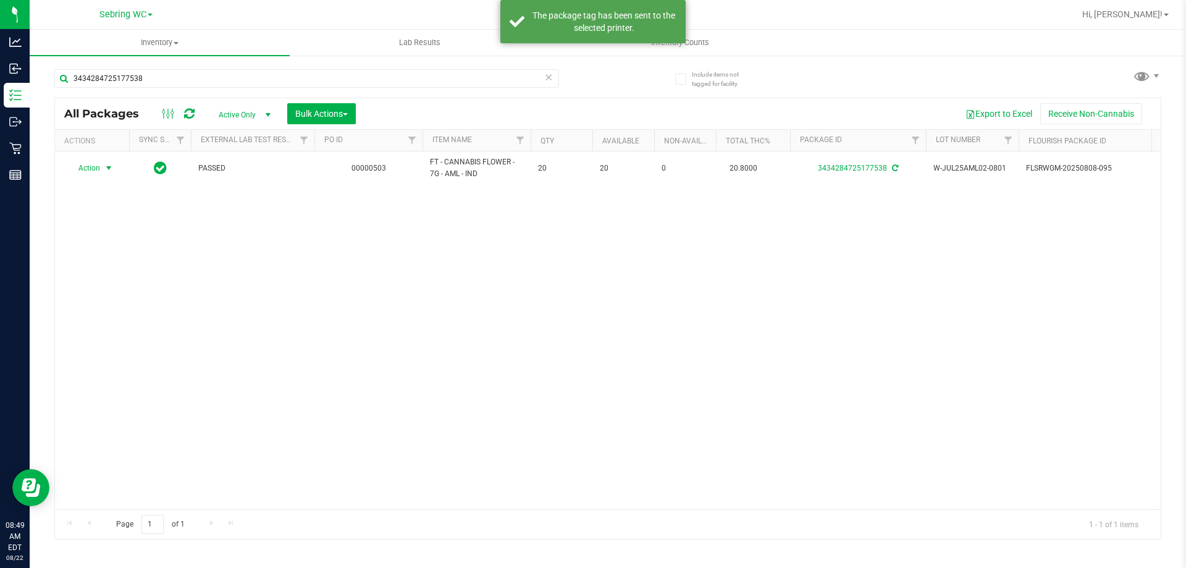
click at [584, 363] on div "Action Action Adjust qty Create package Edit attributes Global inventory Locate…" at bounding box center [608, 330] width 1106 height 358
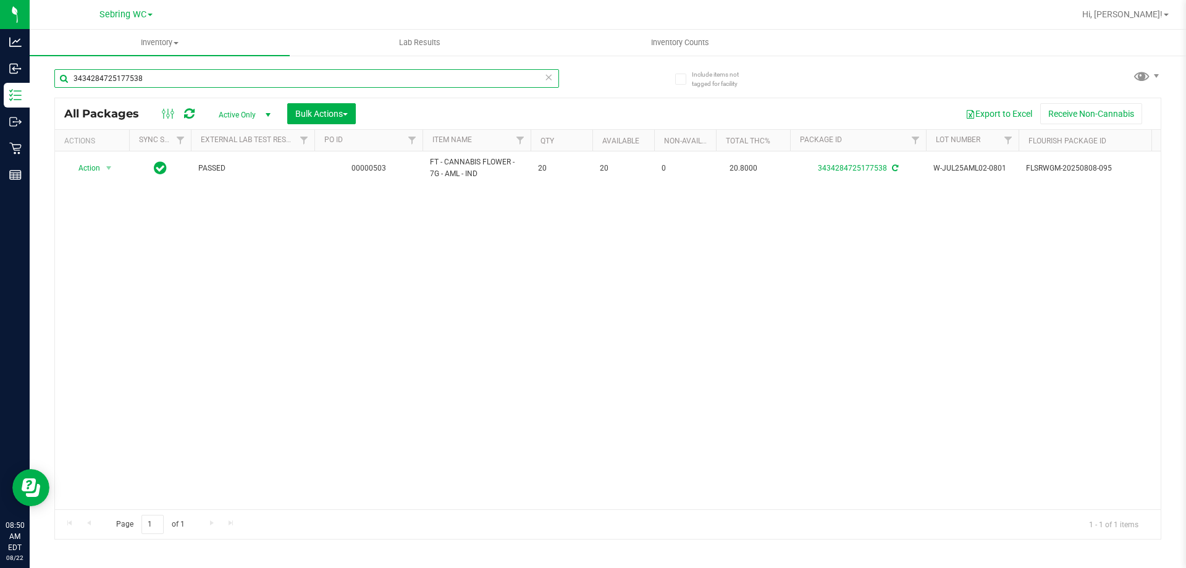
click at [162, 71] on input "3434284725177538" at bounding box center [306, 78] width 505 height 19
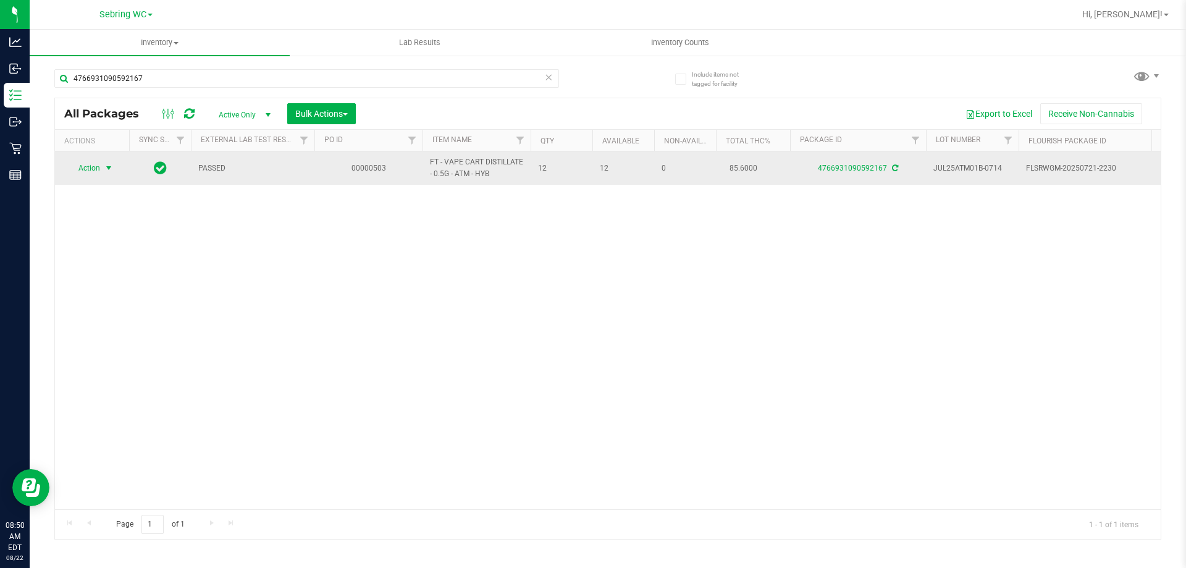
click at [95, 169] on span "Action" at bounding box center [83, 167] width 33 height 17
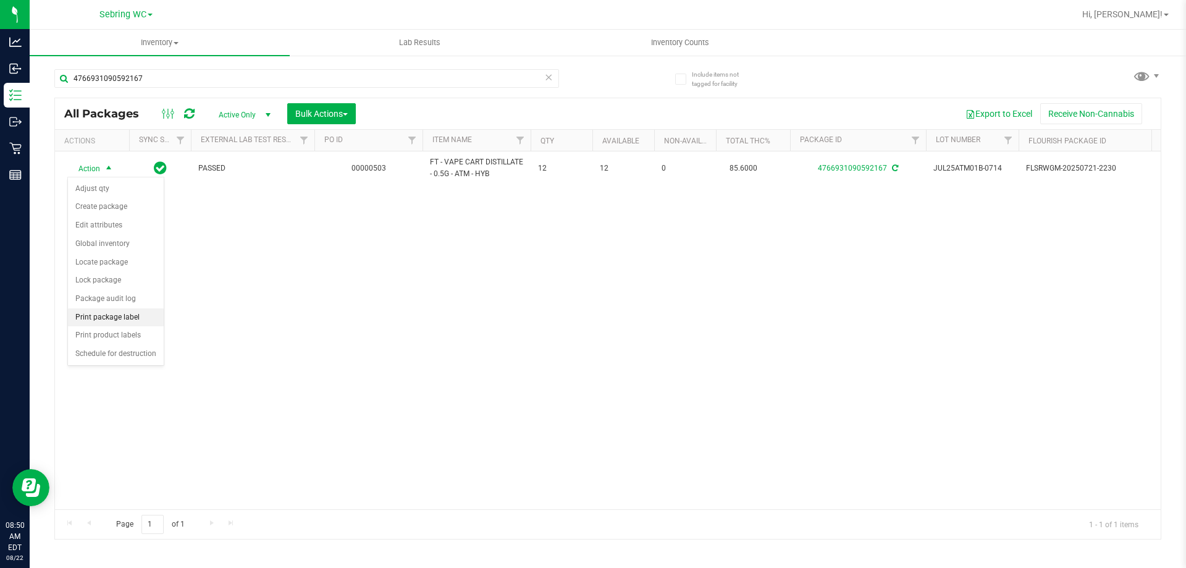
click at [84, 314] on li "Print package label" at bounding box center [116, 317] width 96 height 19
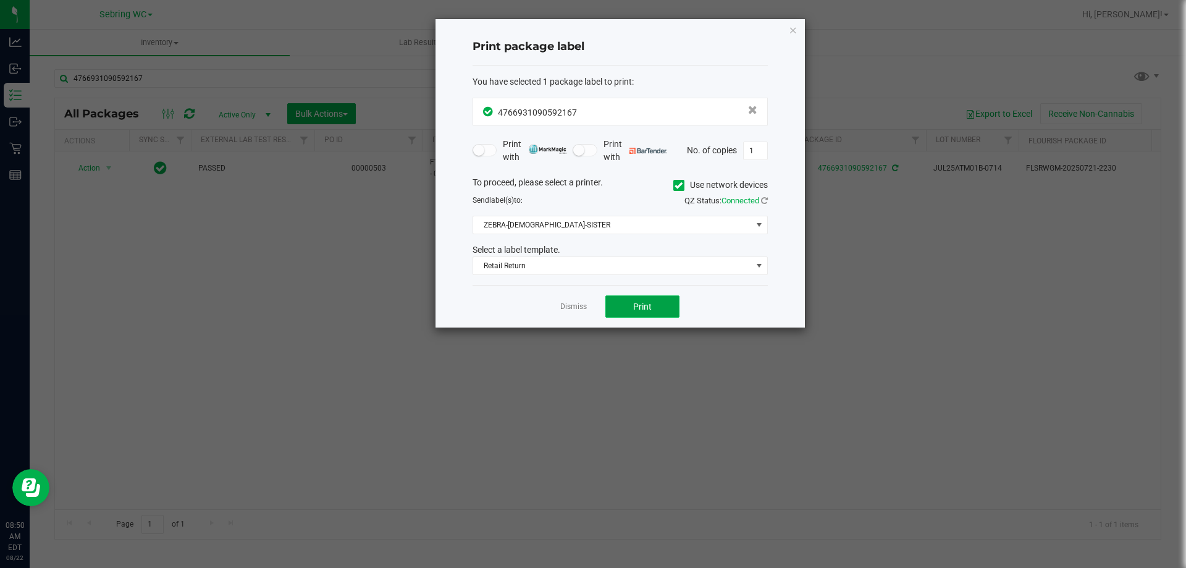
click at [632, 305] on button "Print" at bounding box center [642, 306] width 74 height 22
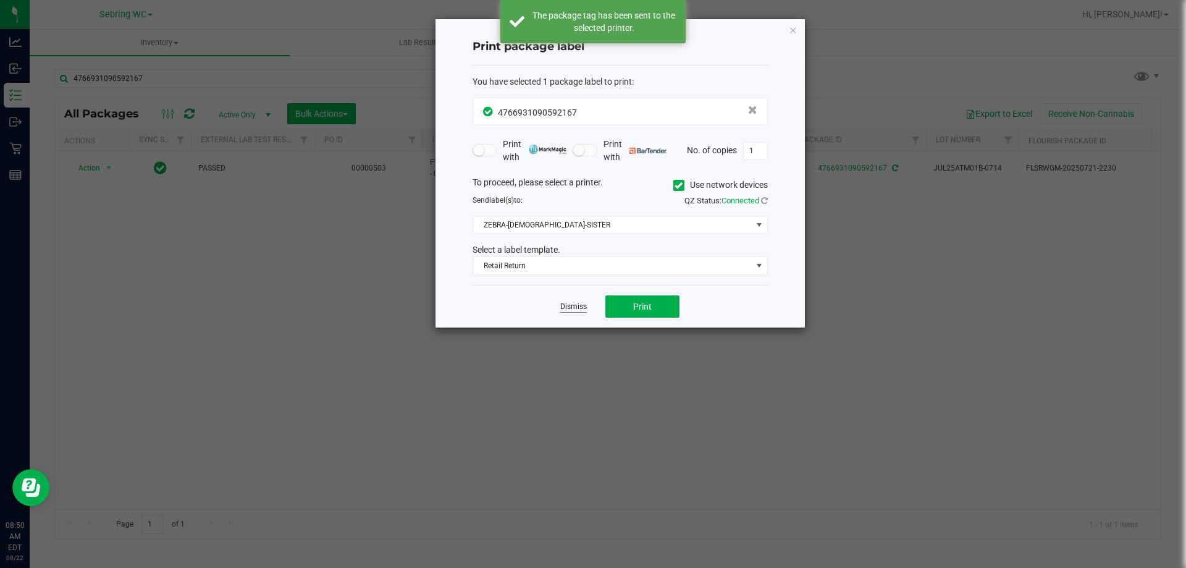
click at [581, 309] on link "Dismiss" at bounding box center [573, 306] width 27 height 11
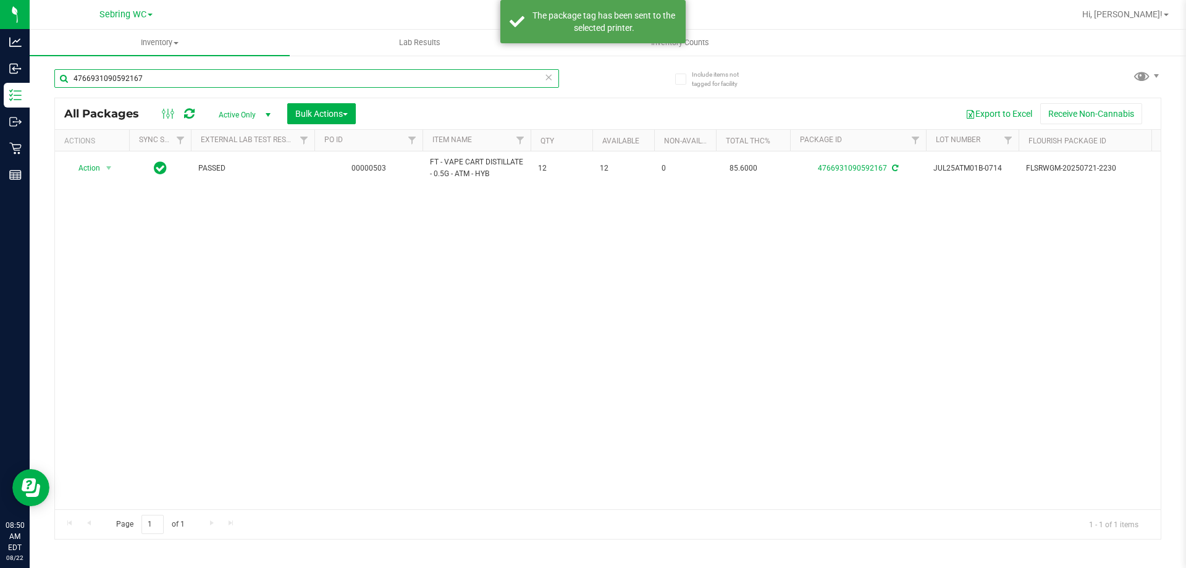
click at [330, 79] on input "4766931090592167" at bounding box center [306, 78] width 505 height 19
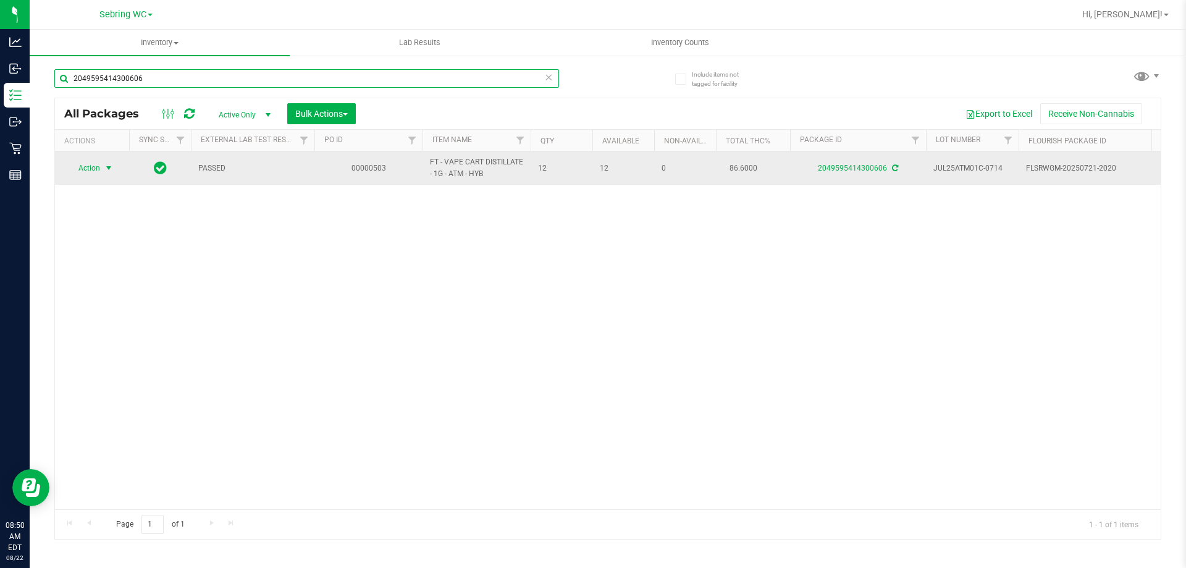
type input "2049595414300606"
click at [95, 168] on span "Action" at bounding box center [83, 167] width 33 height 17
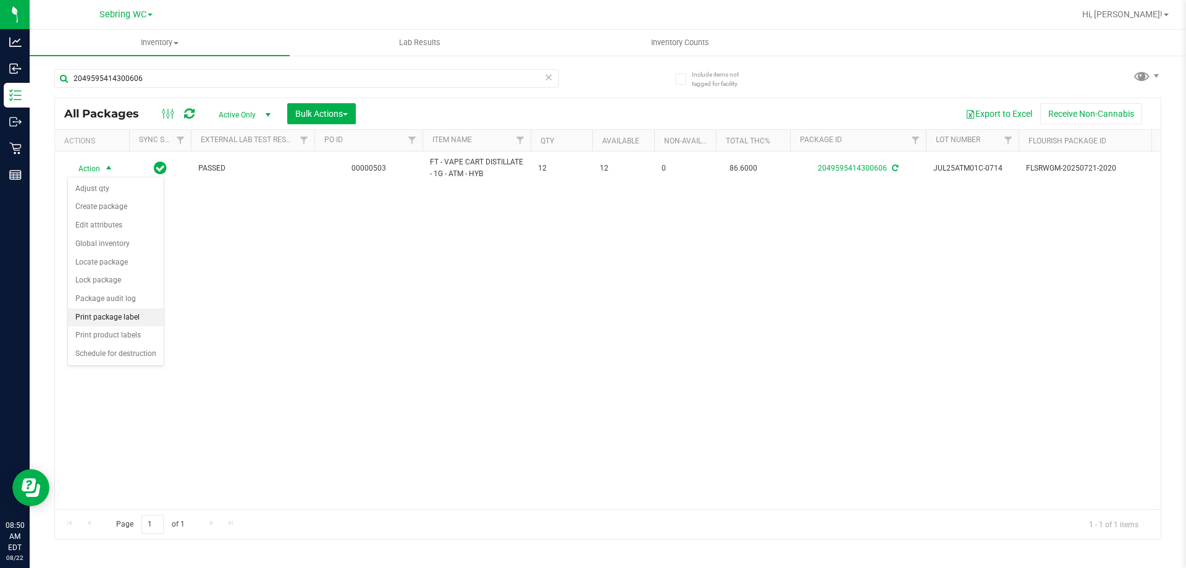
click at [96, 319] on li "Print package label" at bounding box center [116, 317] width 96 height 19
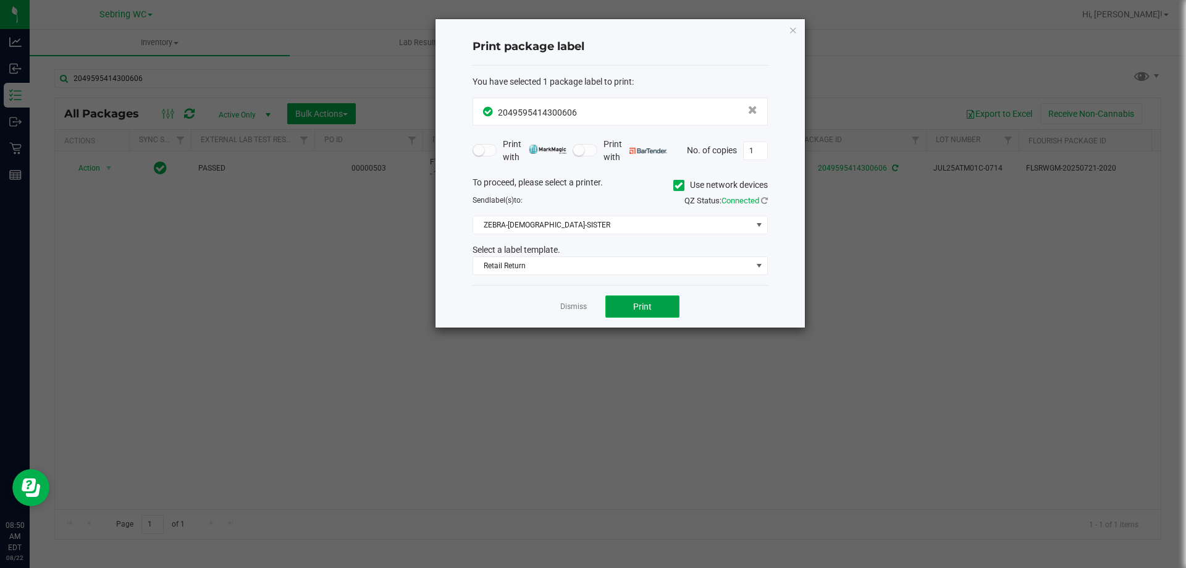
click at [620, 309] on button "Print" at bounding box center [642, 306] width 74 height 22
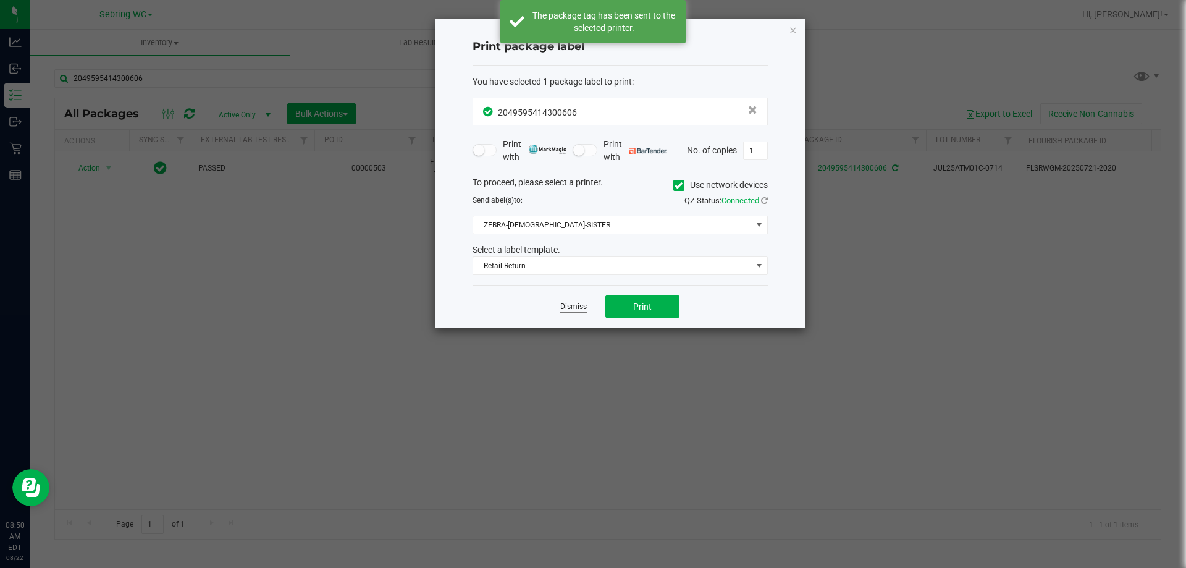
click at [575, 305] on link "Dismiss" at bounding box center [573, 306] width 27 height 11
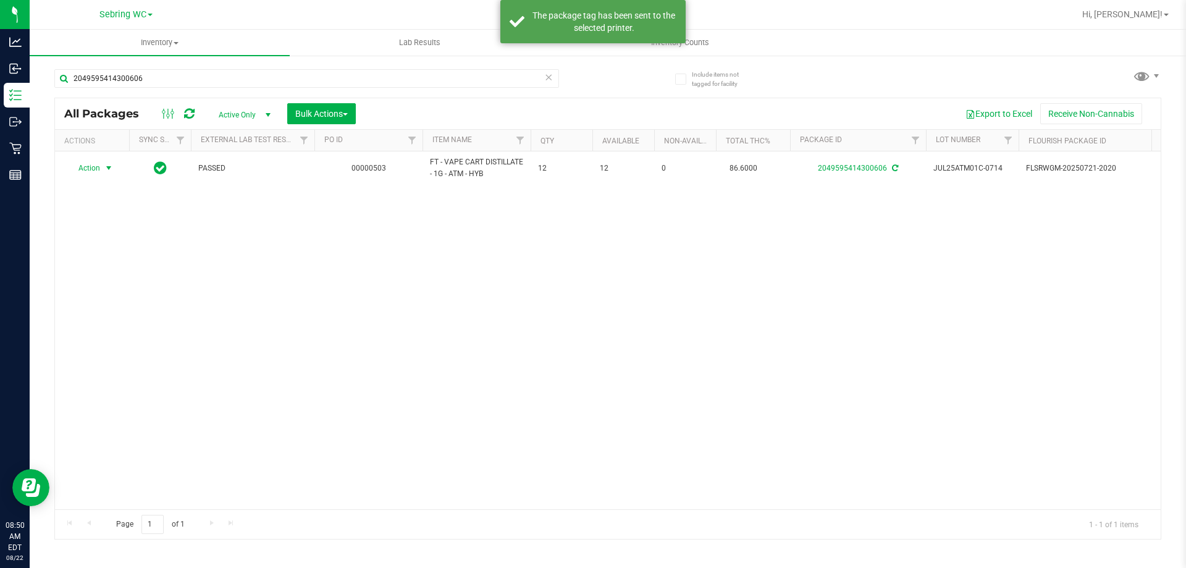
click at [565, 365] on div "Action Action Adjust qty Create package Edit attributes Global inventory Locate…" at bounding box center [608, 330] width 1106 height 358
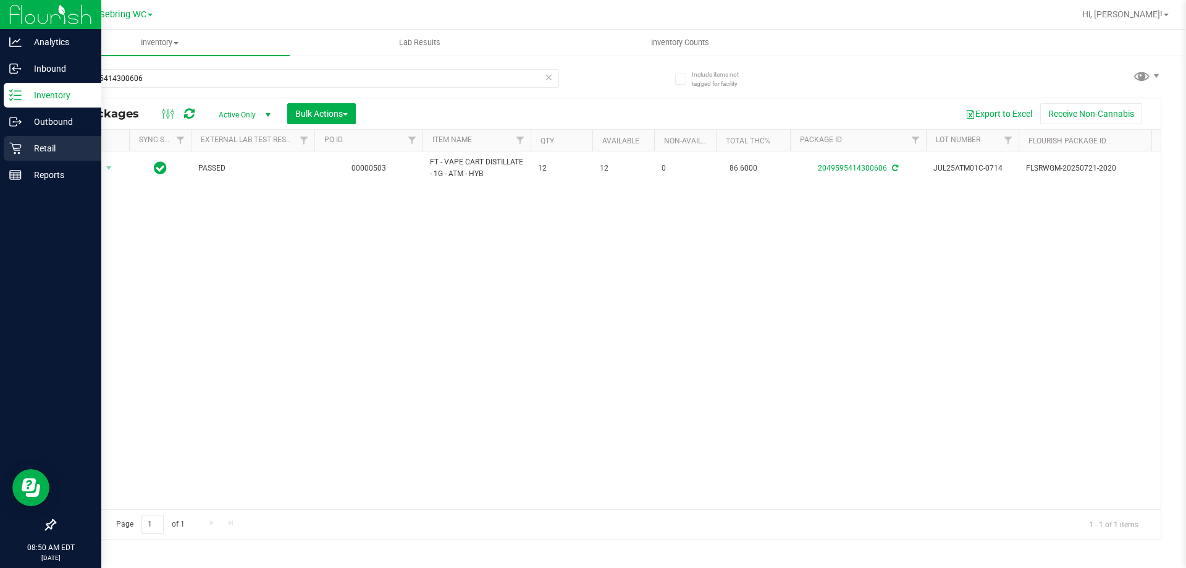
click at [25, 143] on p "Retail" at bounding box center [59, 148] width 74 height 15
